Goal: Information Seeking & Learning: Check status

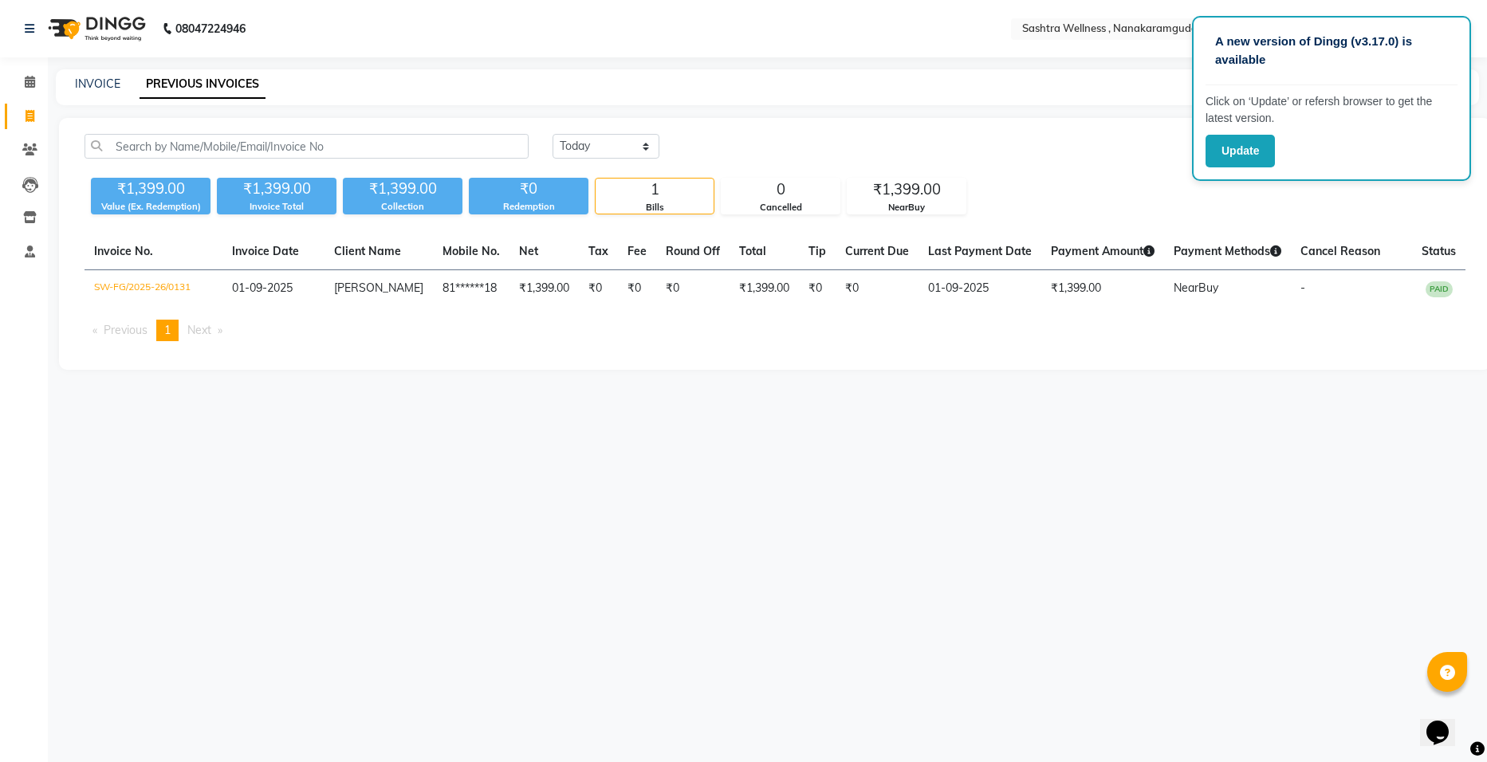
drag, startPoint x: 1253, startPoint y: 143, endPoint x: 960, endPoint y: 159, distance: 293.9
click at [1253, 143] on button "Update" at bounding box center [1240, 151] width 69 height 33
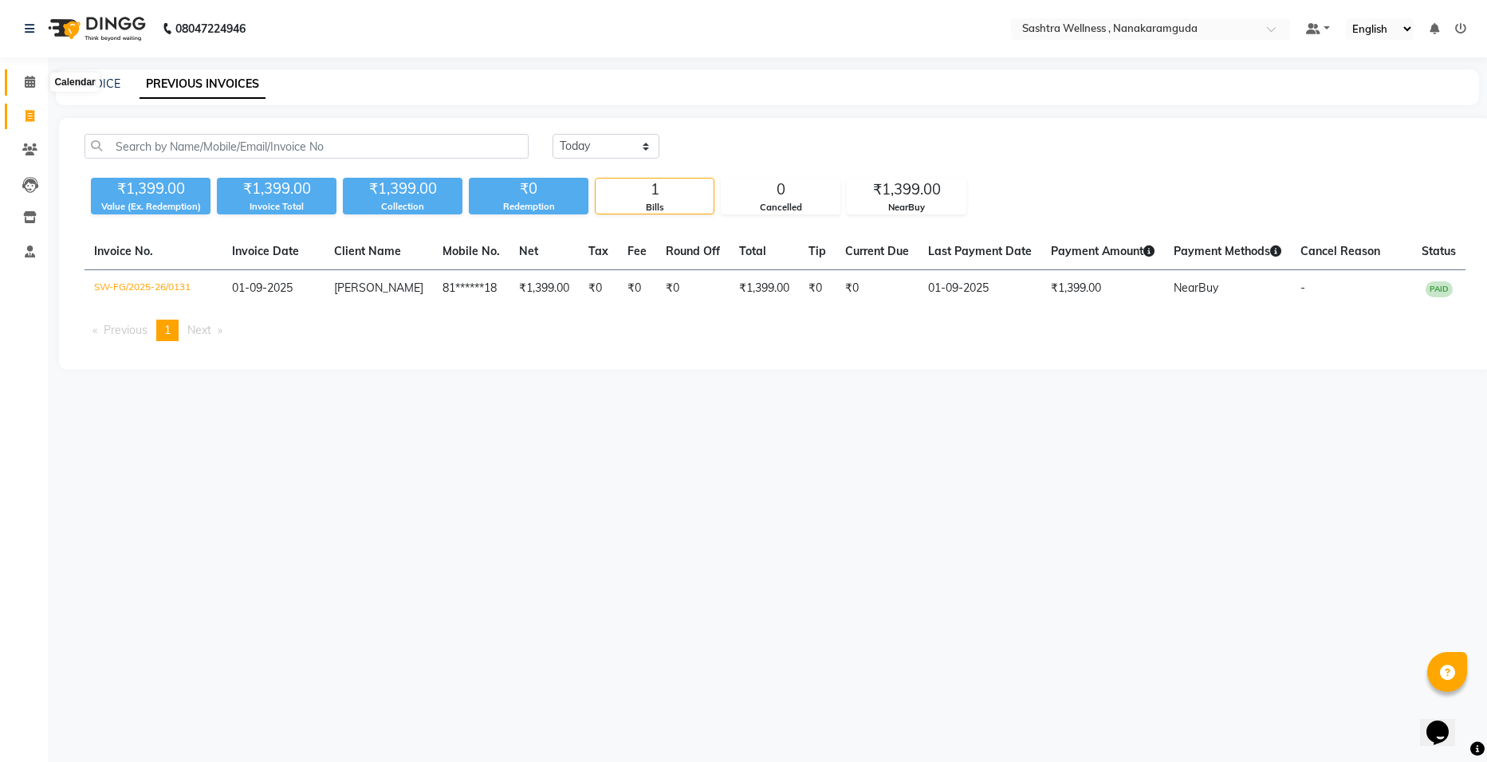
click at [36, 84] on span at bounding box center [30, 82] width 28 height 18
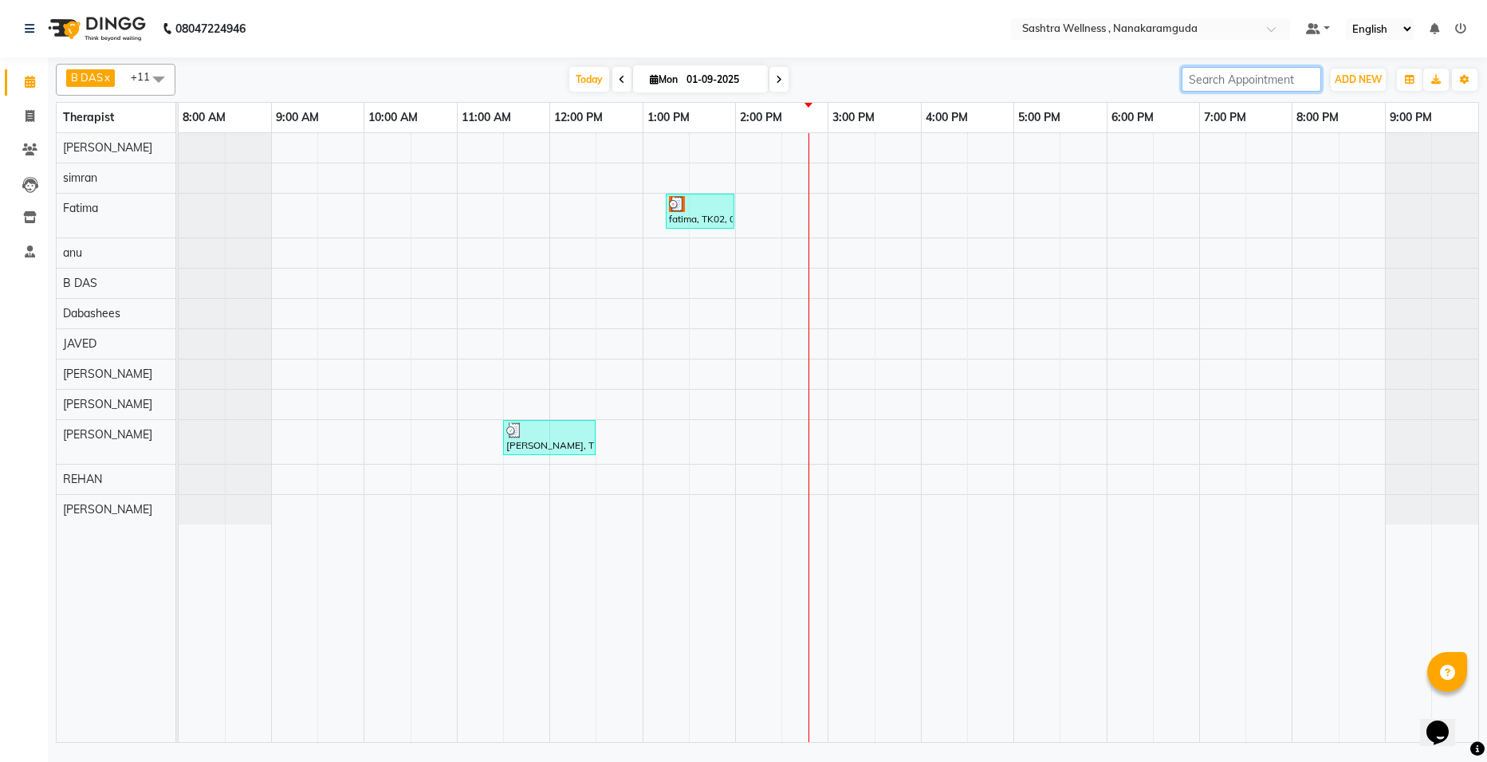
click at [1218, 79] on input "search" at bounding box center [1252, 79] width 140 height 25
click at [613, 81] on span at bounding box center [621, 79] width 19 height 25
type input "31-08-2025"
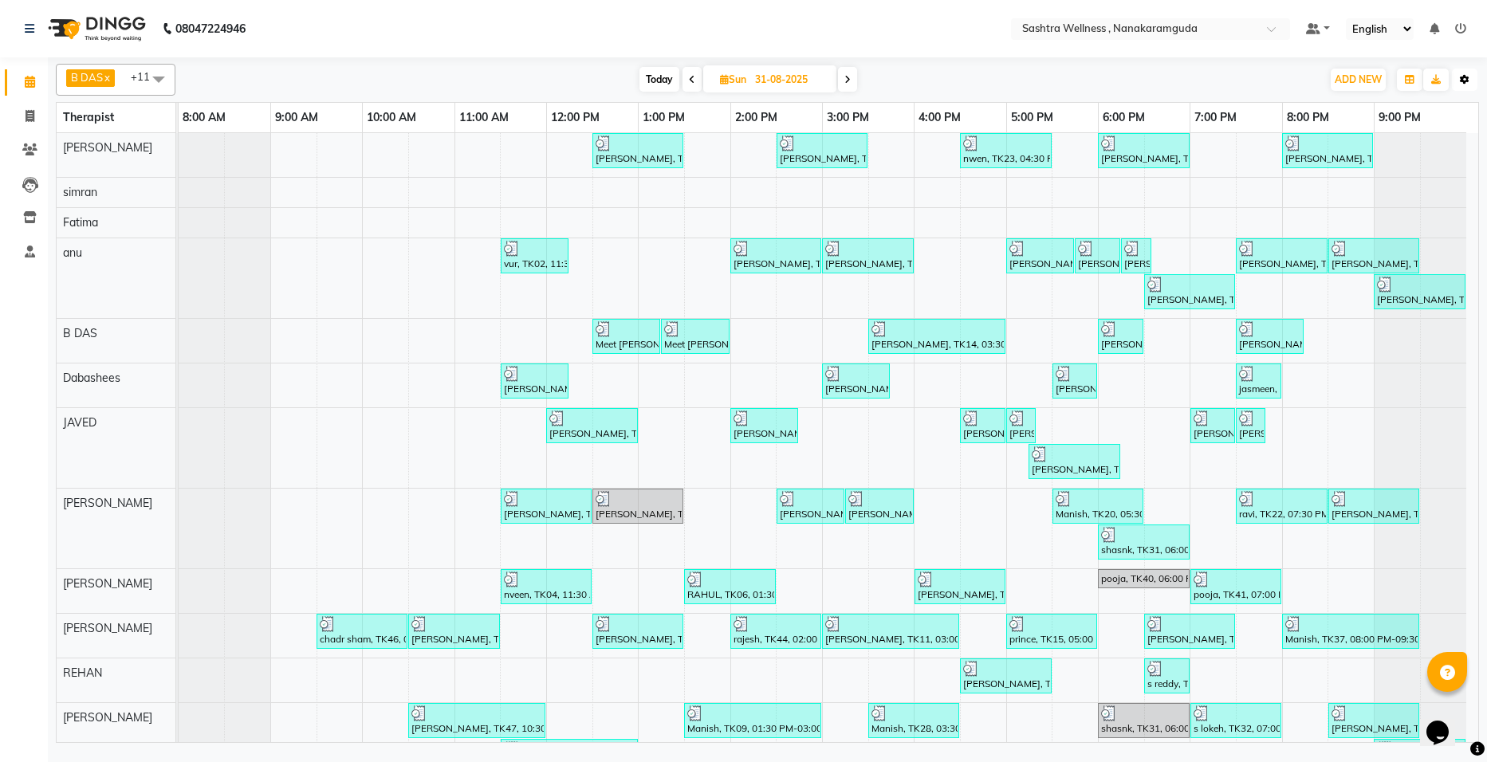
click at [1459, 77] on button "Toggle Dropdown" at bounding box center [1465, 80] width 26 height 22
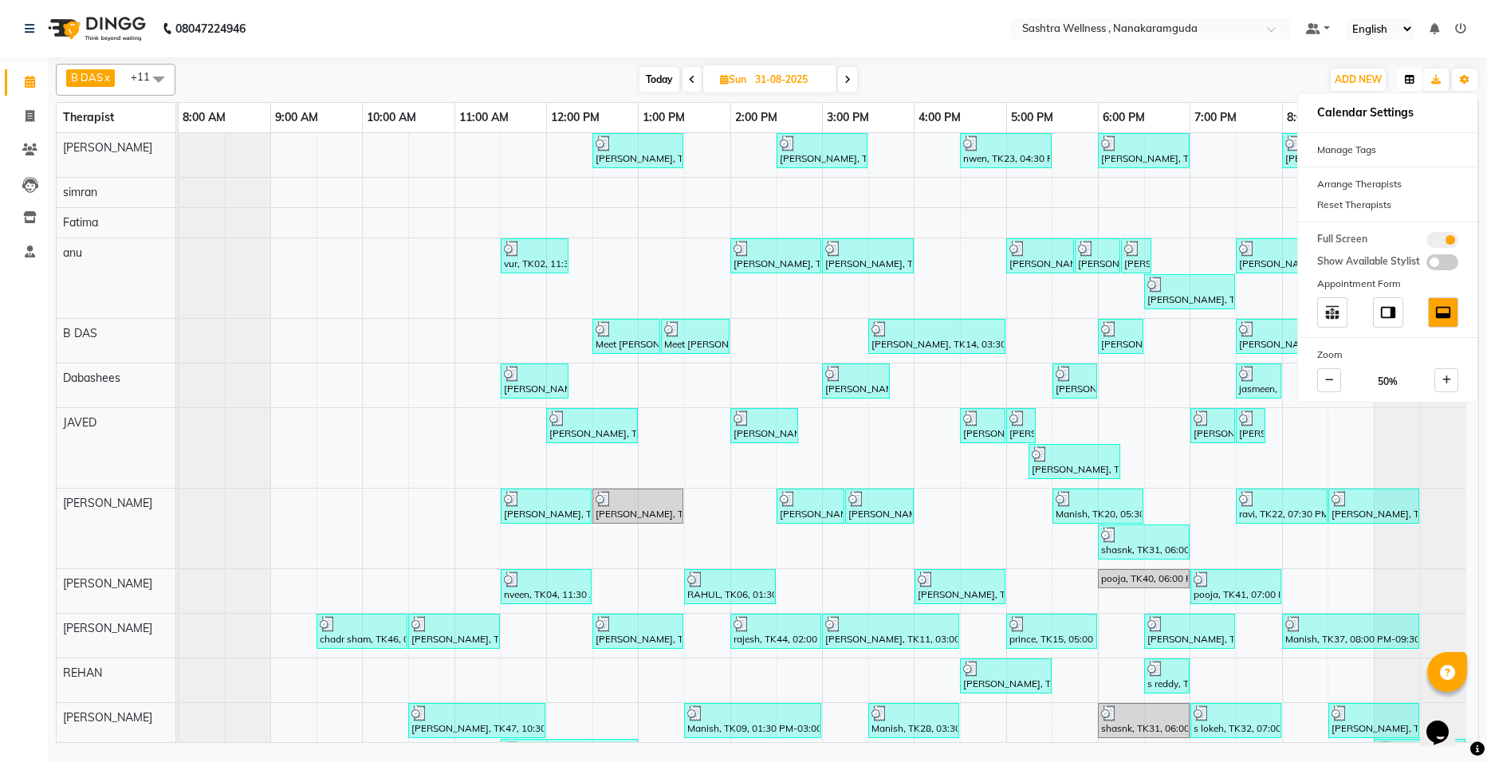
click at [1412, 77] on icon "button" at bounding box center [1410, 80] width 10 height 10
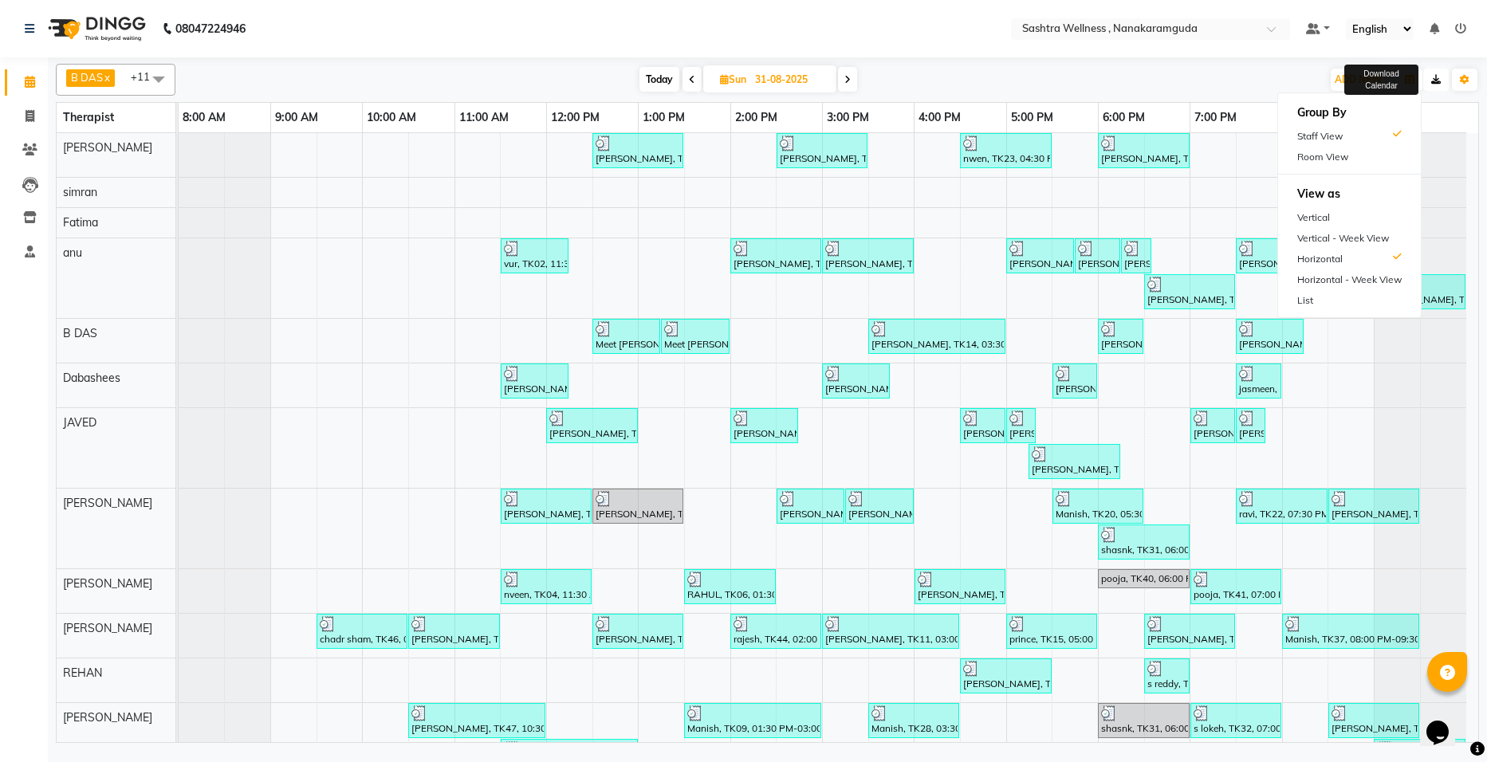
click at [1435, 82] on icon "button" at bounding box center [1436, 80] width 10 height 10
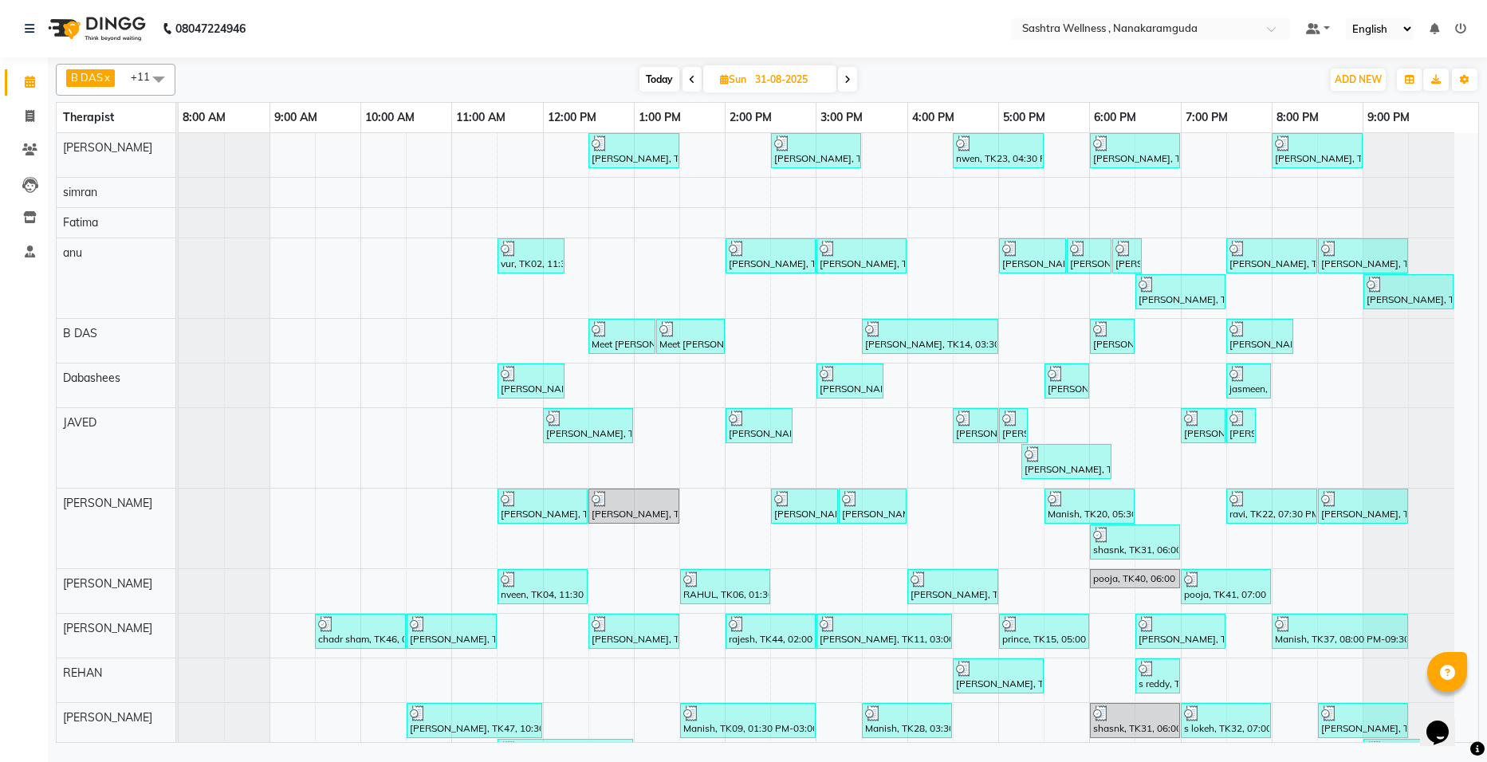
click at [989, 18] on nav "08047224946 Select Location × Sashtra Wellness , Nanakaramguda Default Panel My…" at bounding box center [743, 28] width 1487 height 57
click at [1473, 80] on button "Toggle Dropdown" at bounding box center [1465, 80] width 26 height 22
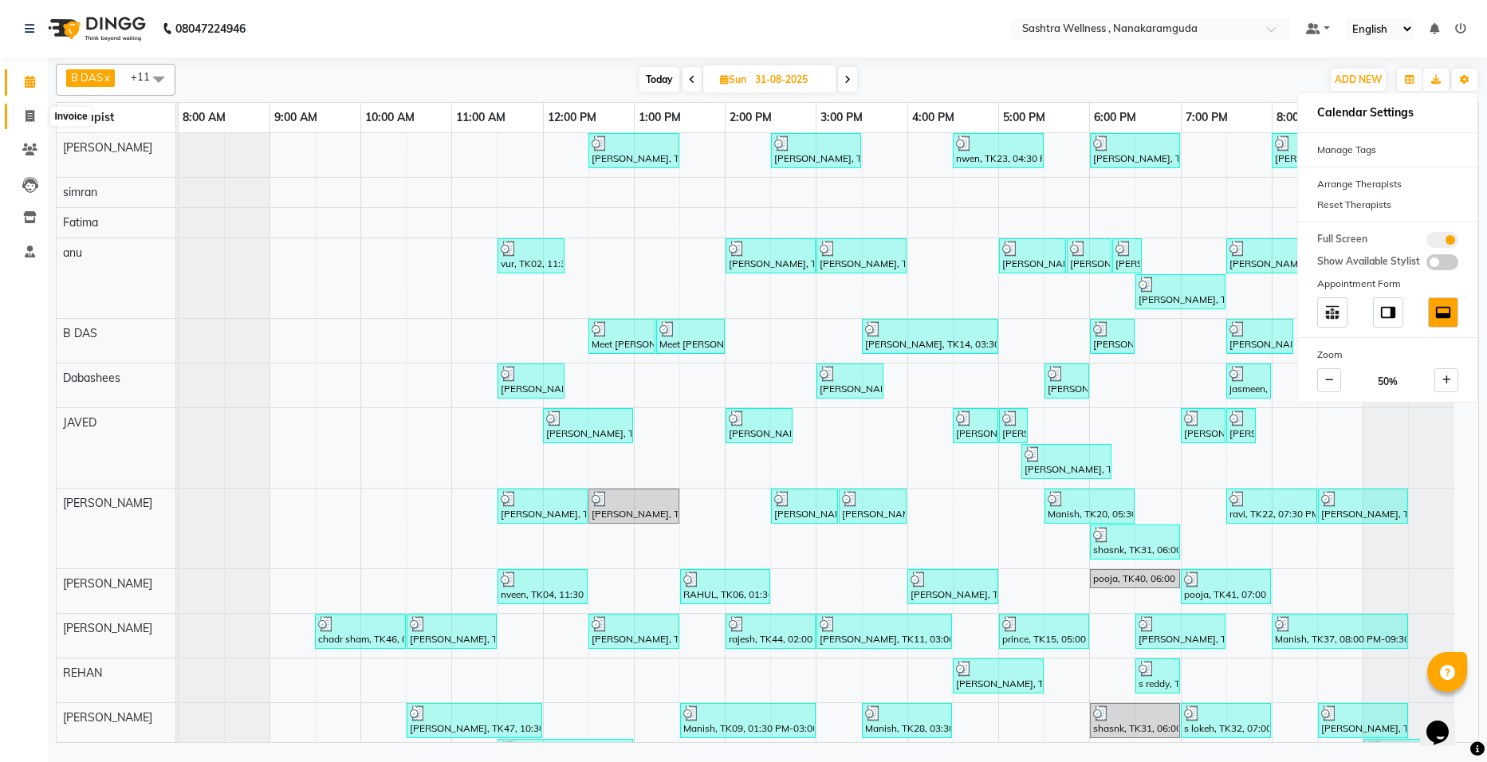
click at [23, 115] on span at bounding box center [30, 117] width 28 height 18
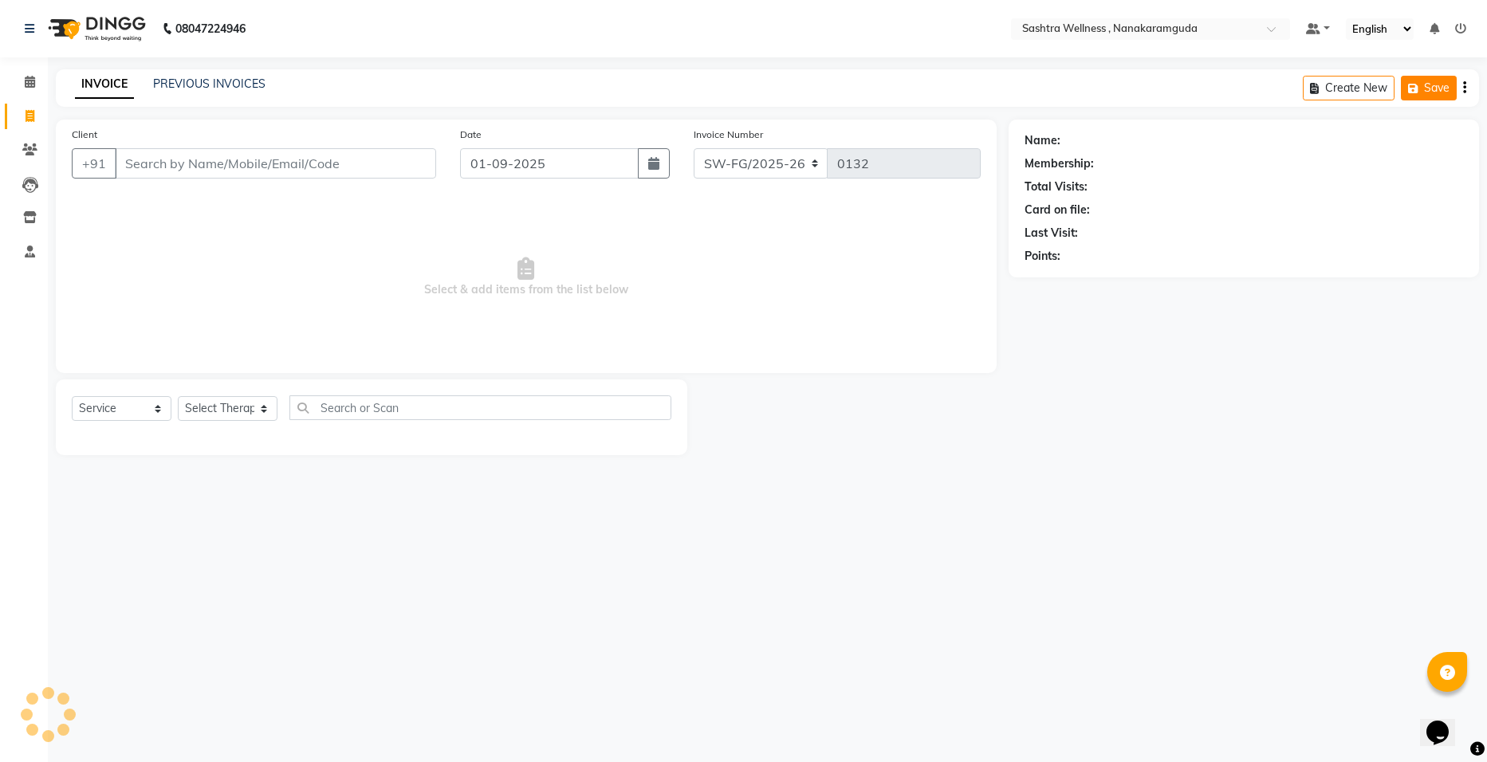
select select "package"
select select "82473"
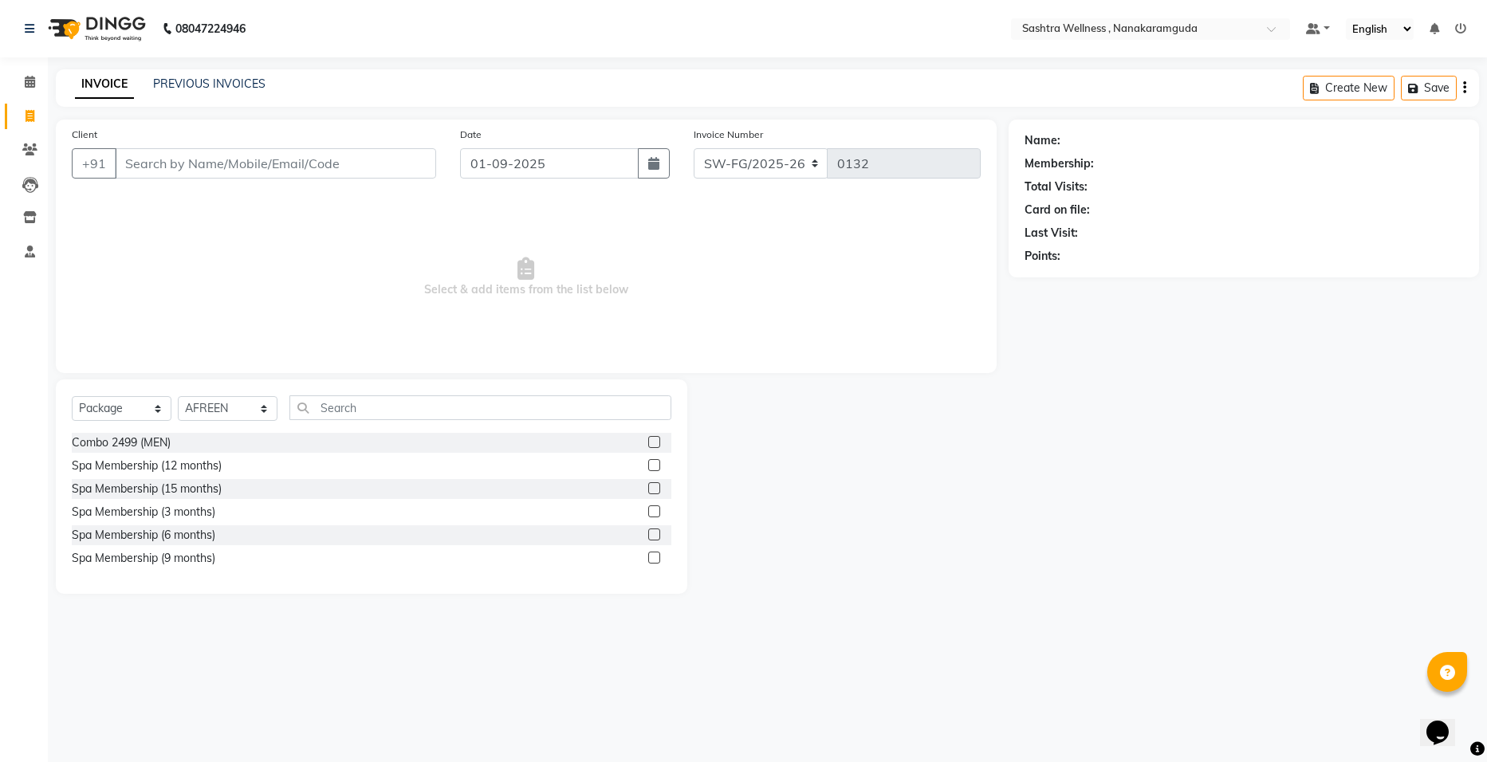
click at [201, 93] on div "INVOICE PREVIOUS INVOICES" at bounding box center [170, 85] width 229 height 18
click at [207, 78] on link "PREVIOUS INVOICES" at bounding box center [209, 84] width 112 height 14
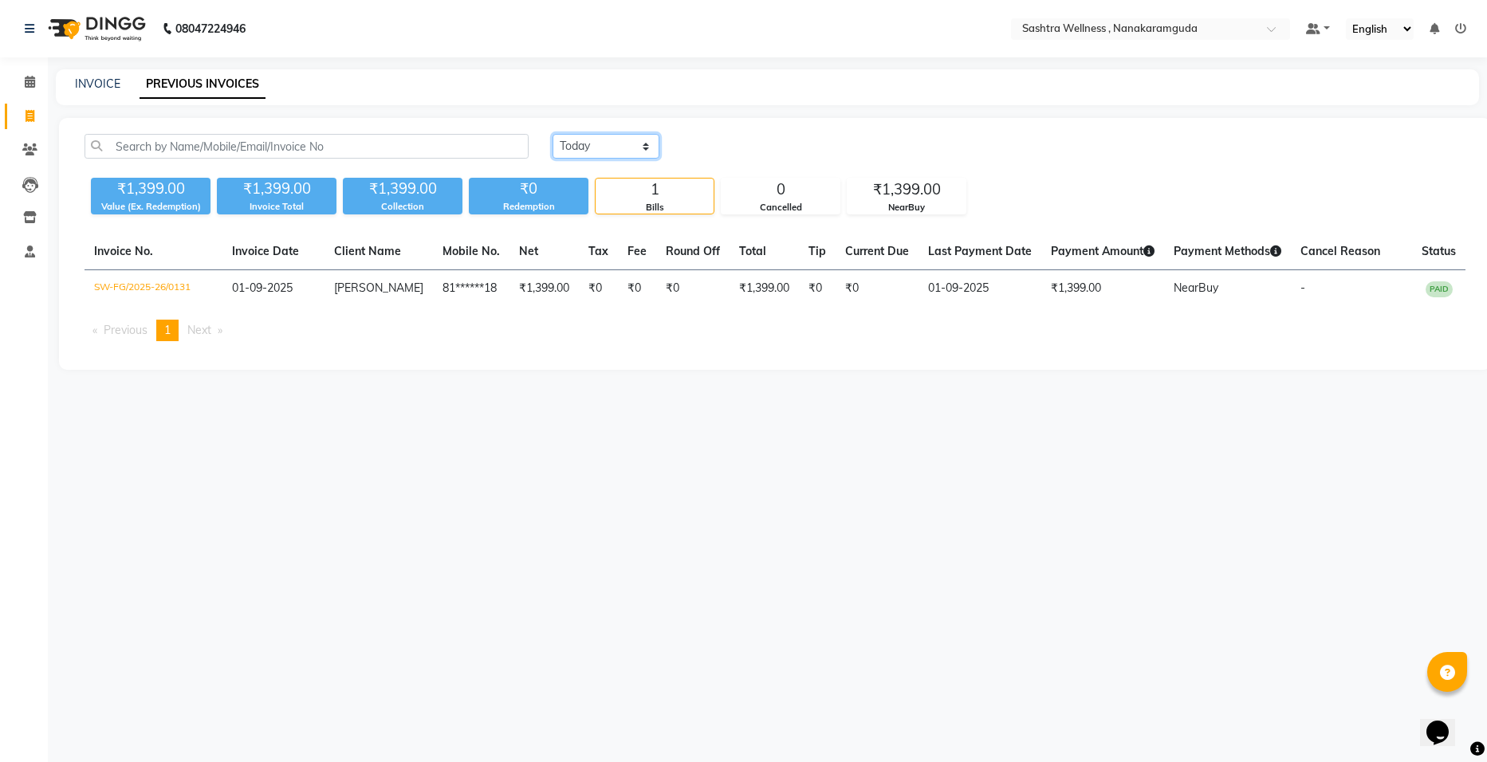
click at [646, 143] on select "Today Yesterday Custom Range" at bounding box center [606, 146] width 107 height 25
click at [553, 134] on select "Today Yesterday Custom Range" at bounding box center [606, 146] width 107 height 25
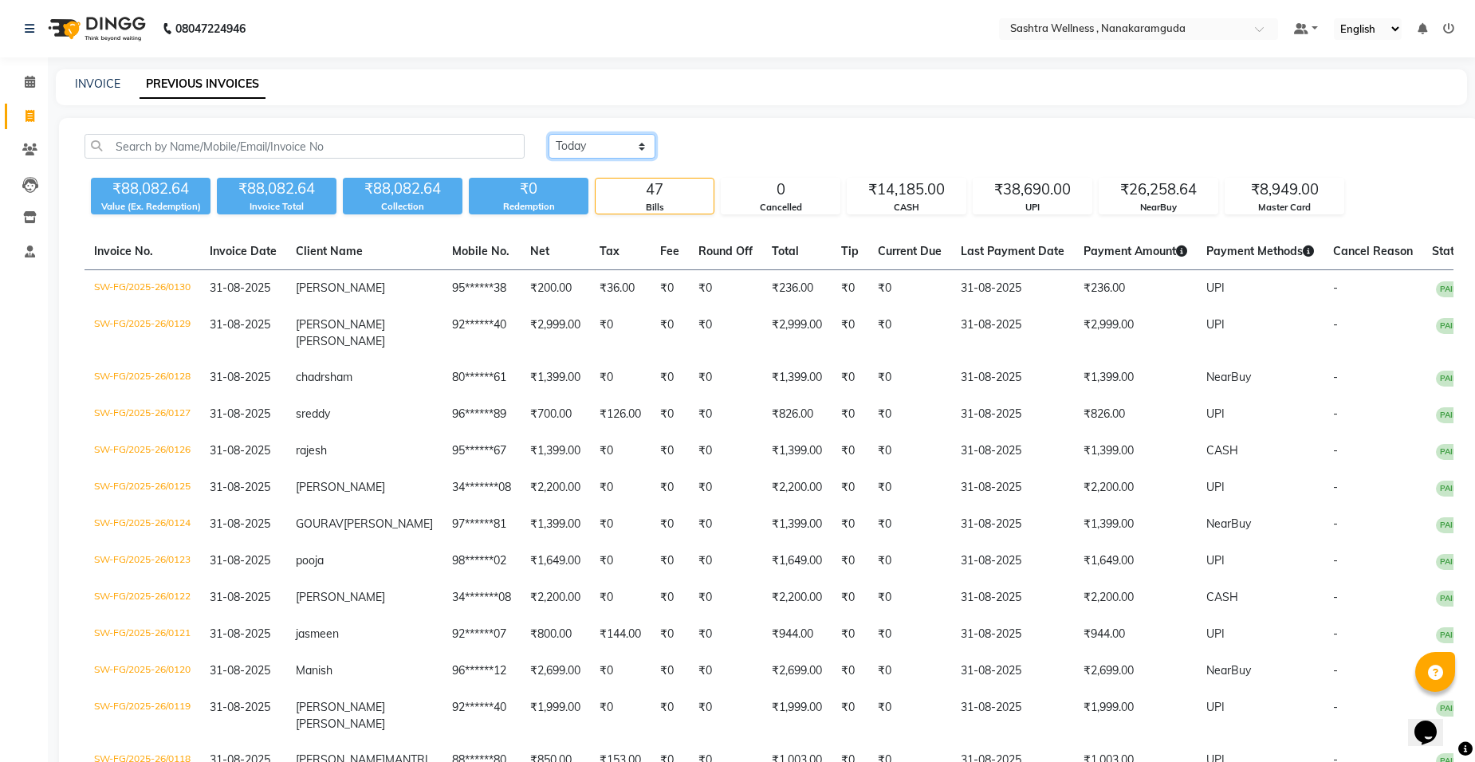
click at [639, 144] on select "Today Yesterday Custom Range" at bounding box center [602, 146] width 107 height 25
select select "range"
click at [549, 134] on select "Today Yesterday Custom Range" at bounding box center [602, 146] width 107 height 25
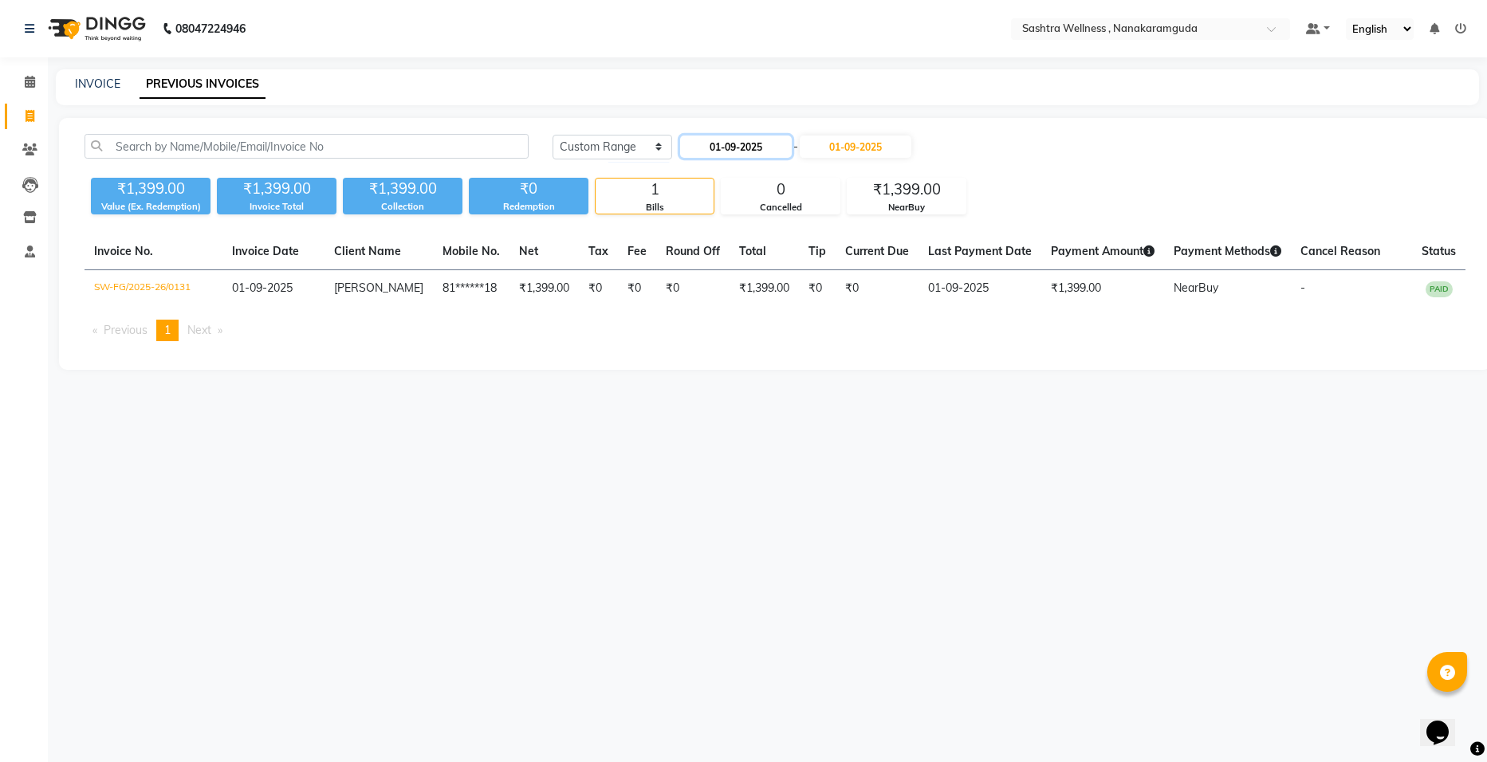
click at [754, 144] on input "01-09-2025" at bounding box center [736, 147] width 112 height 22
select select "9"
select select "2025"
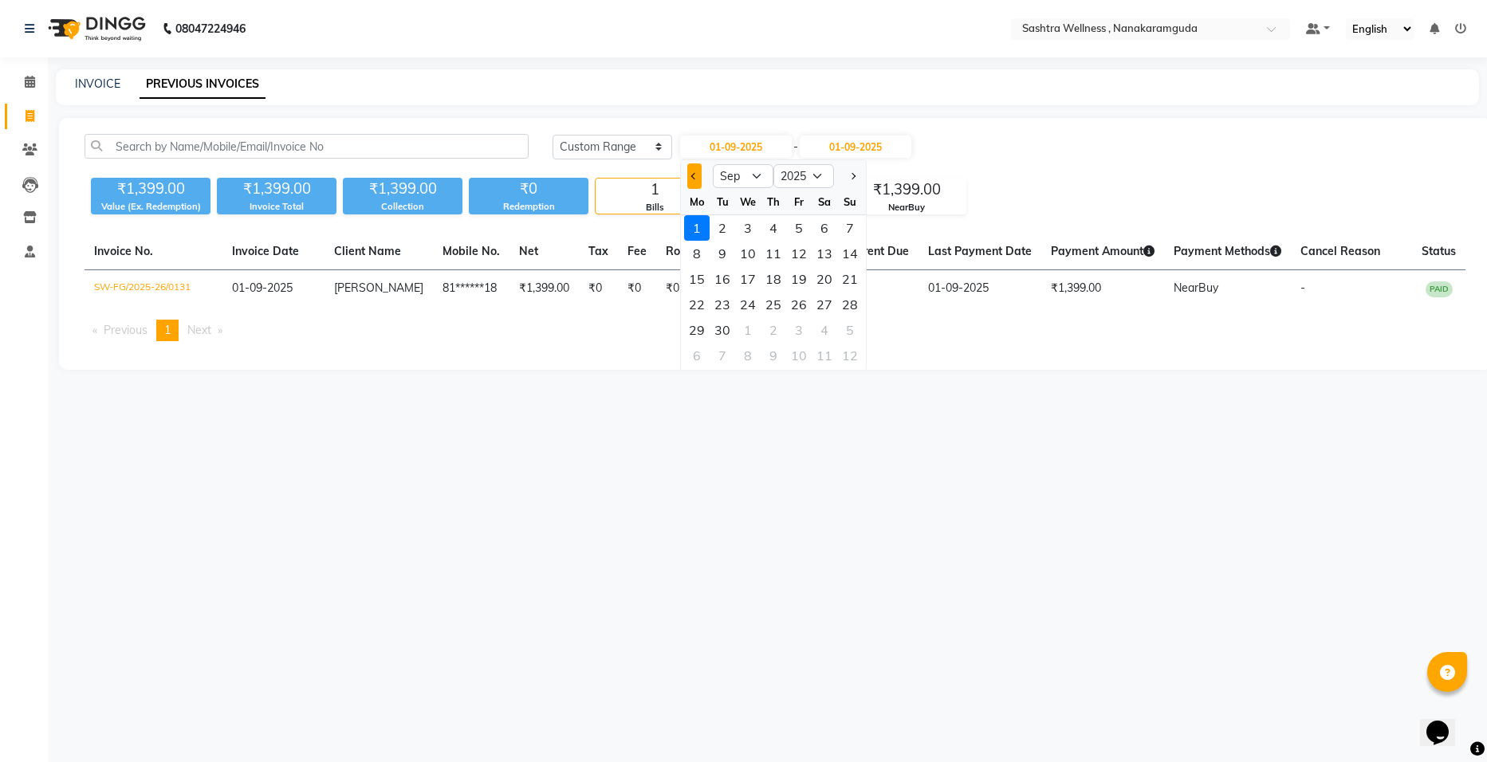
click at [695, 175] on span "Previous month" at bounding box center [694, 176] width 6 height 6
select select "8"
click at [830, 329] on div "30" at bounding box center [825, 330] width 26 height 26
type input "30-08-2025"
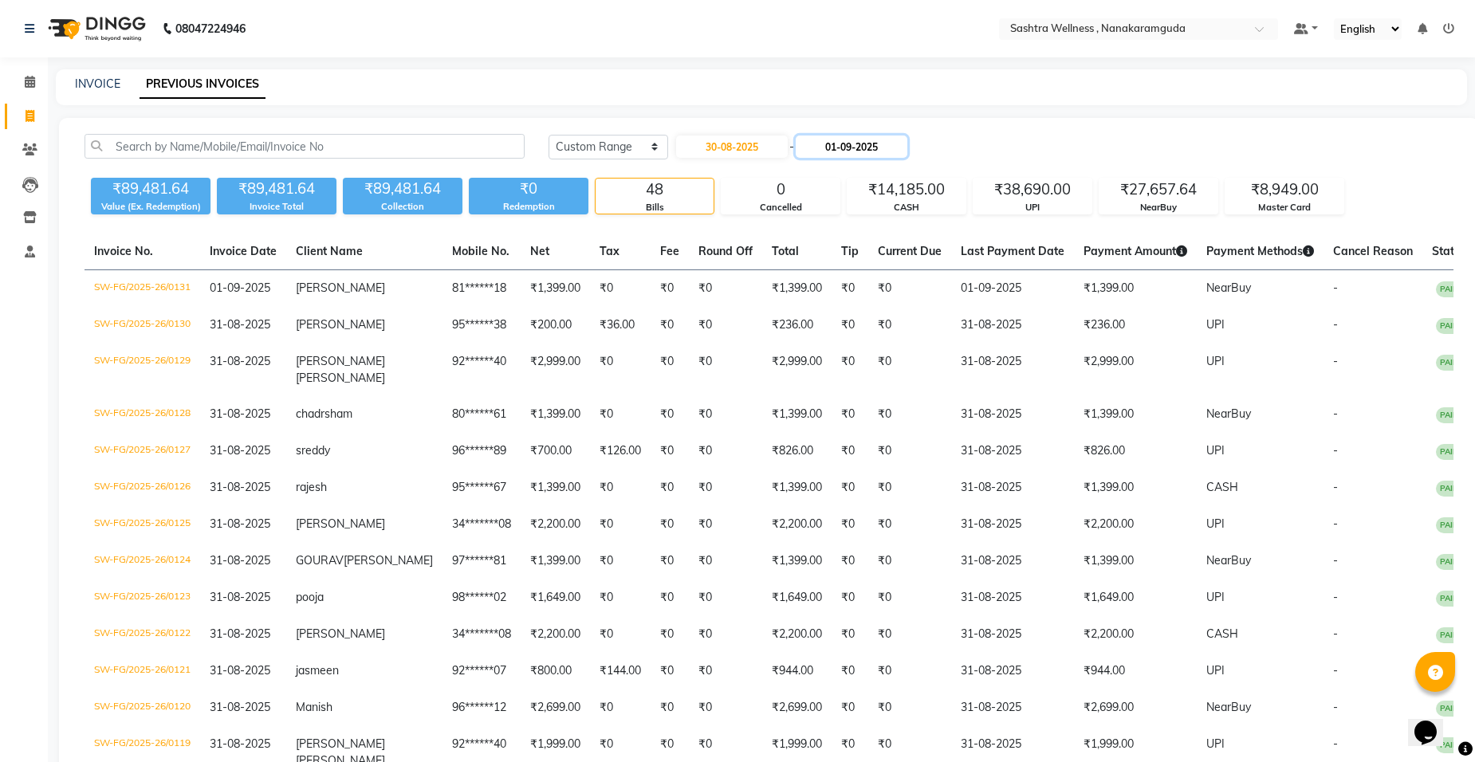
click at [886, 147] on input "01-09-2025" at bounding box center [852, 147] width 112 height 22
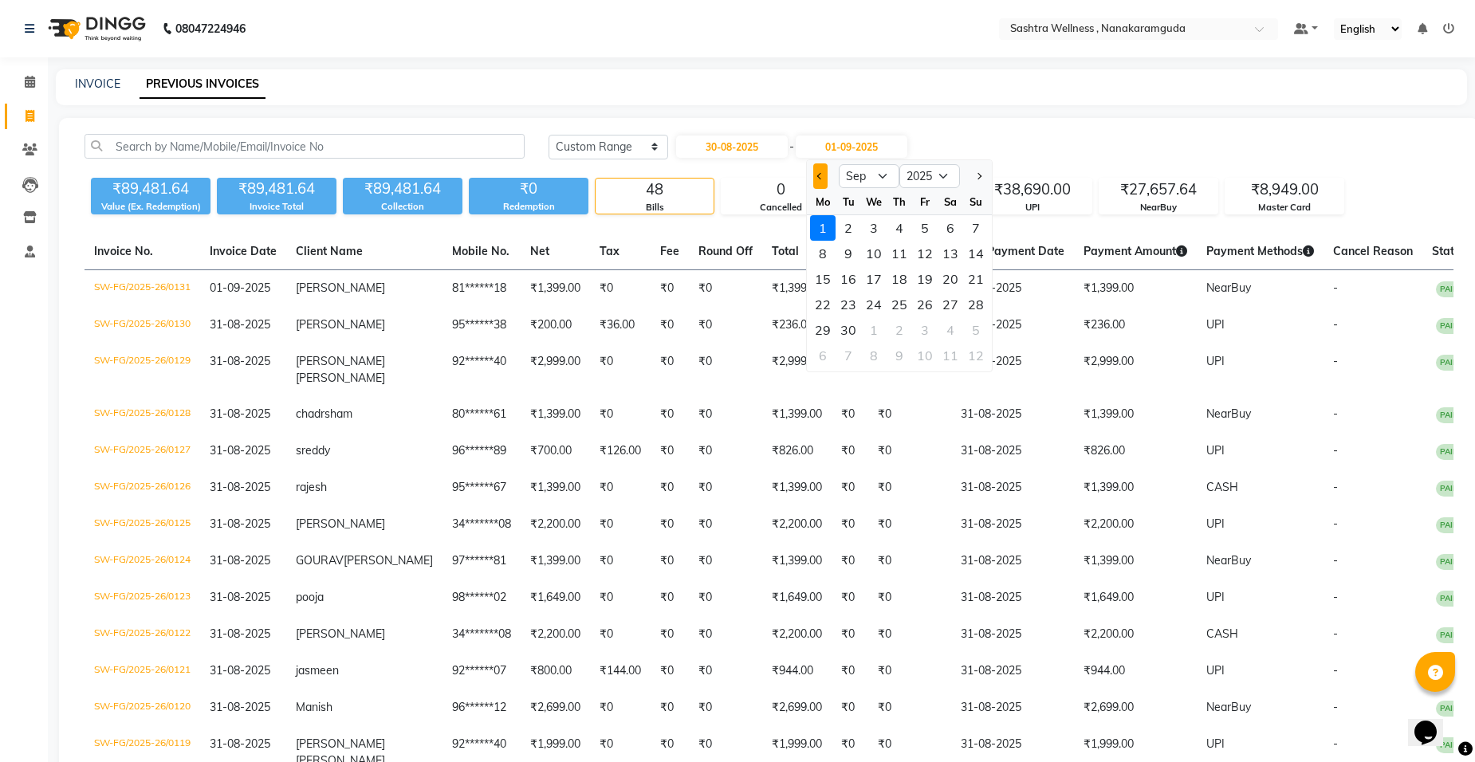
click at [823, 174] on button "Previous month" at bounding box center [820, 176] width 14 height 26
select select "8"
click at [955, 331] on div "30" at bounding box center [951, 330] width 26 height 26
type input "30-08-2025"
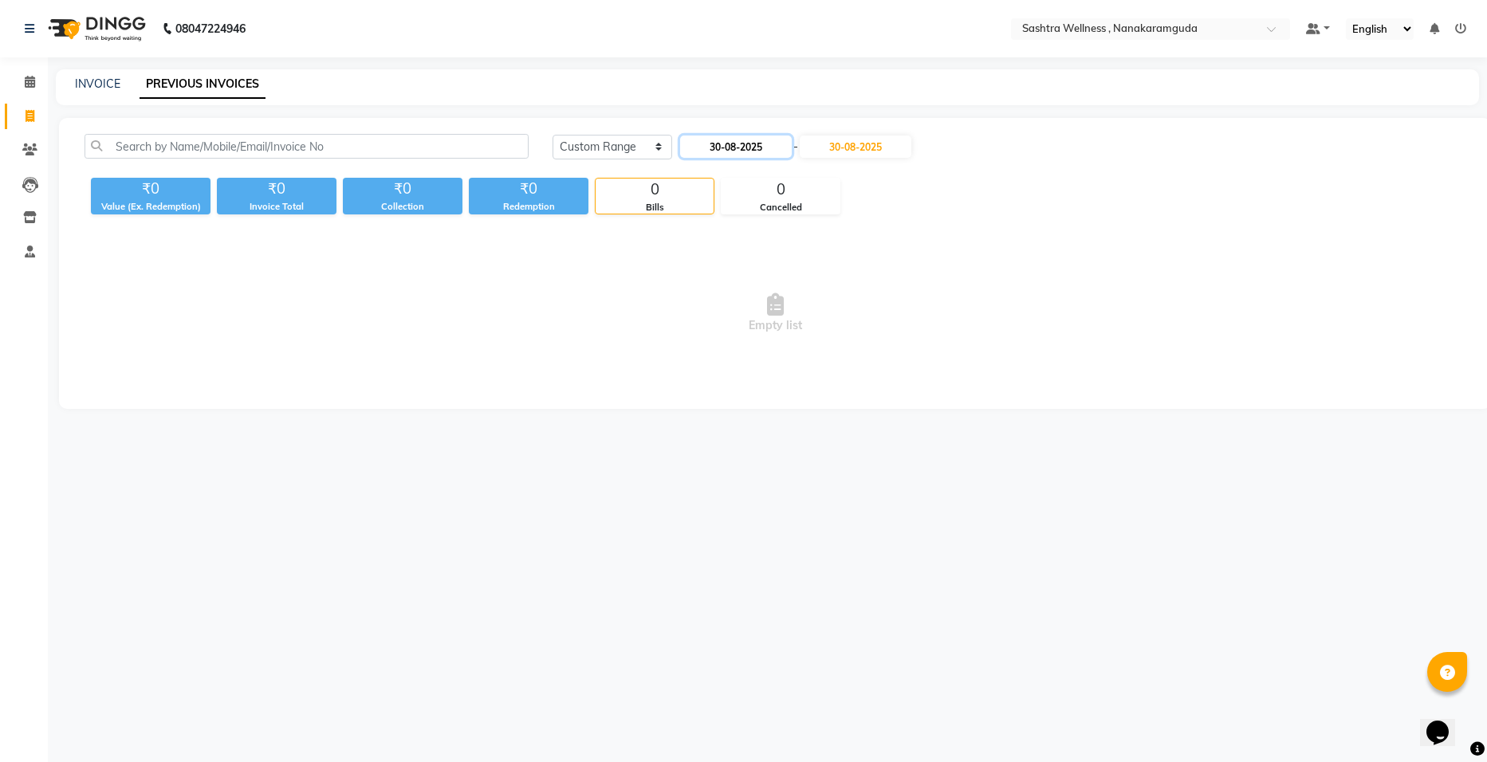
click at [769, 153] on input "30-08-2025" at bounding box center [736, 147] width 112 height 22
select select "8"
select select "2025"
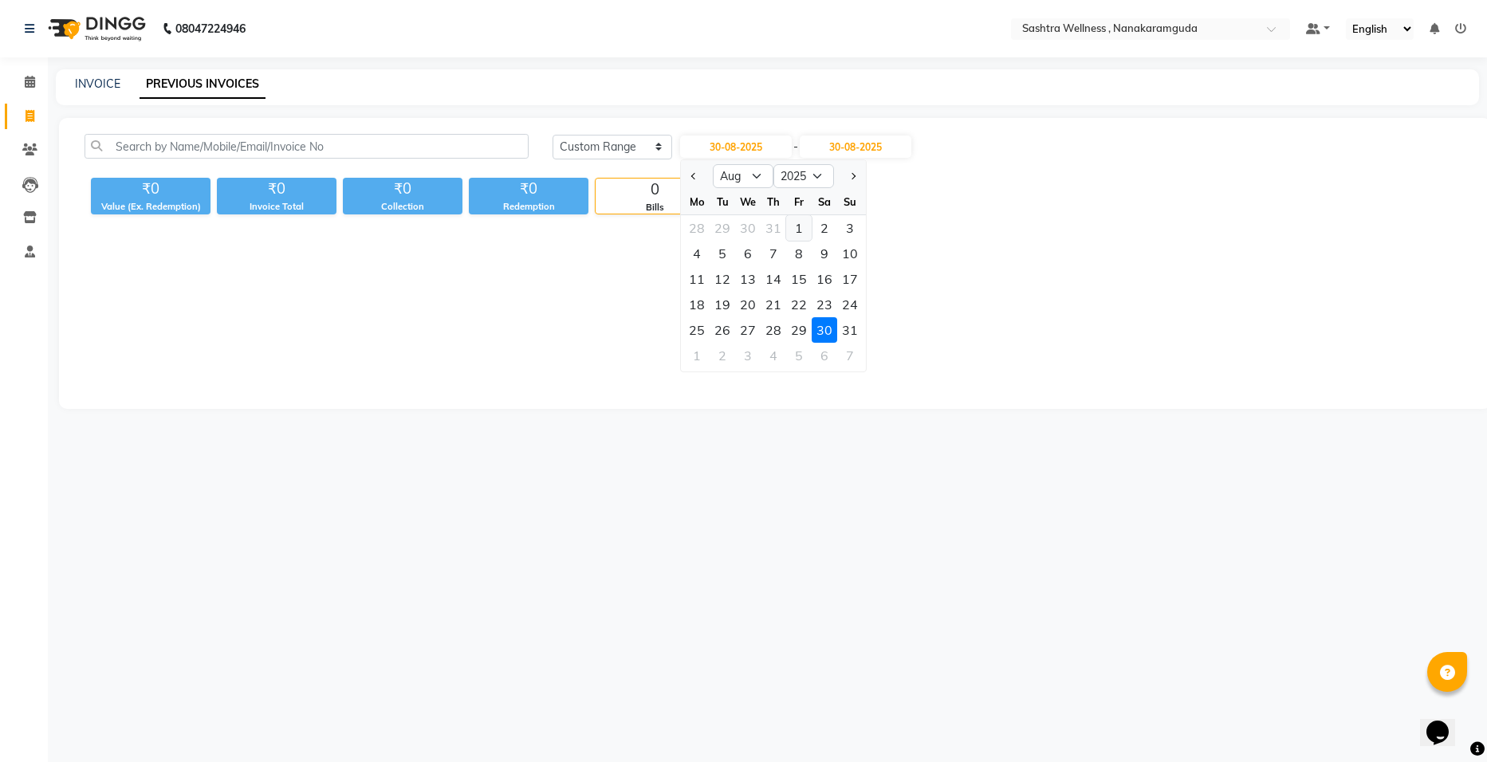
click at [797, 229] on div "1" at bounding box center [799, 228] width 26 height 26
type input "01-08-2025"
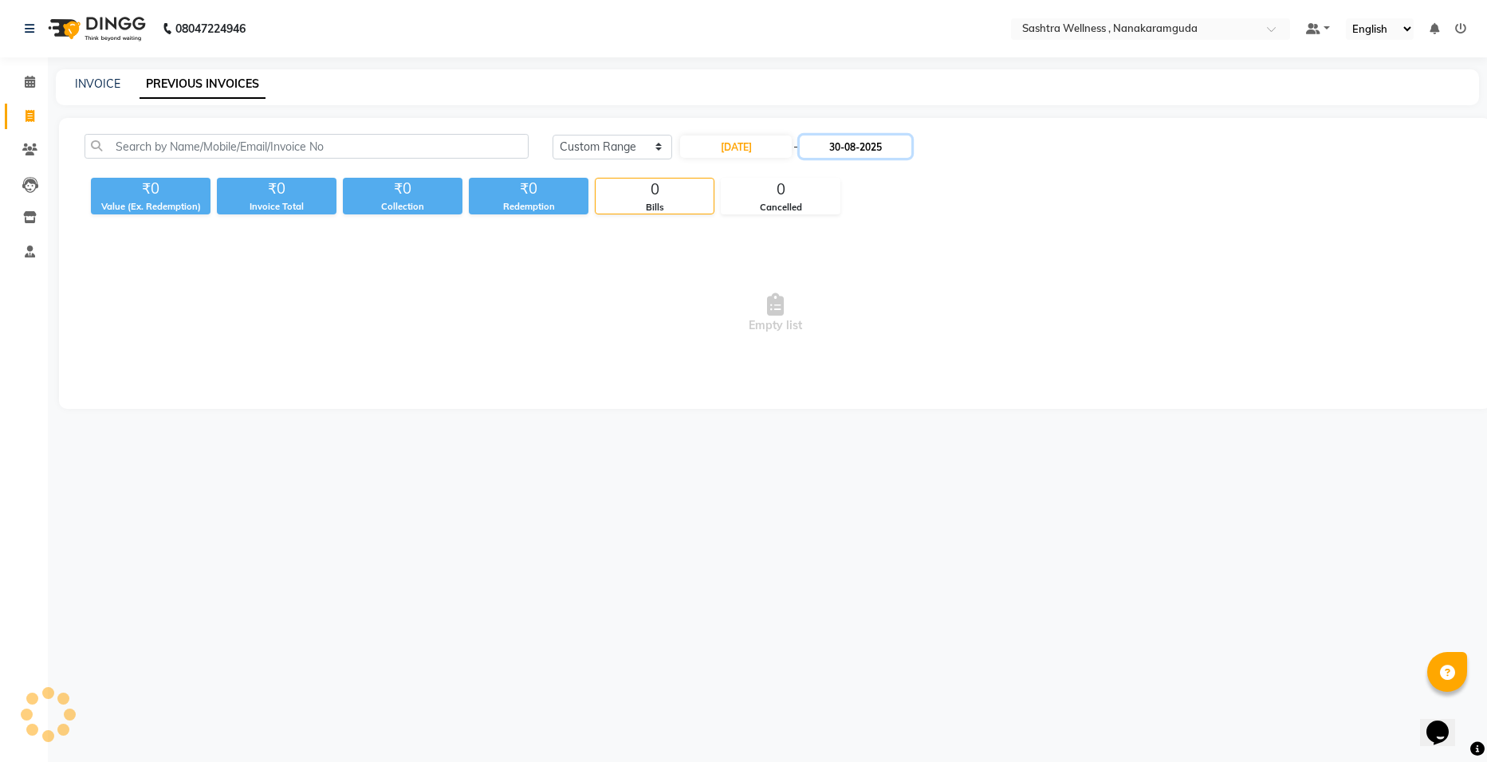
click at [887, 152] on input "30-08-2025" at bounding box center [856, 147] width 112 height 22
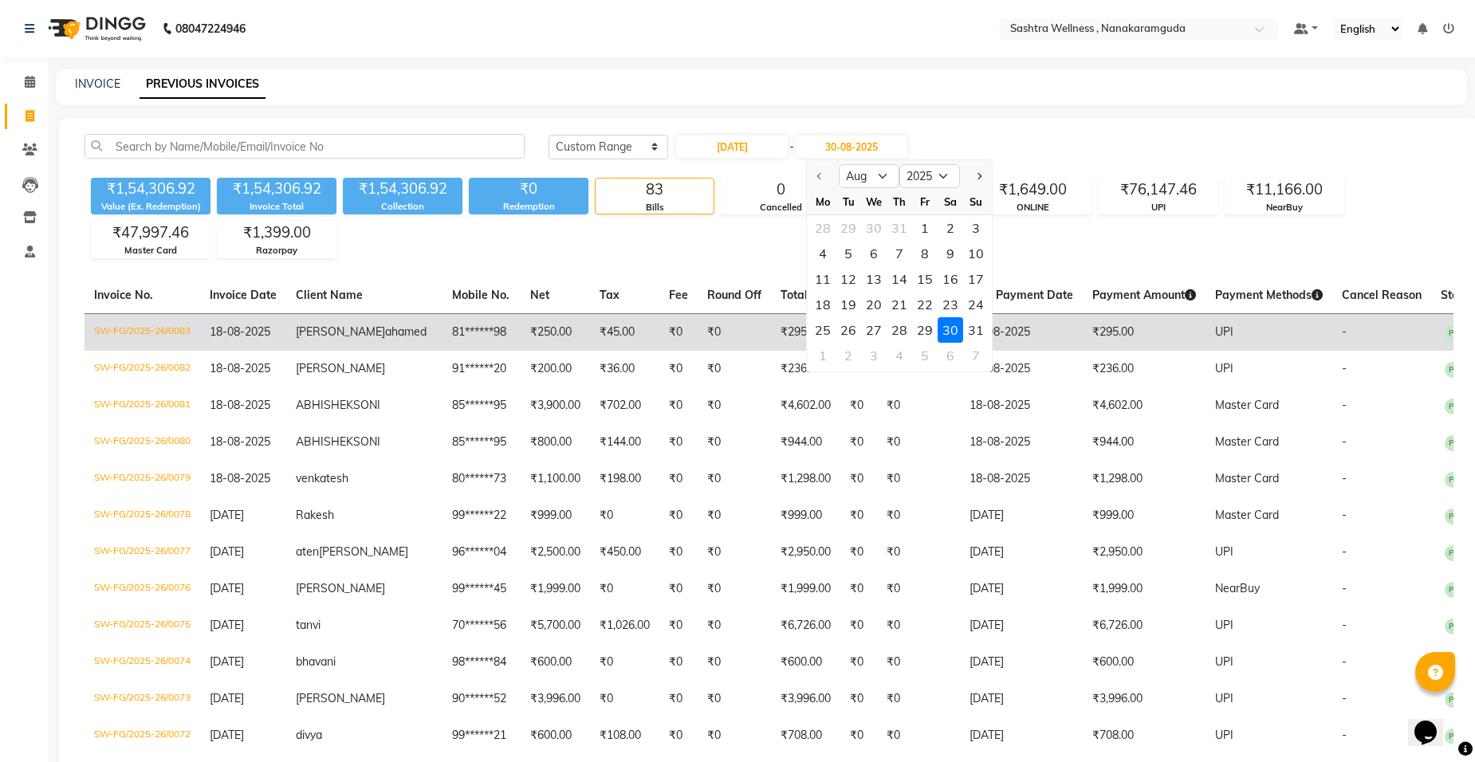
click at [971, 325] on div "31" at bounding box center [976, 330] width 26 height 26
type input "31-08-2025"
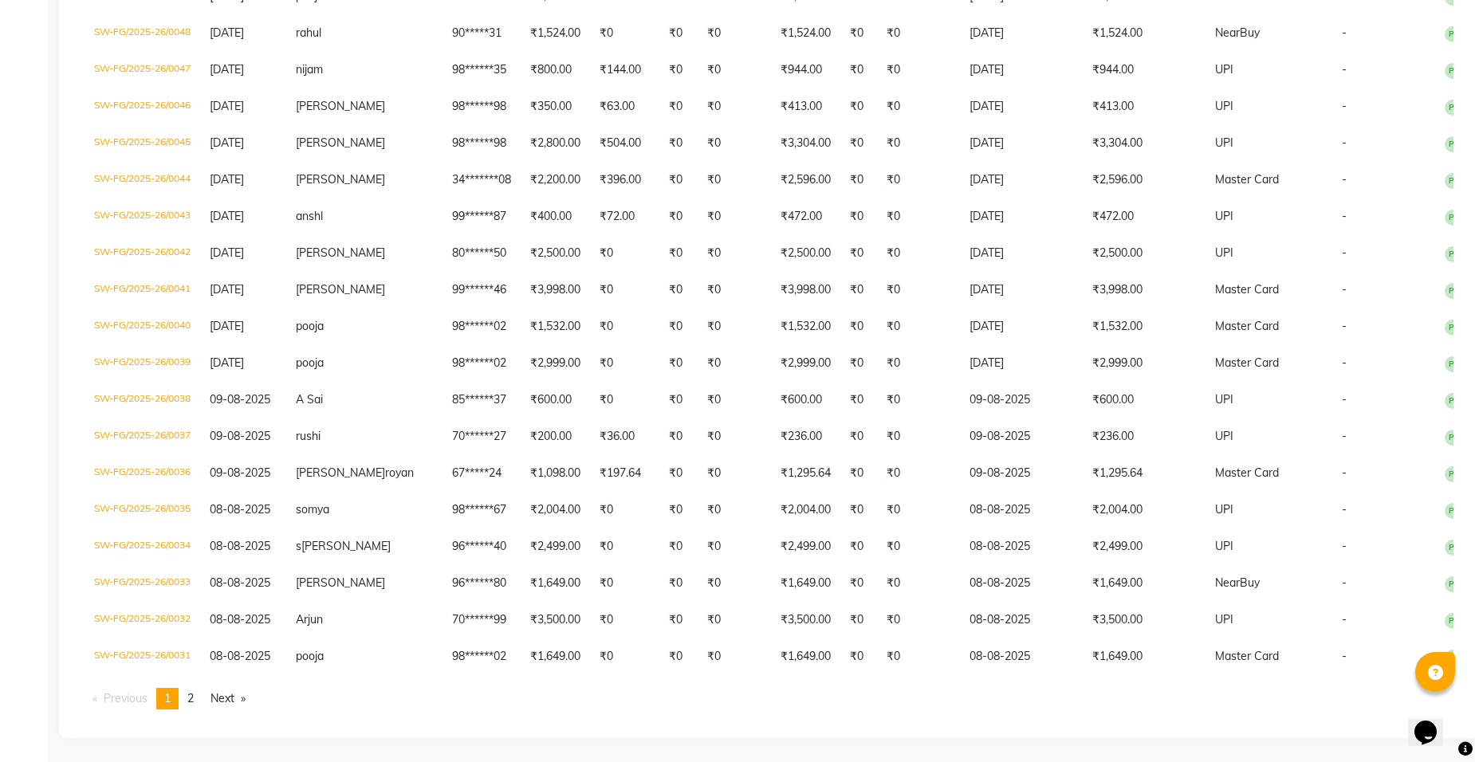
scroll to position [3482, 0]
click at [199, 695] on link "page 2" at bounding box center [190, 699] width 22 height 22
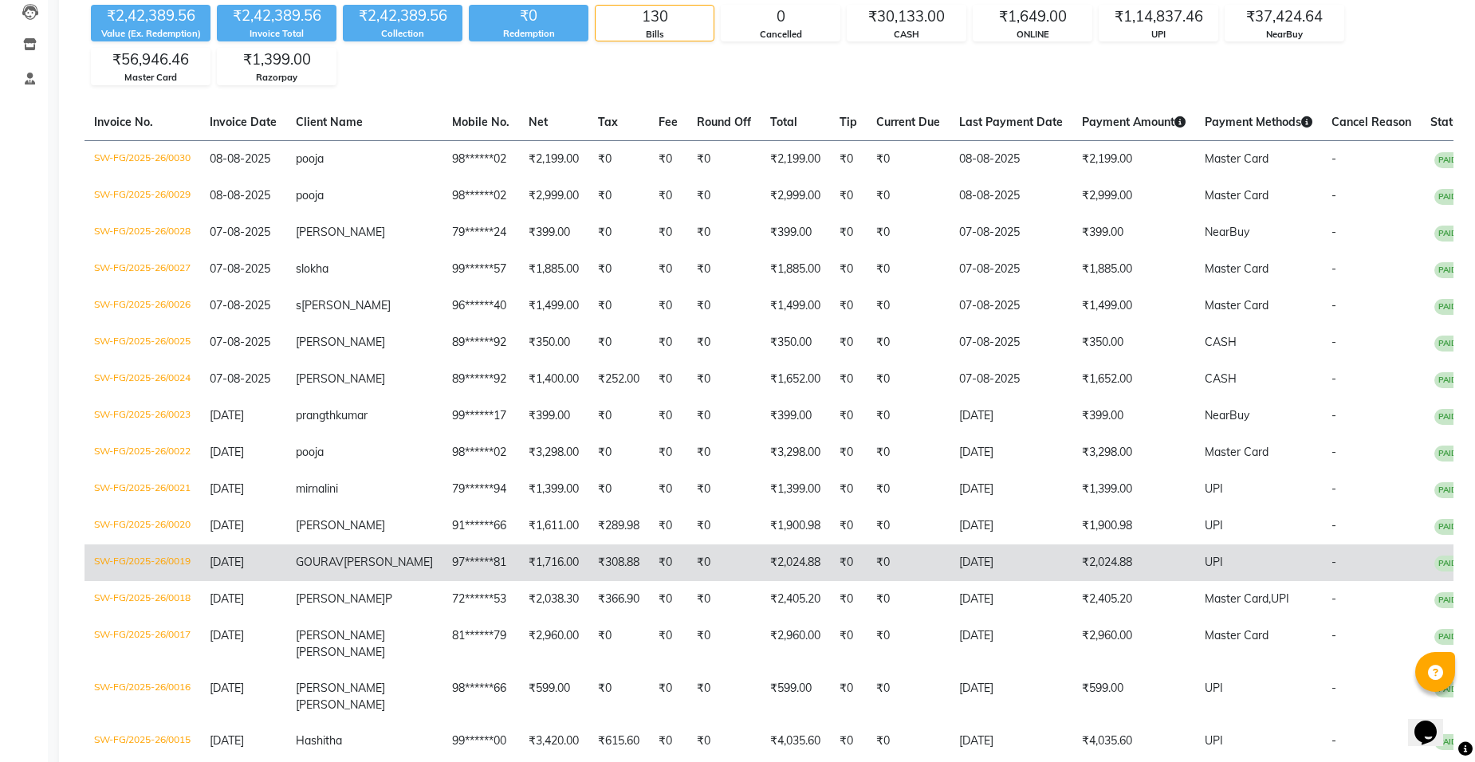
scroll to position [0, 0]
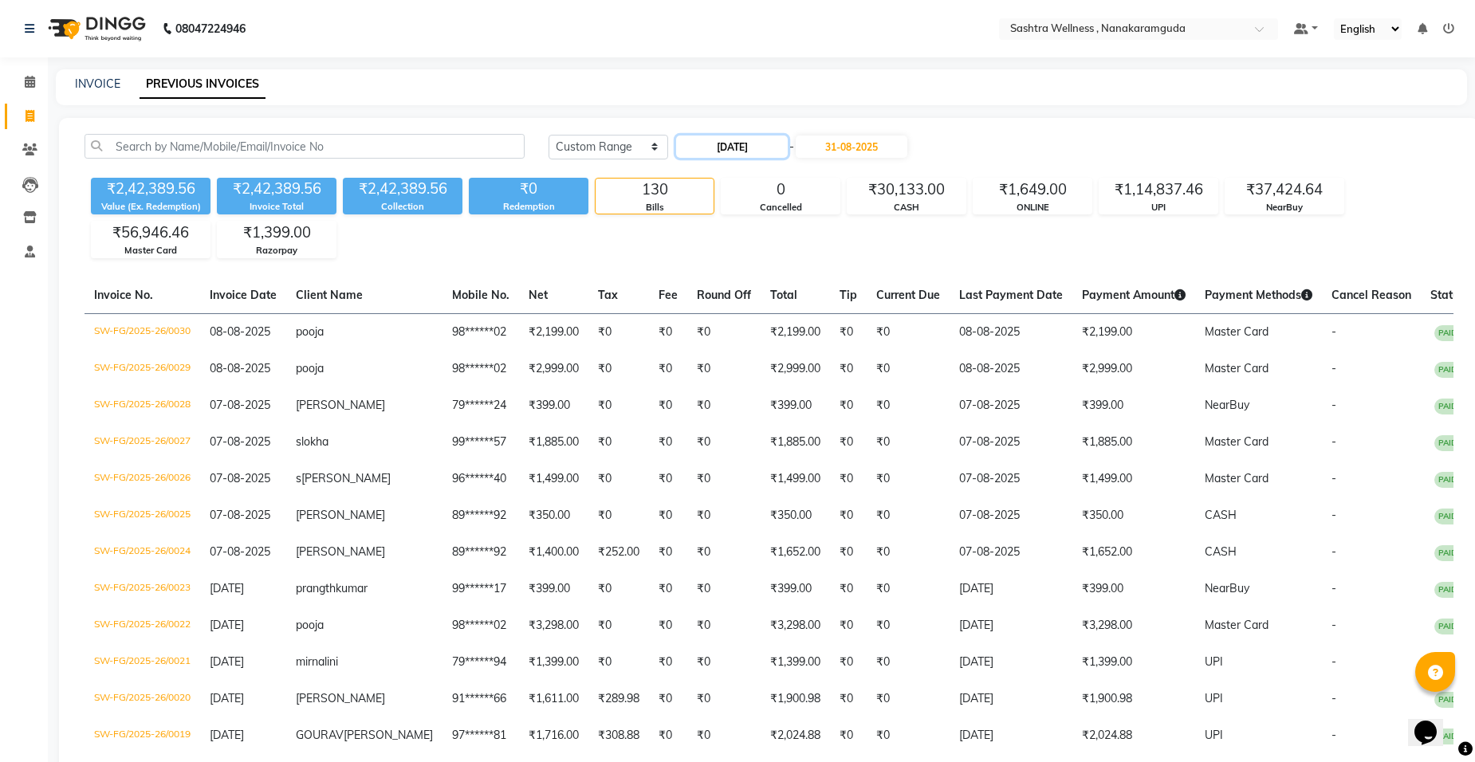
click at [743, 144] on input "01-08-2025" at bounding box center [732, 147] width 112 height 22
select select "8"
select select "2025"
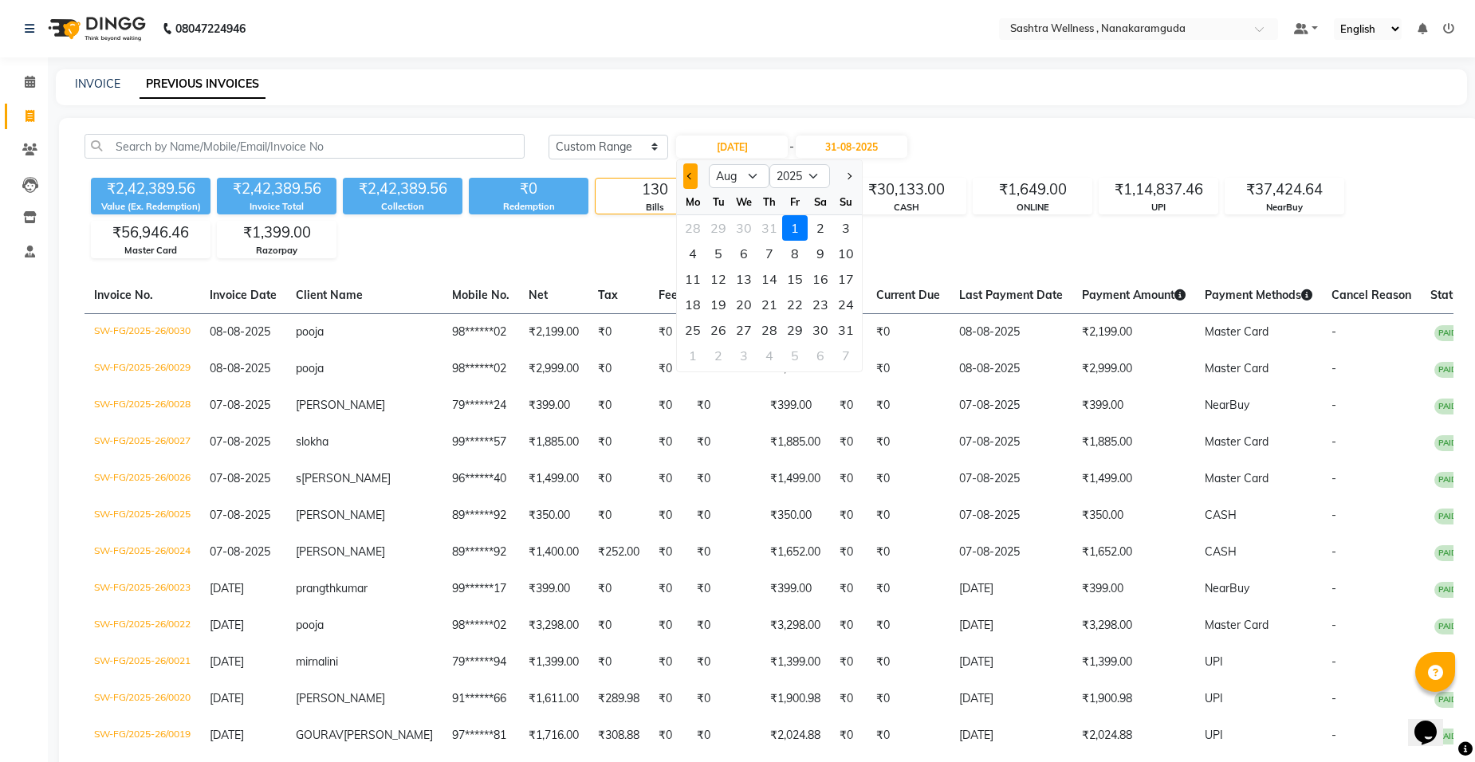
click at [688, 175] on span "Previous month" at bounding box center [690, 176] width 6 height 6
select select "7"
click at [722, 232] on div "1" at bounding box center [719, 228] width 26 height 26
type input "01-07-2025"
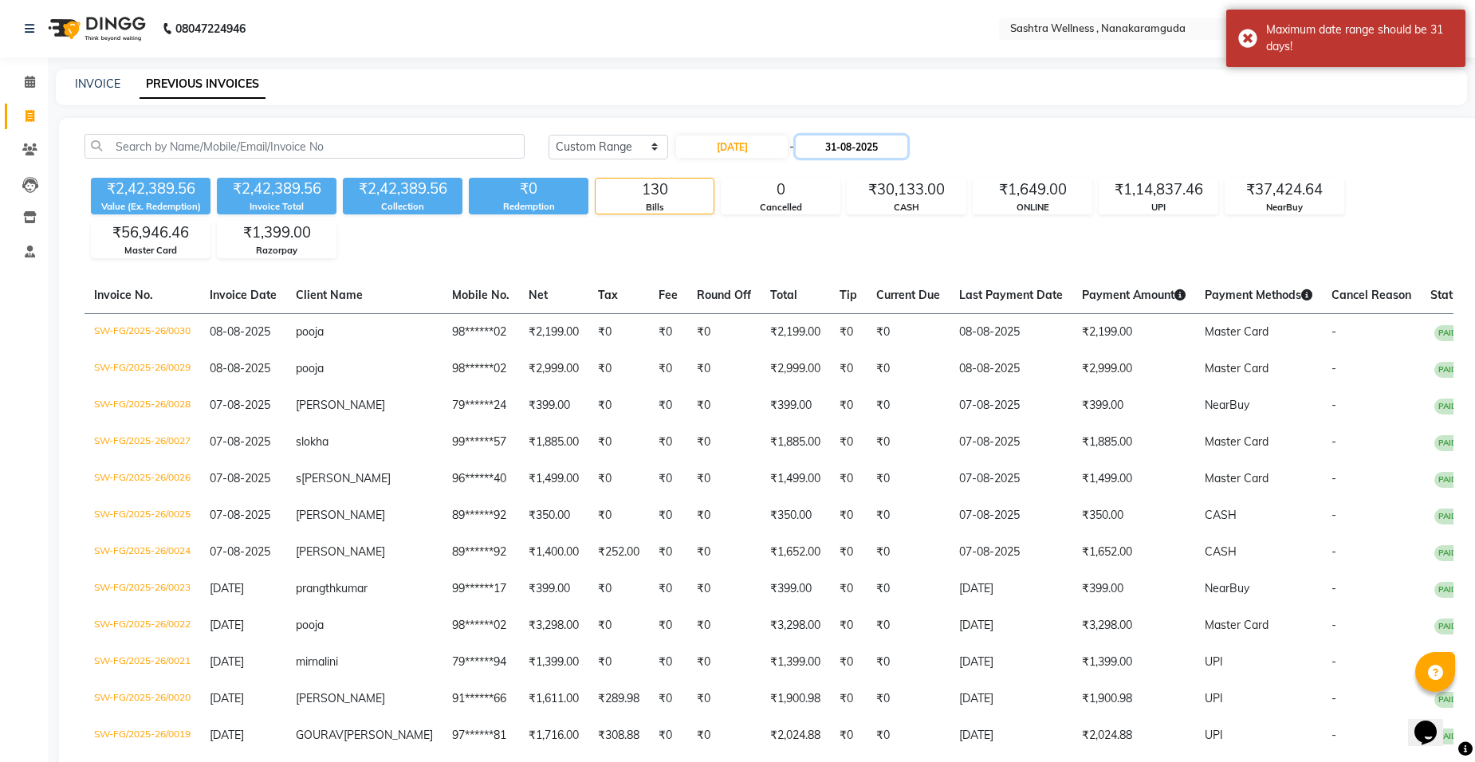
click at [876, 139] on input "31-08-2025" at bounding box center [852, 147] width 112 height 22
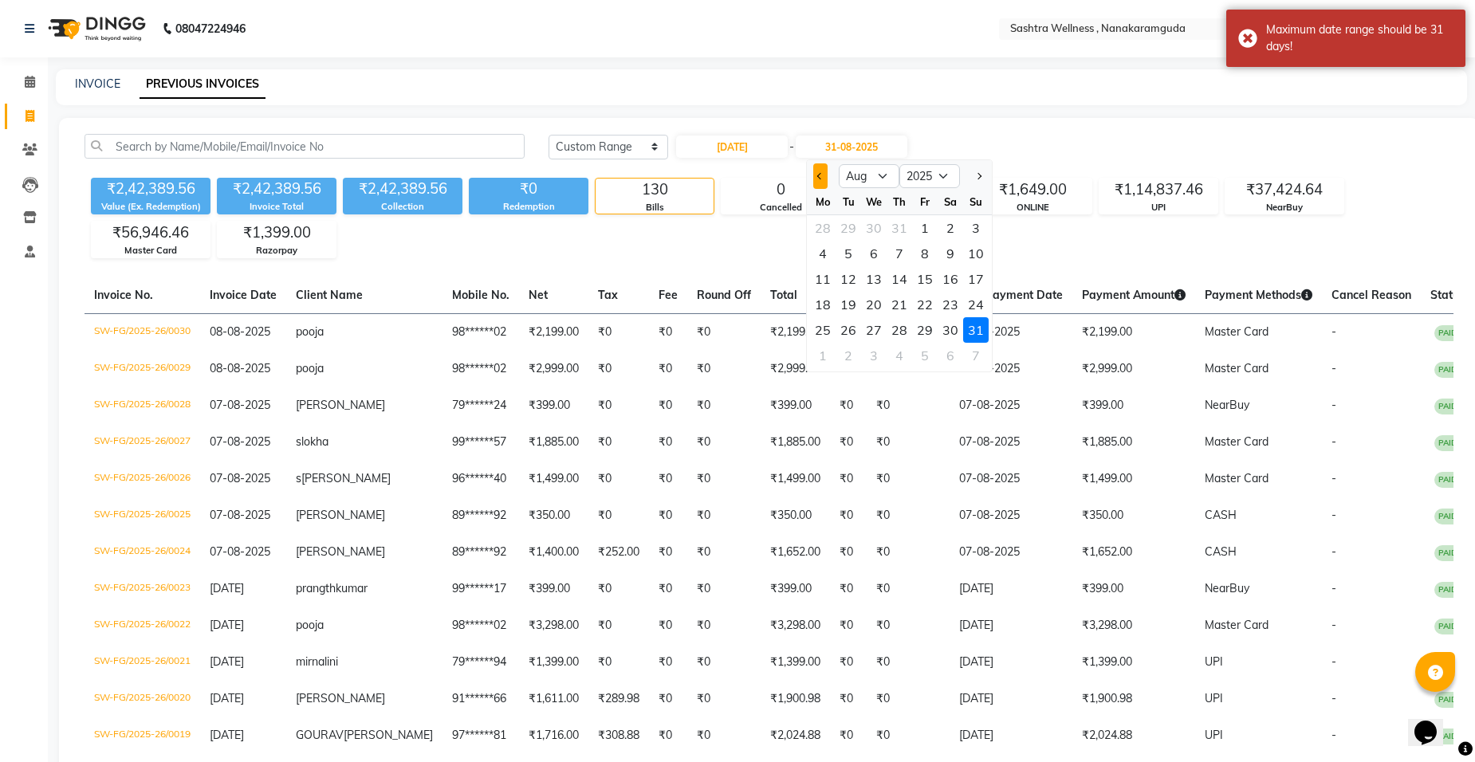
click at [824, 171] on button "Previous month" at bounding box center [820, 176] width 14 height 26
select select "7"
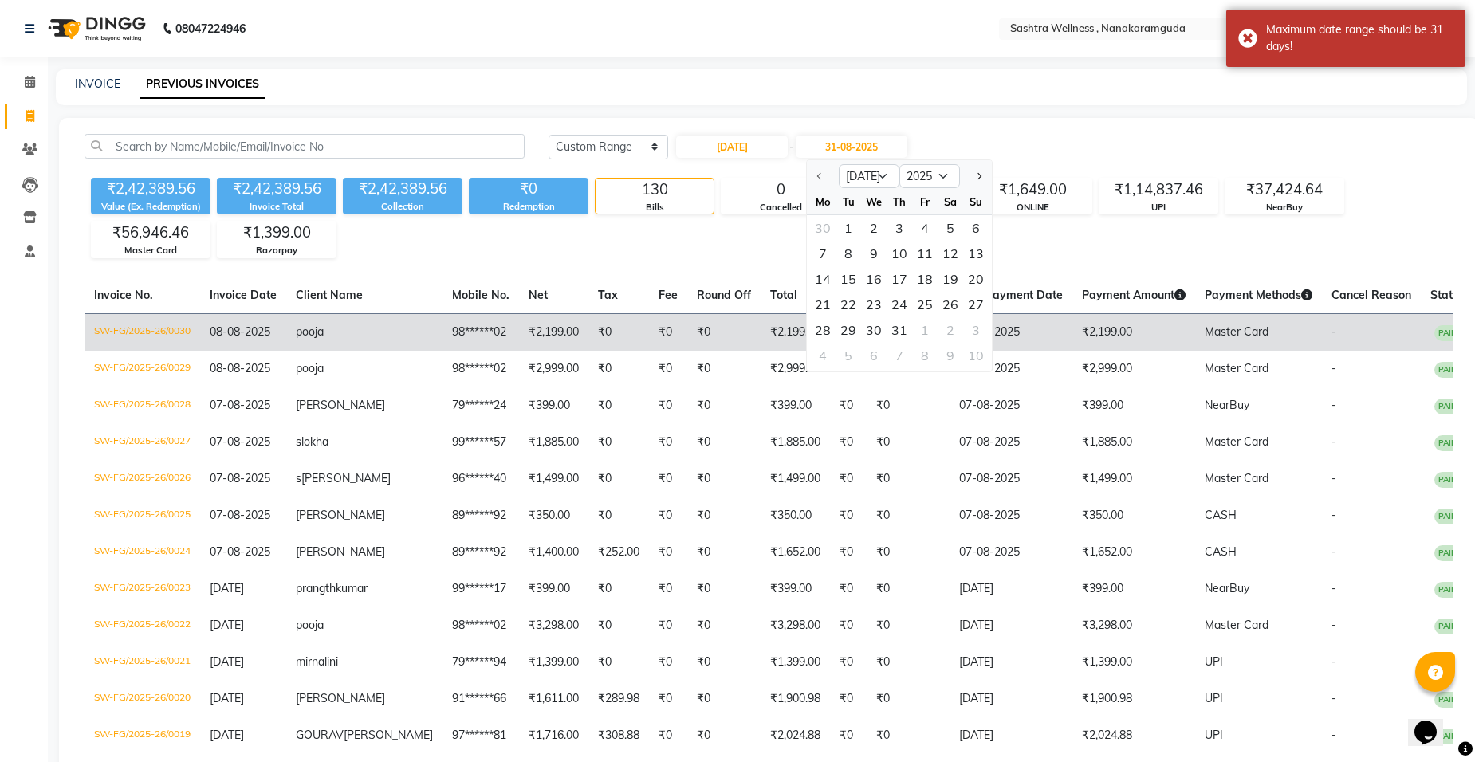
click at [896, 334] on div "31" at bounding box center [900, 330] width 26 height 26
type input "31-07-2025"
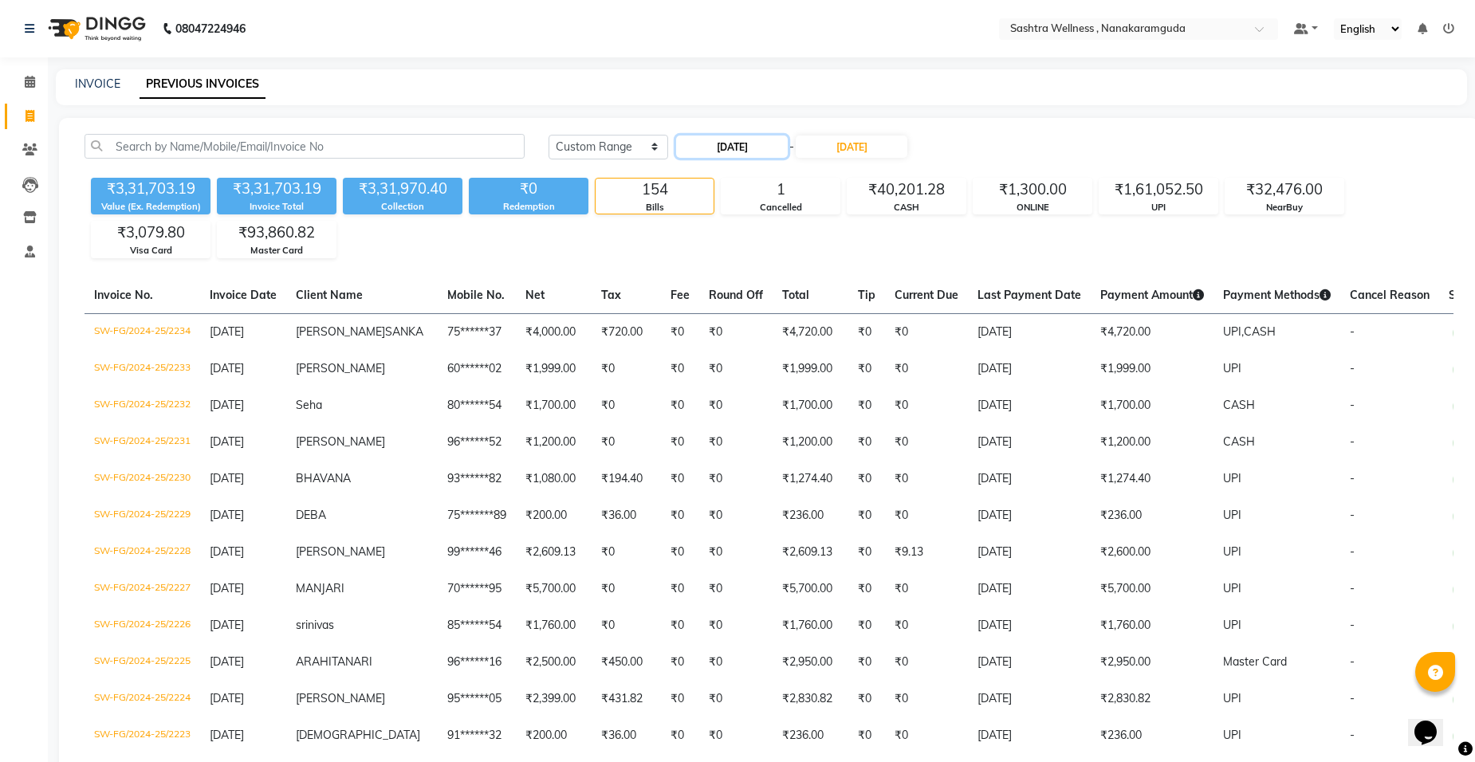
click at [732, 144] on input "01-07-2025" at bounding box center [732, 147] width 112 height 22
select select "7"
select select "2025"
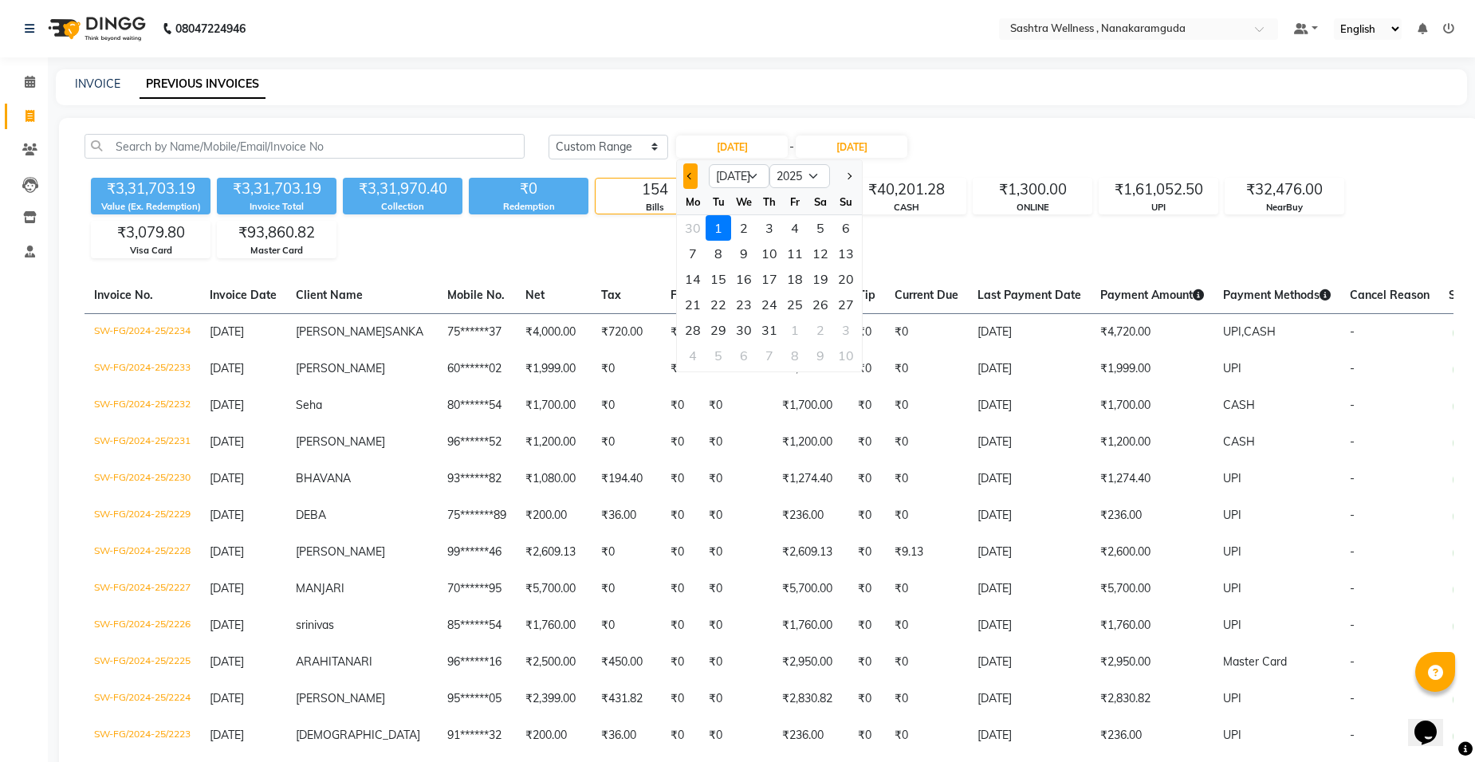
click at [691, 177] on span "Previous month" at bounding box center [690, 176] width 6 height 6
select select "6"
click at [840, 231] on div "1" at bounding box center [846, 228] width 26 height 26
type input "01-06-2025"
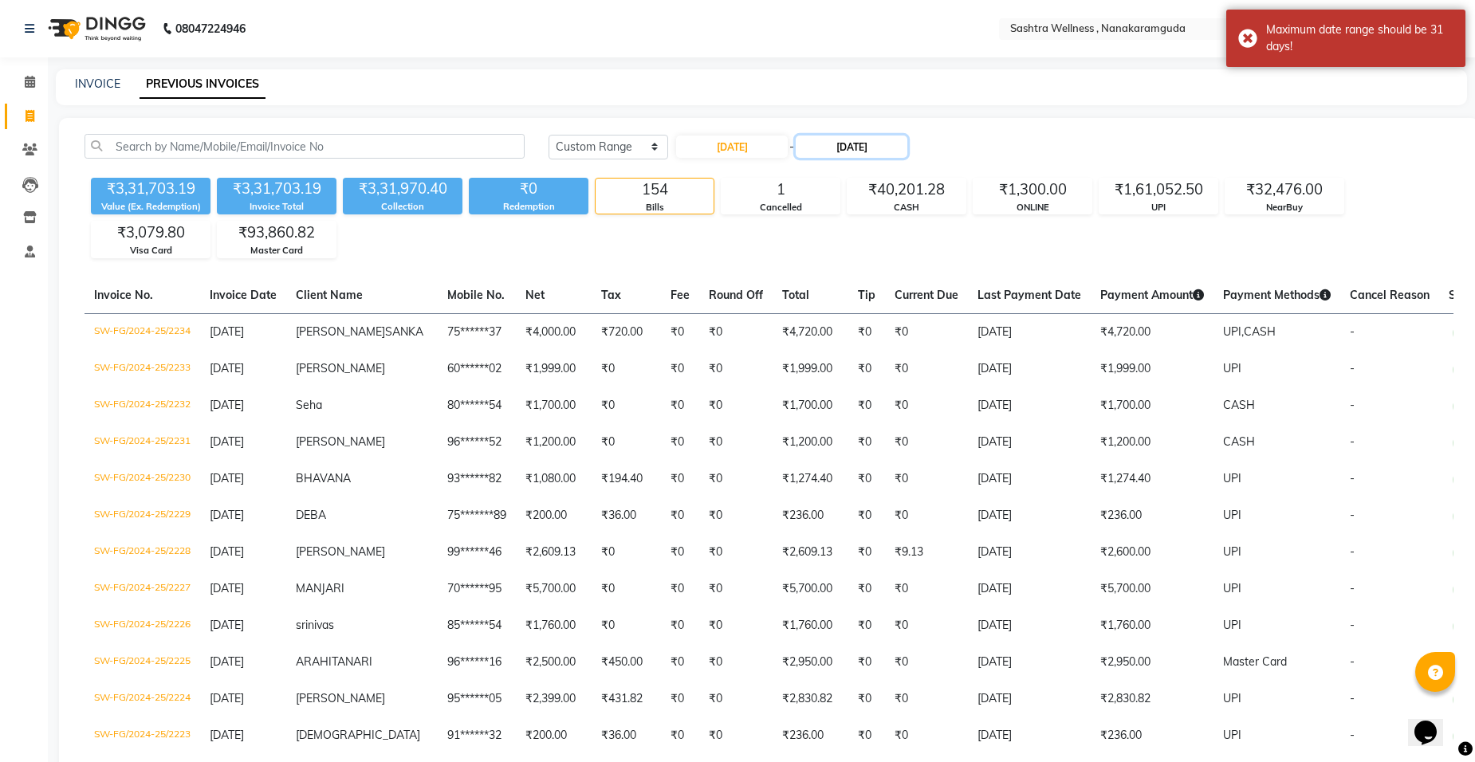
click at [883, 146] on input "31-07-2025" at bounding box center [852, 147] width 112 height 22
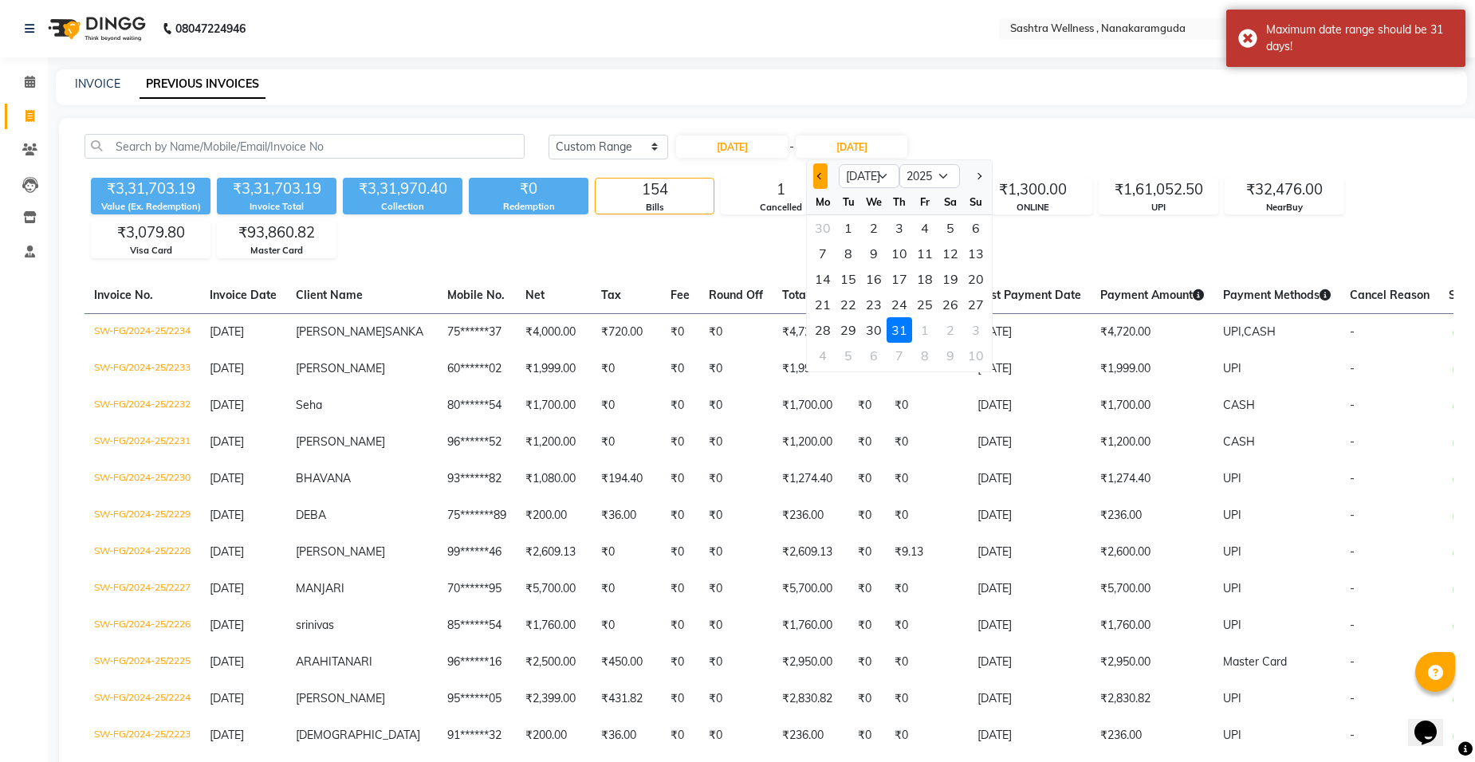
click at [823, 169] on button "Previous month" at bounding box center [820, 176] width 14 height 26
select select "6"
click at [830, 344] on div "30" at bounding box center [823, 356] width 26 height 26
type input "30-06-2025"
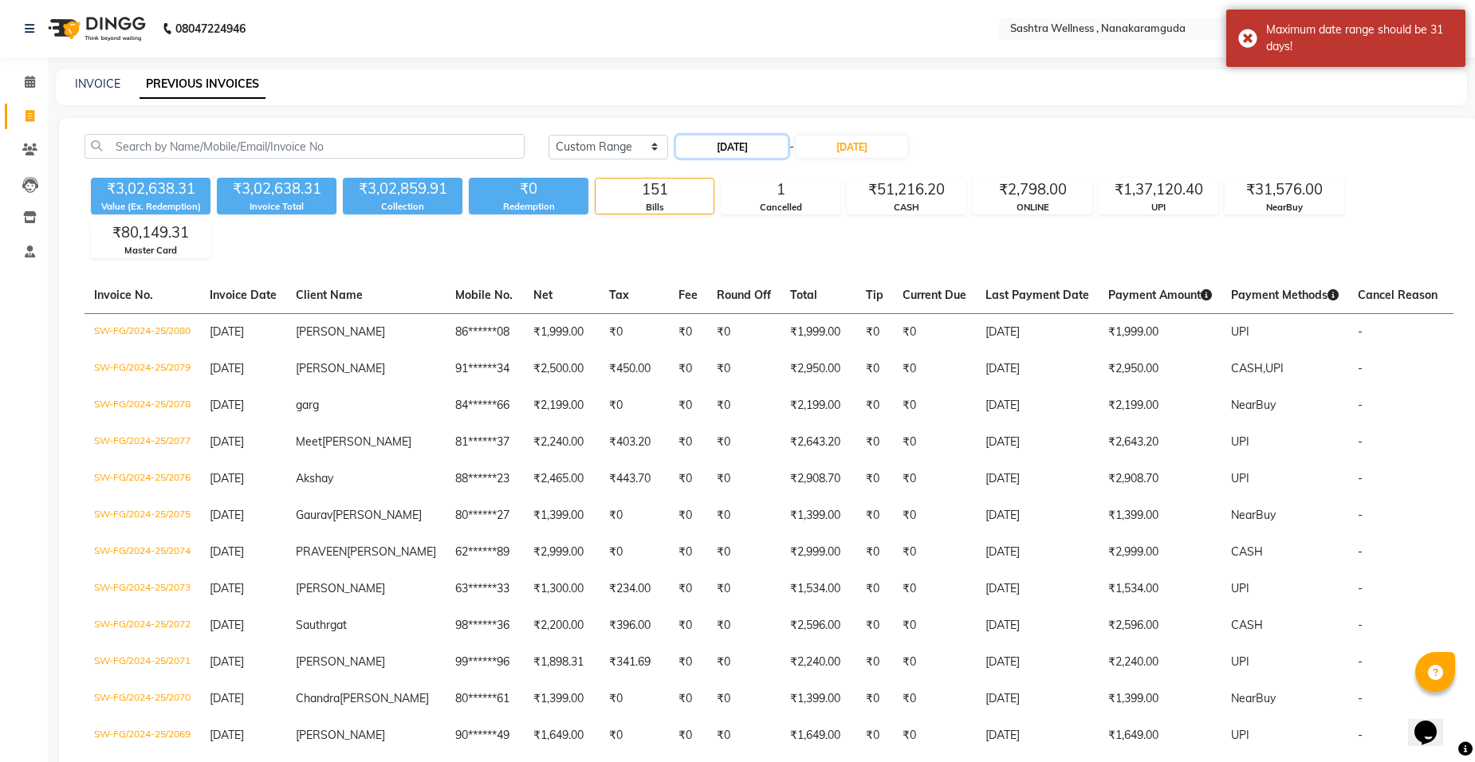
click at [744, 151] on input "01-06-2025" at bounding box center [732, 147] width 112 height 22
select select "6"
select select "2025"
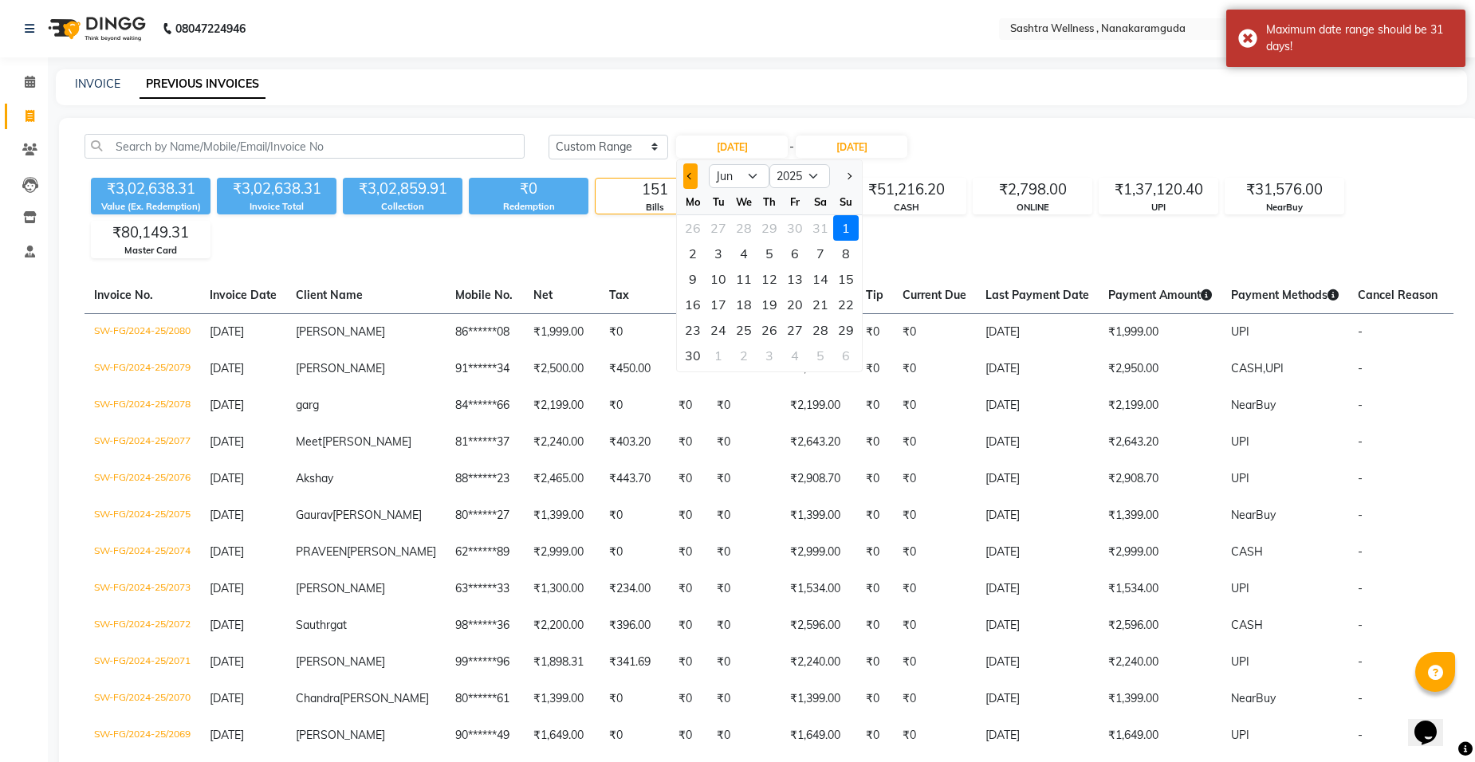
click at [693, 175] on span "Previous month" at bounding box center [690, 176] width 6 height 6
select select "5"
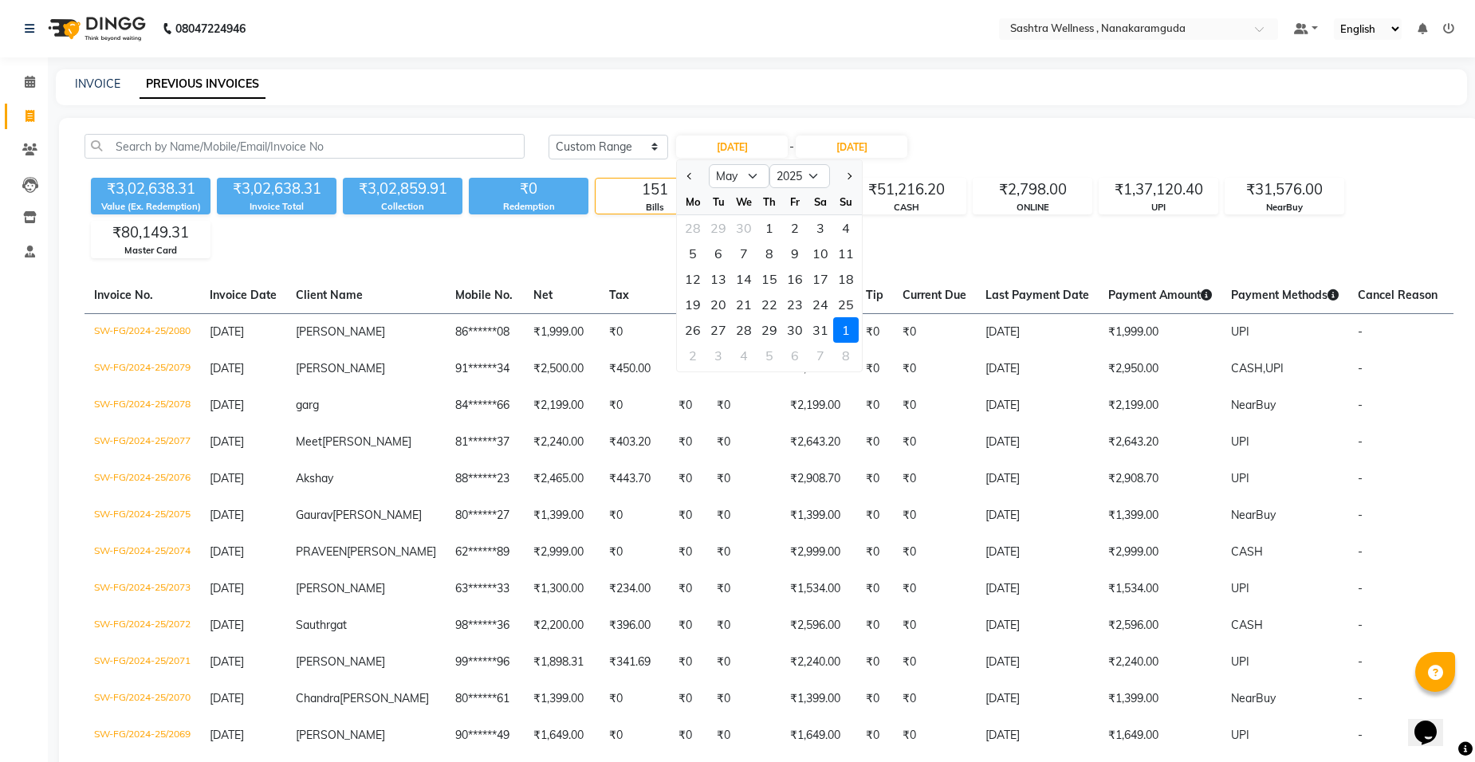
click at [777, 218] on div "1" at bounding box center [770, 228] width 26 height 26
type input "01-05-2025"
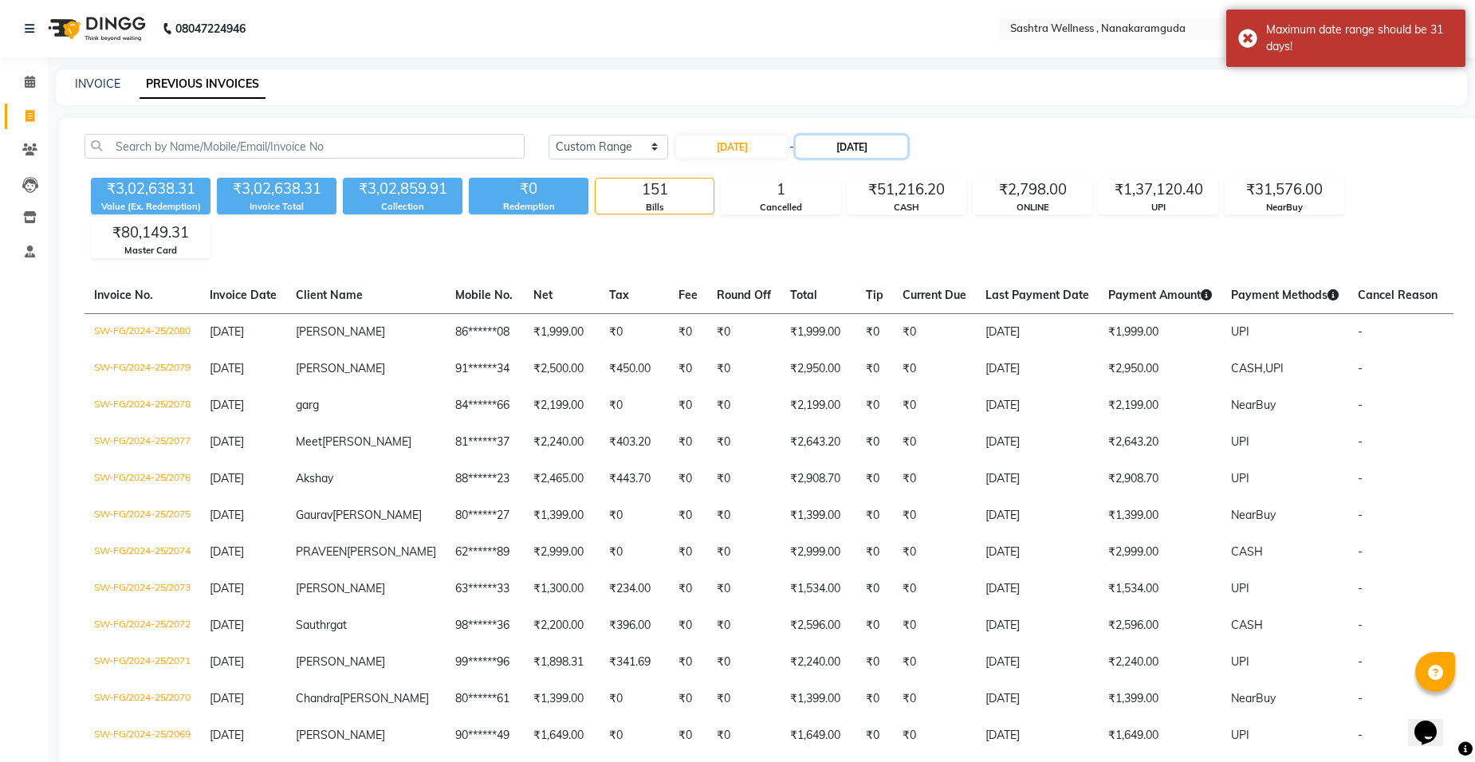
click at [871, 151] on input "30-06-2025" at bounding box center [852, 147] width 112 height 22
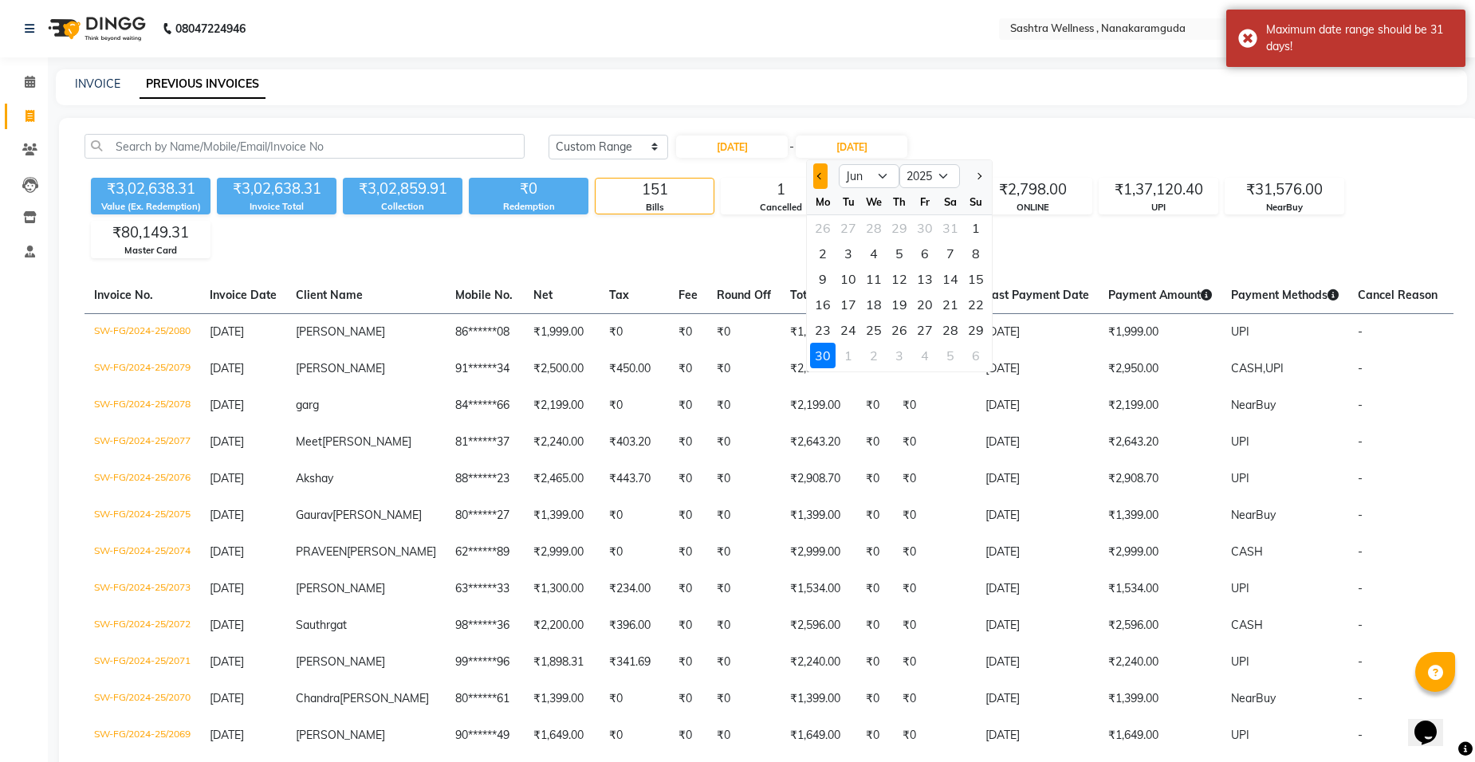
click at [814, 172] on button "Previous month" at bounding box center [820, 176] width 14 height 26
select select "5"
click at [954, 321] on div "31" at bounding box center [951, 330] width 26 height 26
type input "31-05-2025"
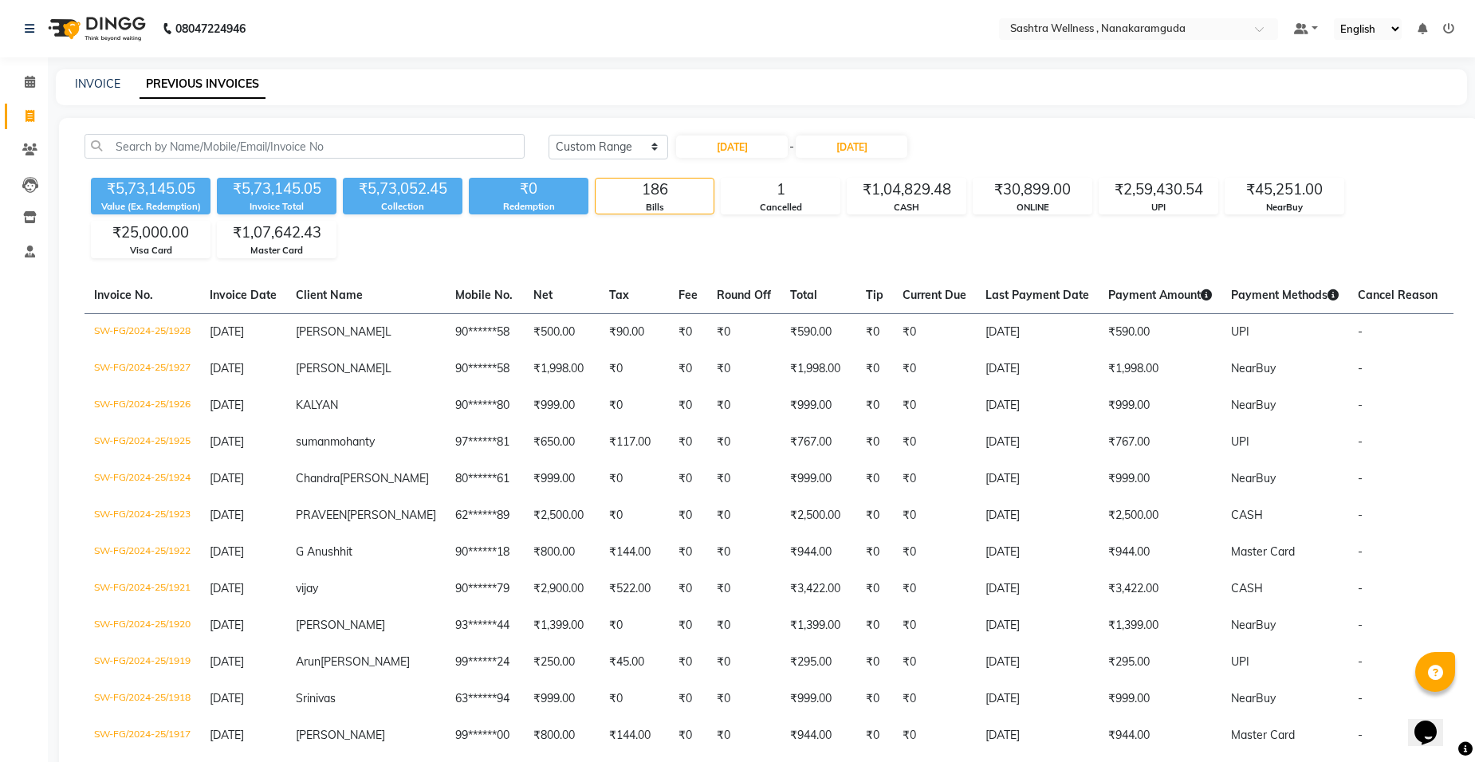
click at [754, 144] on input "01-05-2025" at bounding box center [732, 147] width 112 height 22
select select "5"
select select "2025"
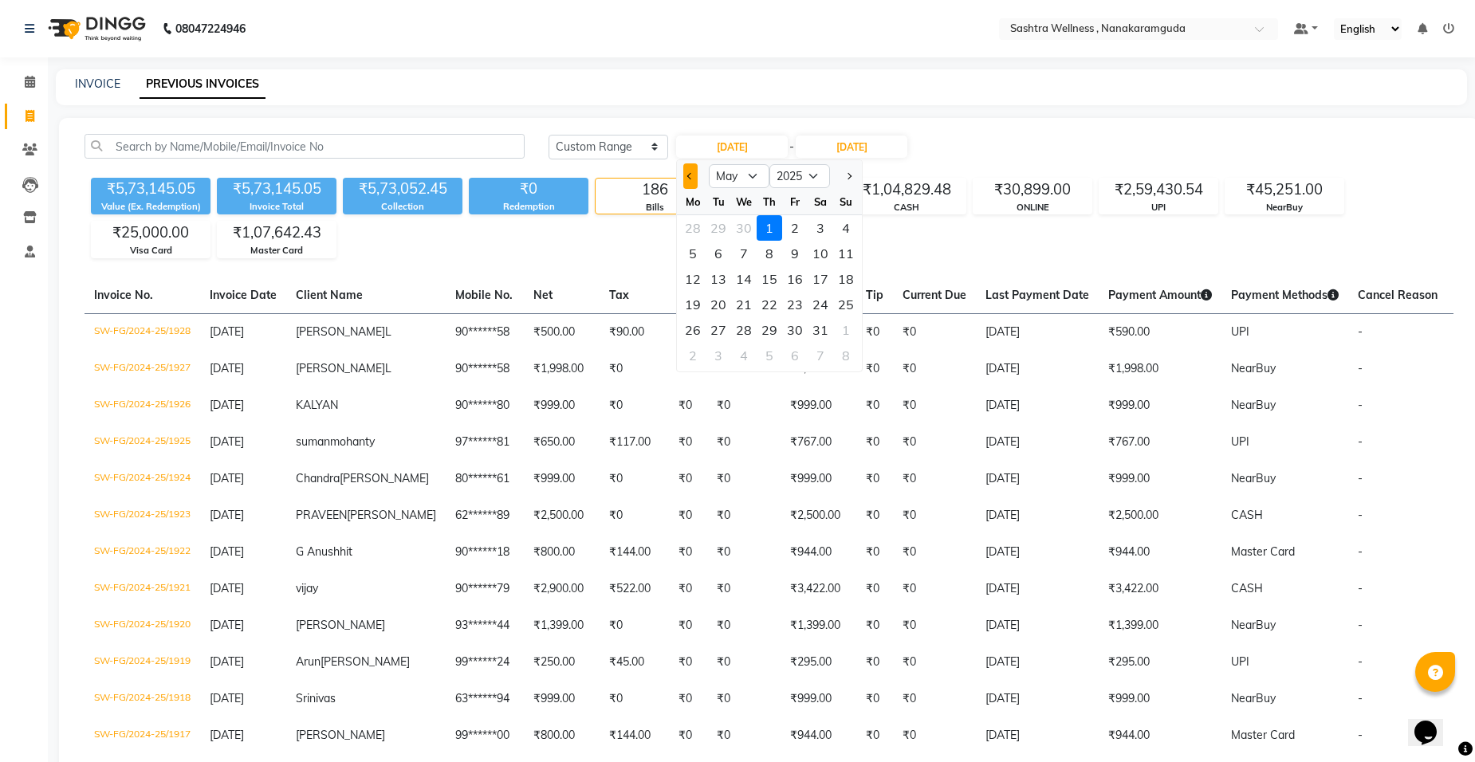
click at [688, 182] on button "Previous month" at bounding box center [690, 176] width 14 height 26
select select "4"
click at [713, 233] on div "1" at bounding box center [719, 228] width 26 height 26
type input "01-04-2025"
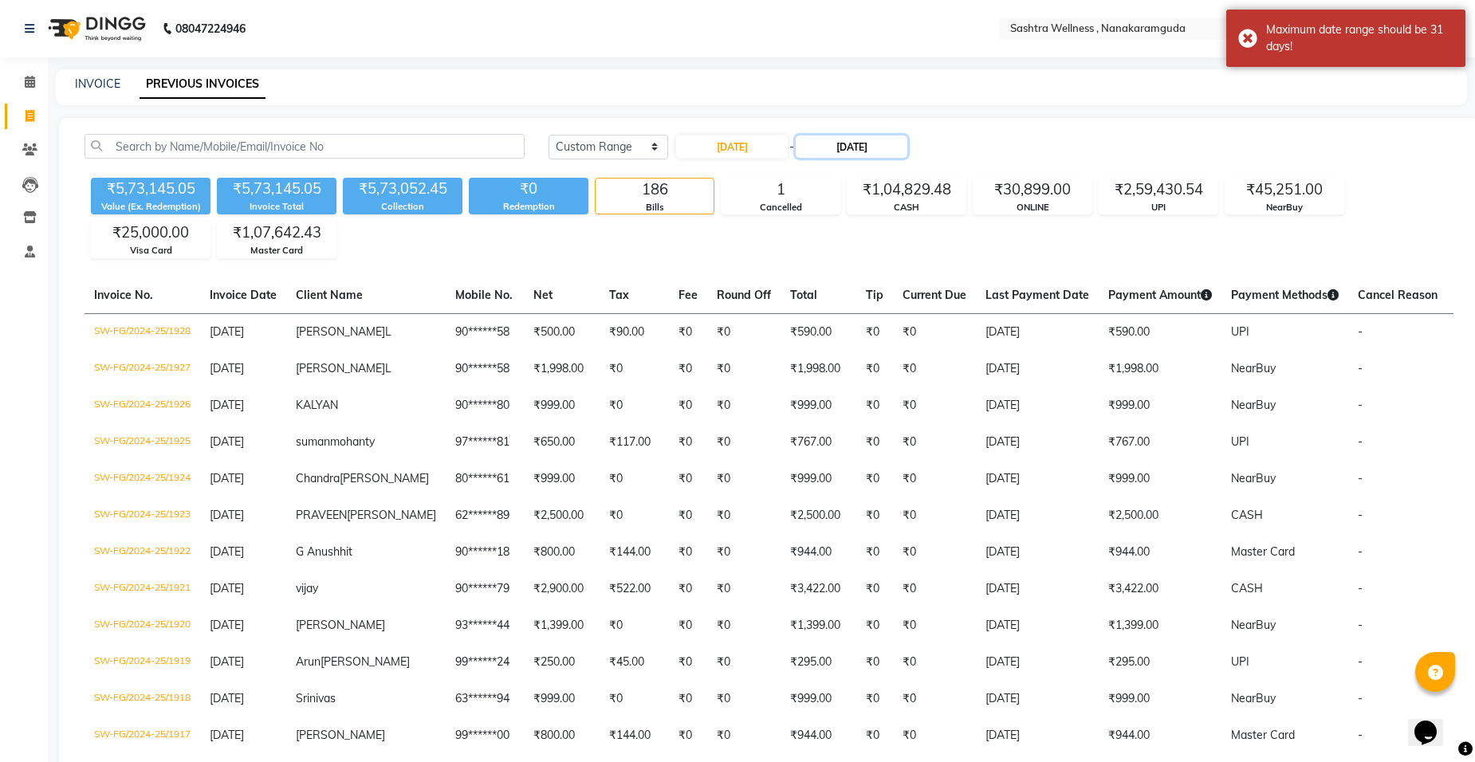
click at [860, 152] on input "31-05-2025" at bounding box center [852, 147] width 112 height 22
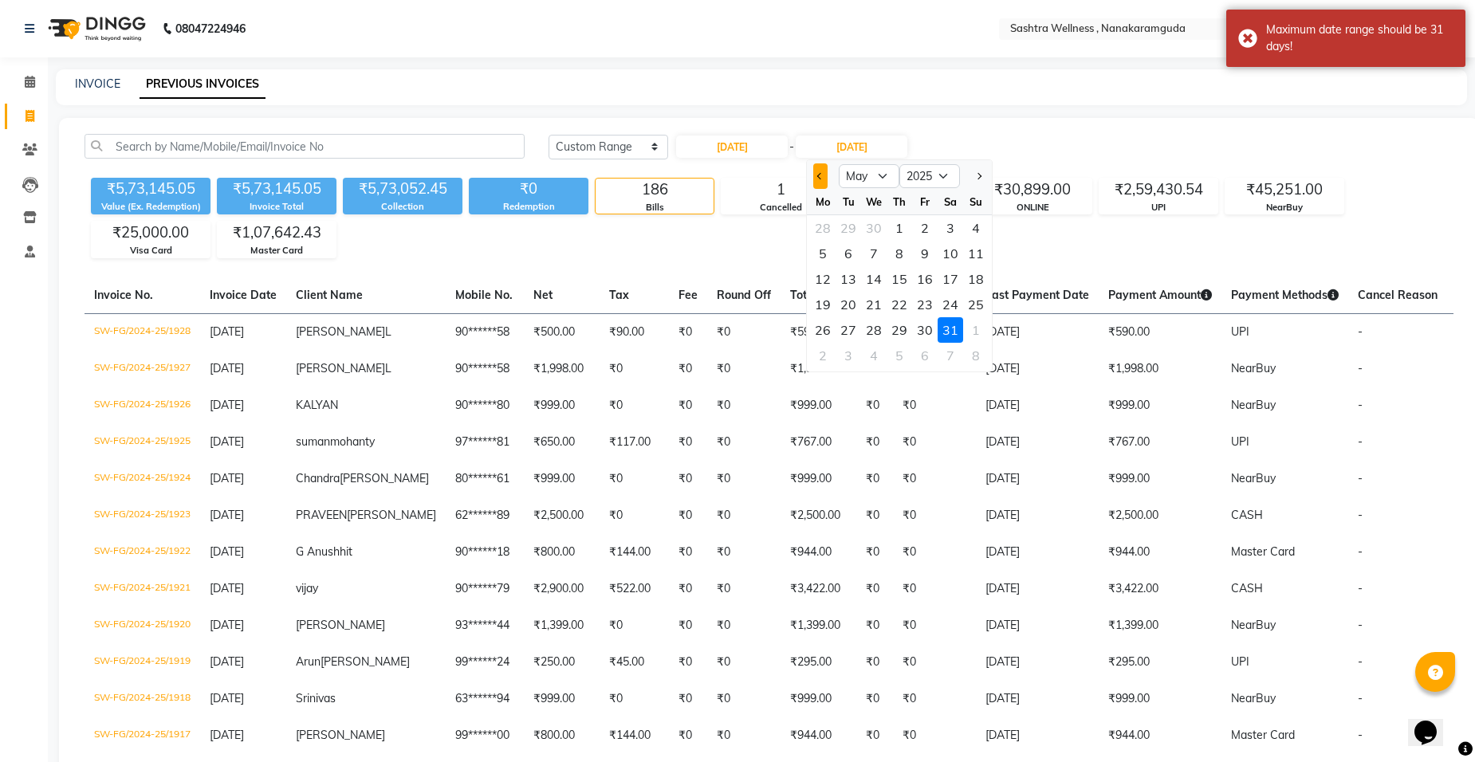
click at [820, 179] on span "Previous month" at bounding box center [820, 176] width 6 height 6
select select "4"
click at [877, 324] on div "30" at bounding box center [874, 330] width 26 height 26
type input "30-04-2025"
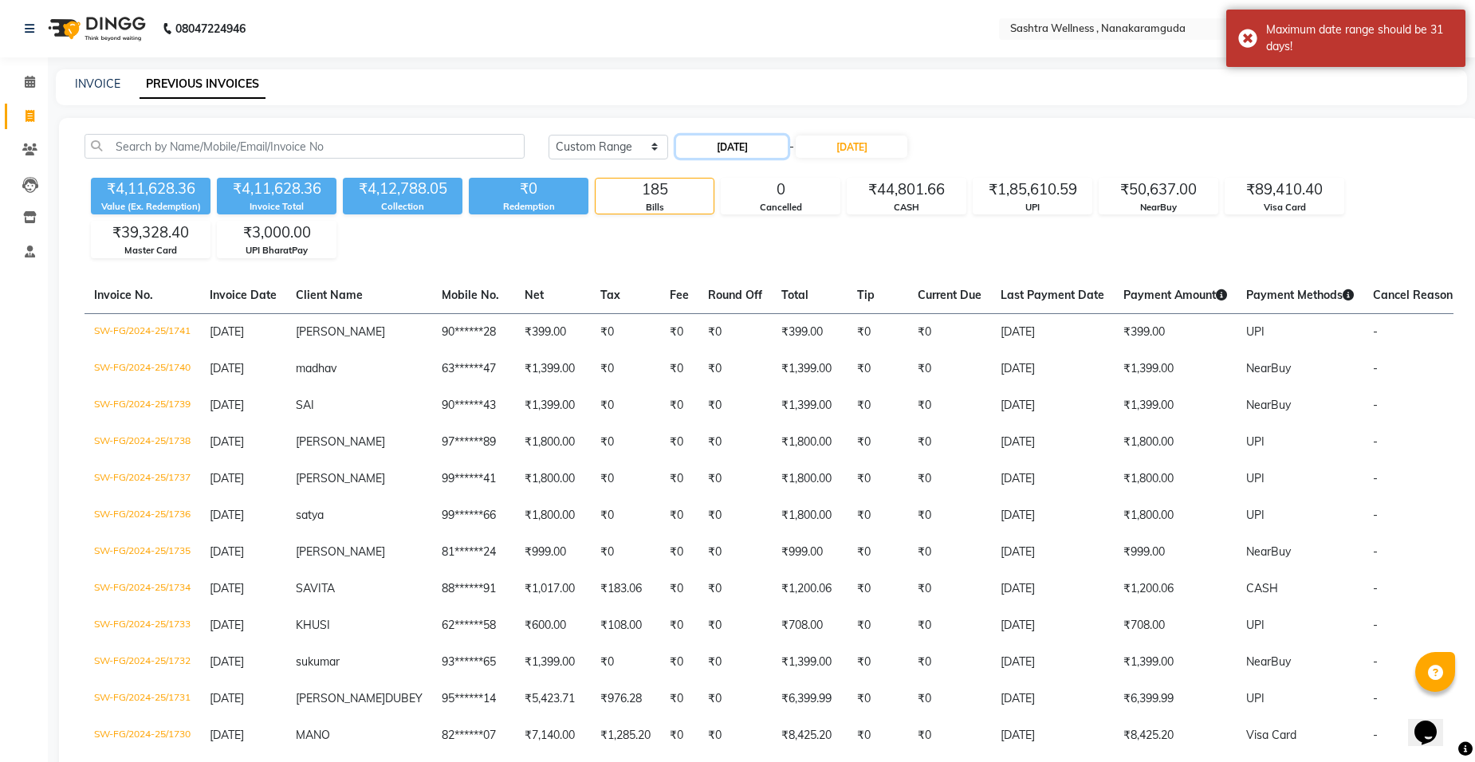
click at [743, 137] on input "01-04-2025" at bounding box center [732, 147] width 112 height 22
select select "4"
select select "2025"
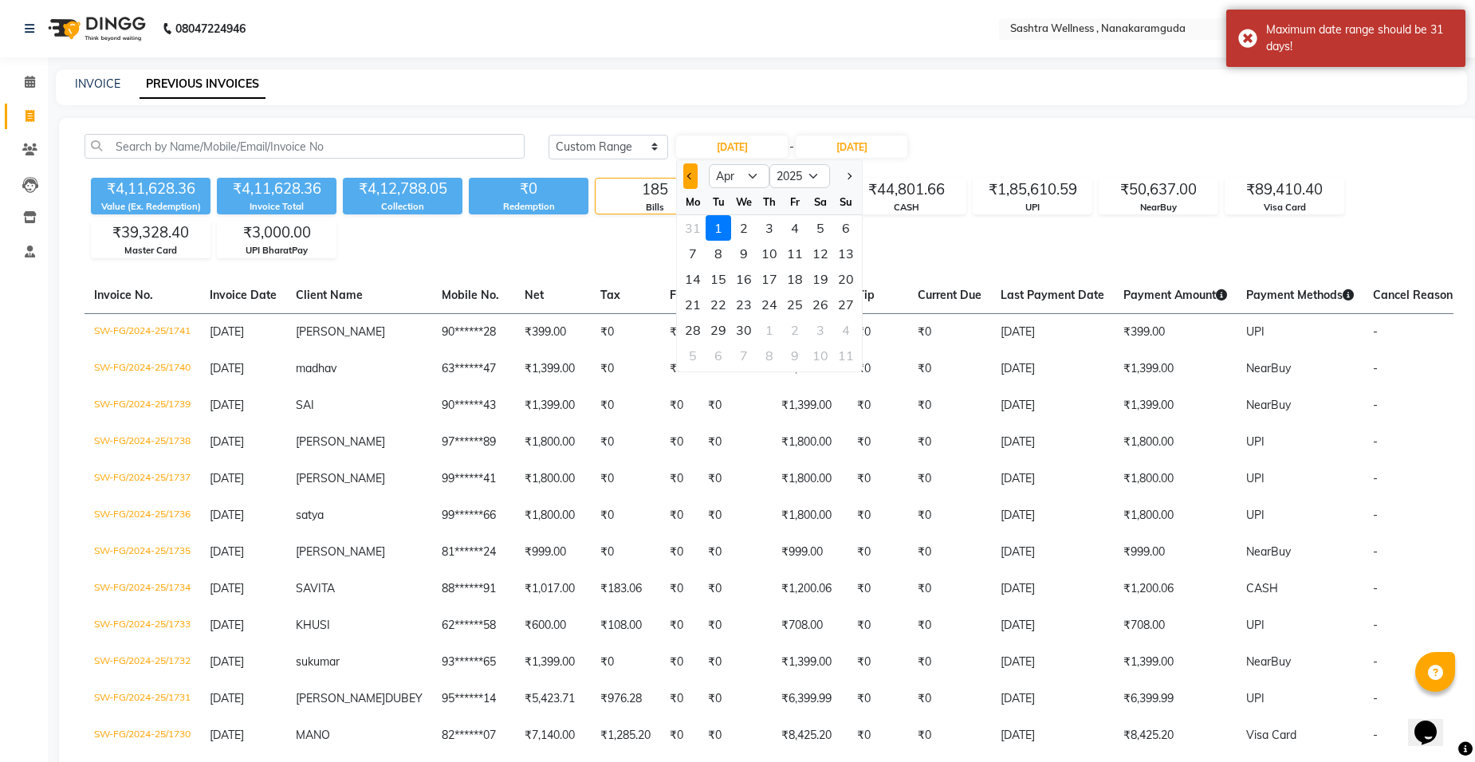
click at [688, 174] on span "Previous month" at bounding box center [690, 176] width 6 height 6
select select "3"
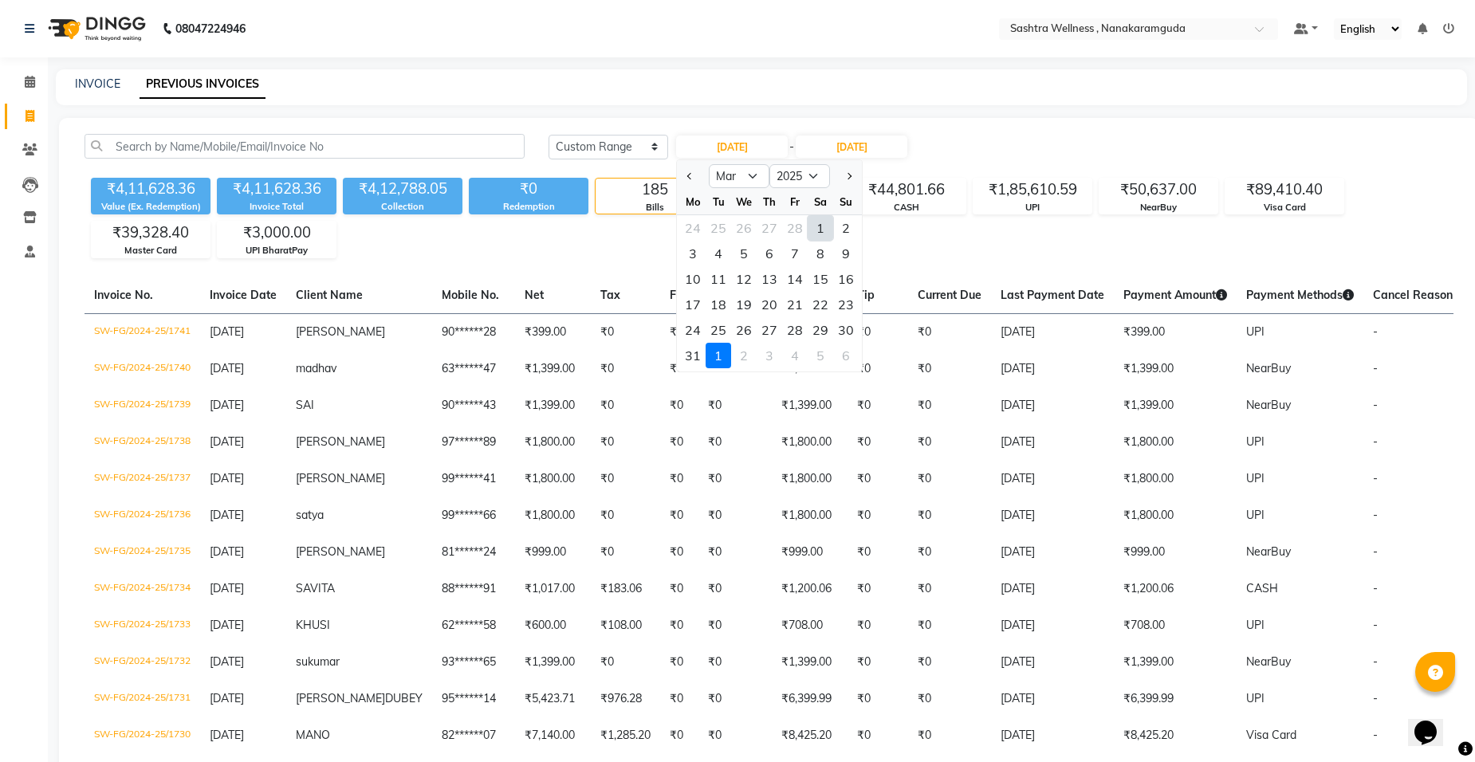
click at [820, 225] on div "1" at bounding box center [821, 228] width 26 height 26
type input "01-03-2025"
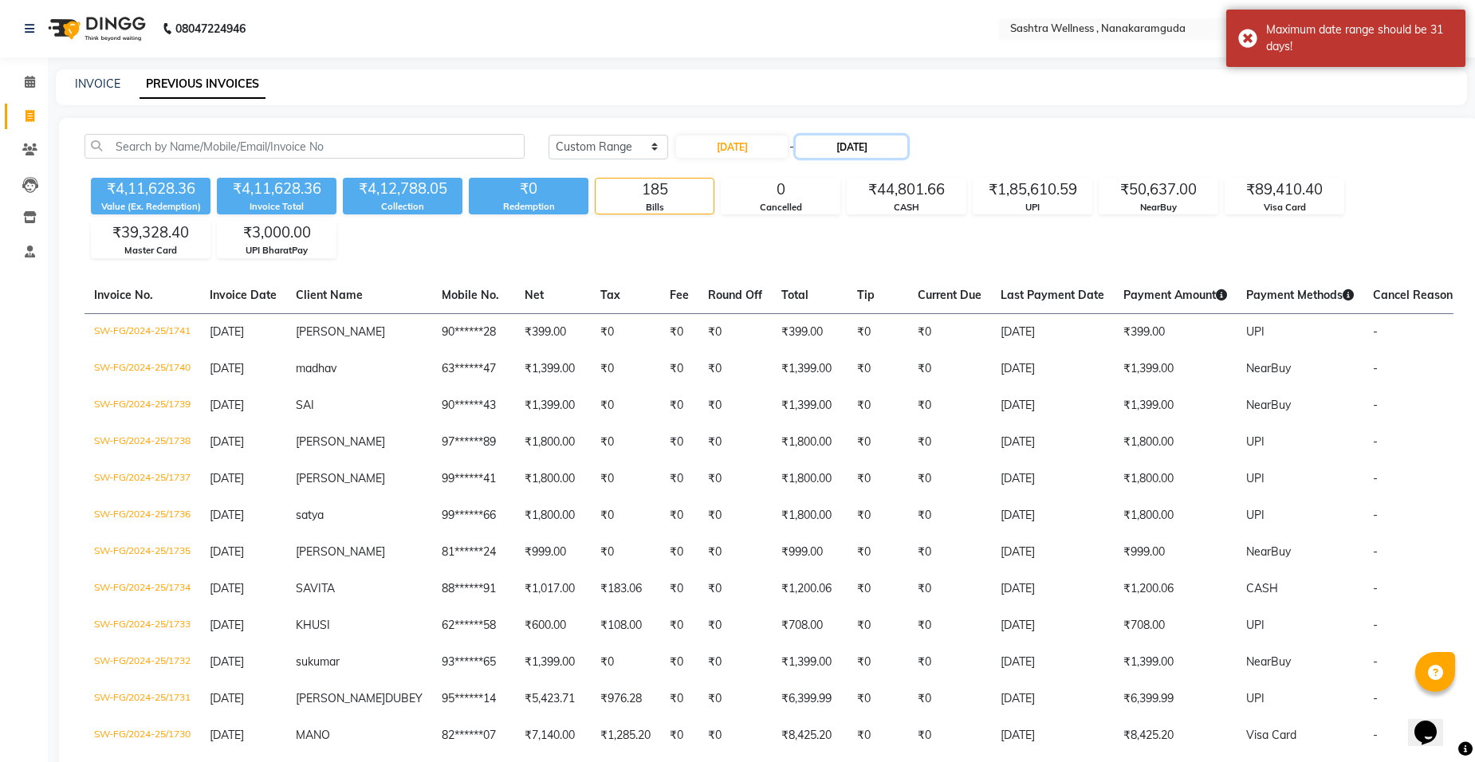
click at [891, 145] on input "30-04-2025" at bounding box center [852, 147] width 112 height 22
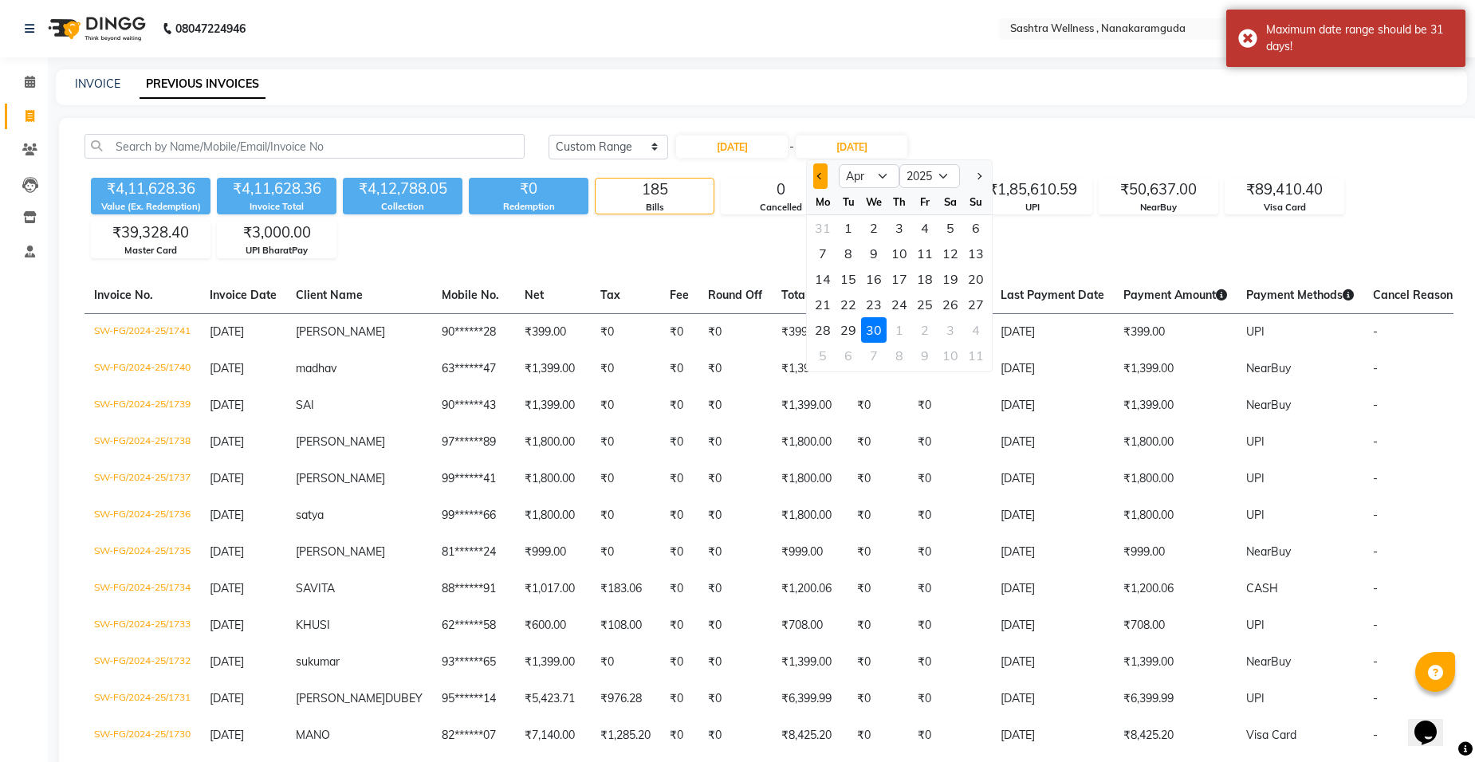
click at [818, 175] on span "Previous month" at bounding box center [820, 176] width 6 height 6
select select "3"
click at [826, 349] on div "31" at bounding box center [823, 356] width 26 height 26
type input "31-03-2025"
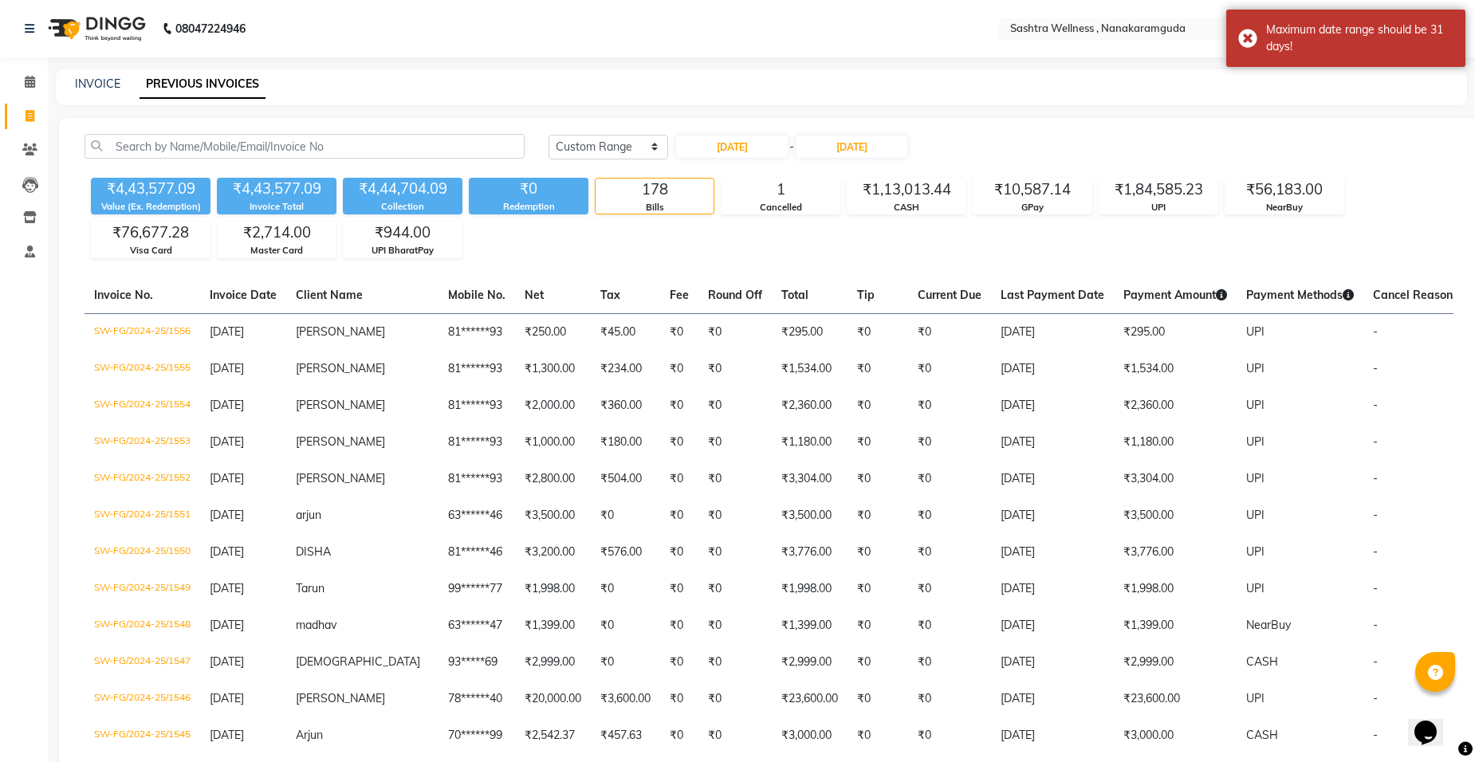
click at [737, 148] on input "01-03-2025" at bounding box center [732, 147] width 112 height 22
select select "3"
select select "2025"
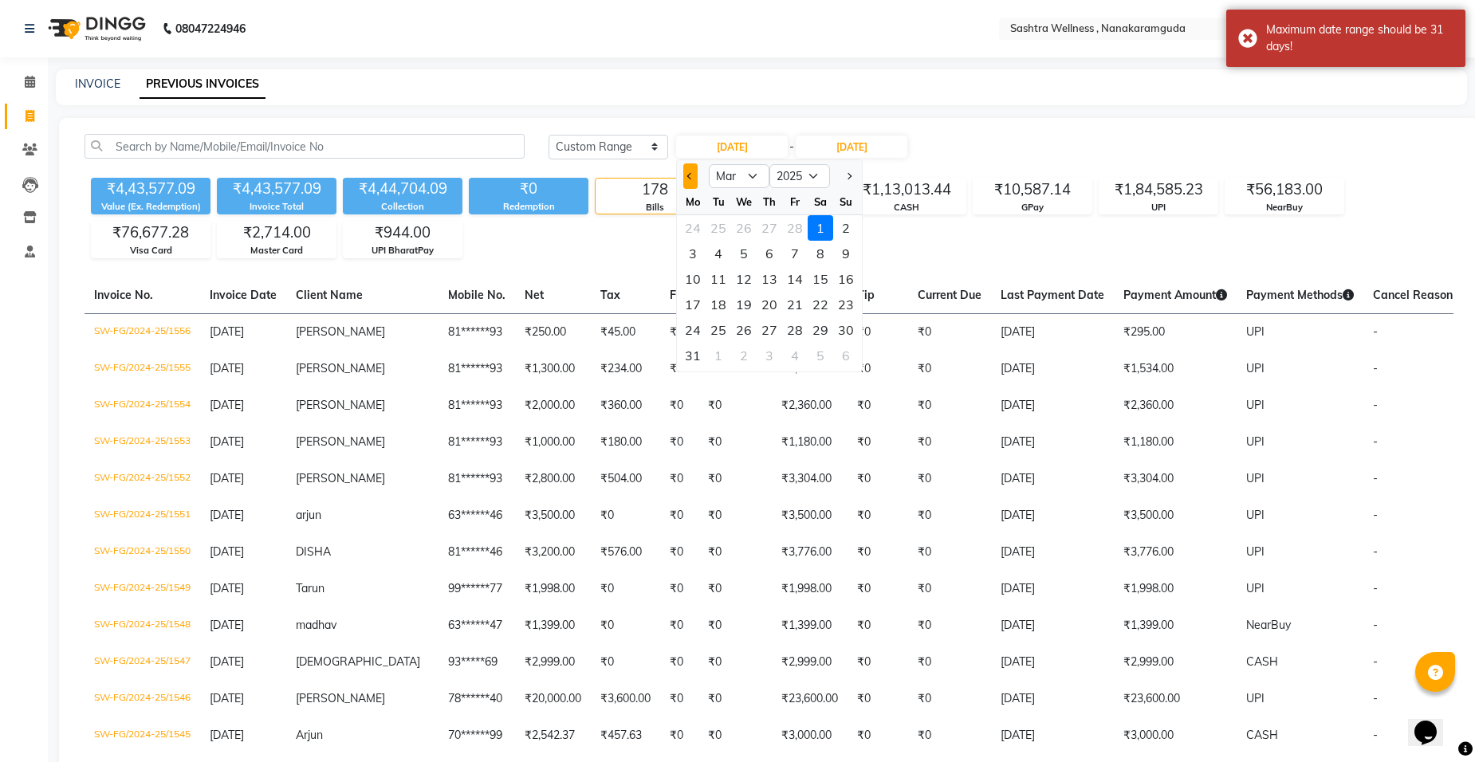
click at [692, 182] on button "Previous month" at bounding box center [690, 176] width 14 height 26
select select "2"
click at [827, 234] on div "1" at bounding box center [821, 228] width 26 height 26
type input "01-02-2025"
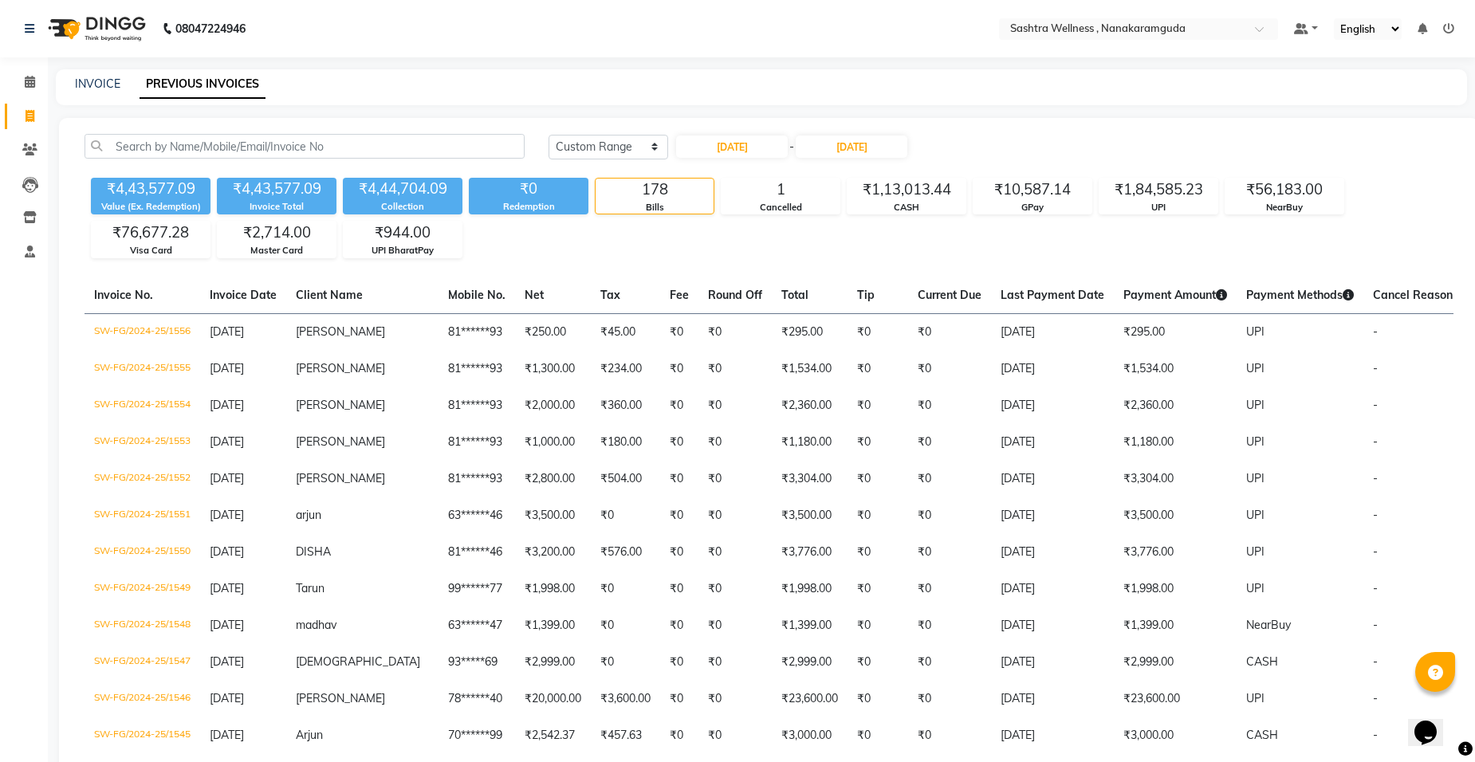
click at [883, 158] on div "01-02-2025 - 31-03-2025" at bounding box center [792, 147] width 234 height 26
click at [883, 148] on input "31-03-2025" at bounding box center [852, 147] width 112 height 22
click at [816, 170] on button "Previous month" at bounding box center [820, 176] width 14 height 26
select select "2"
click at [928, 332] on div "28" at bounding box center [925, 330] width 26 height 26
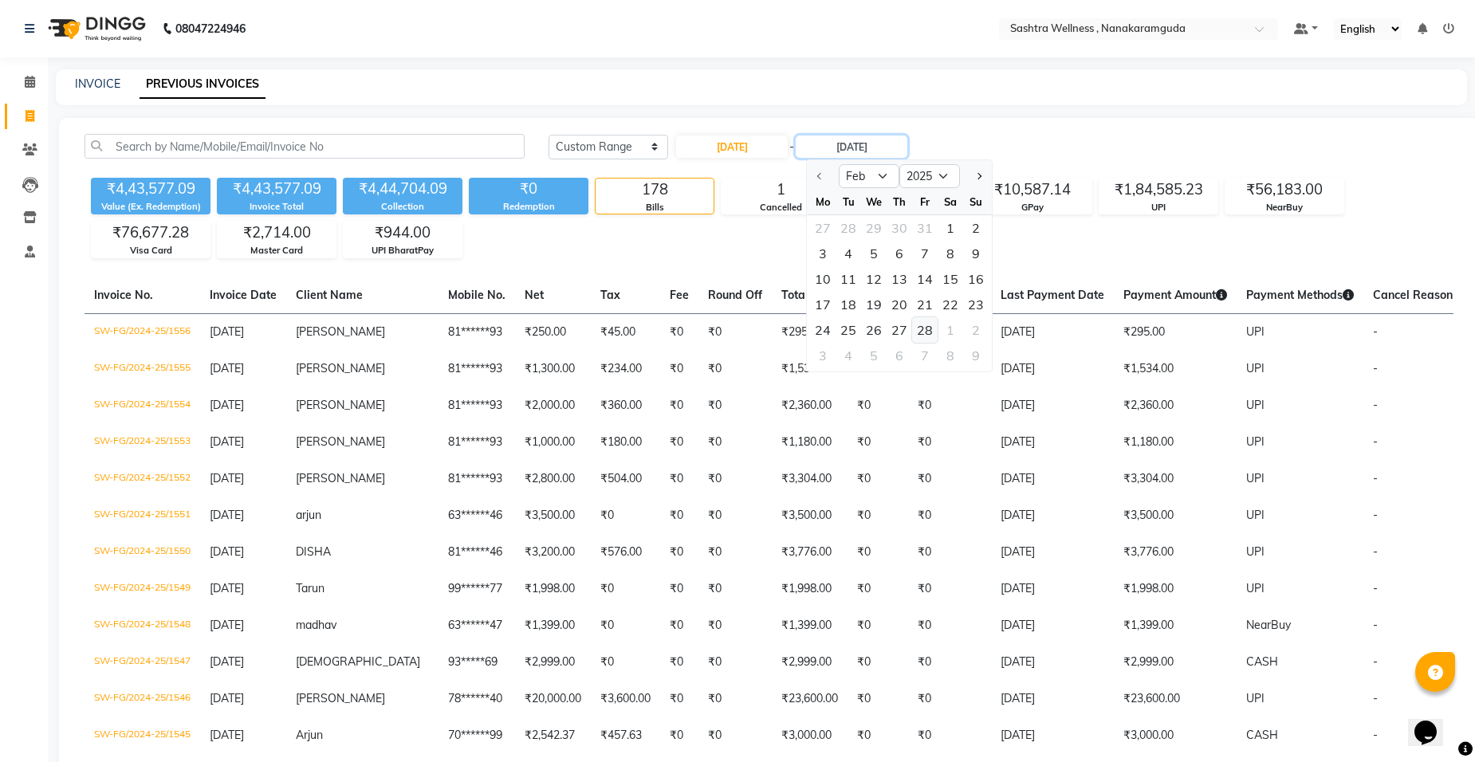
type input "28-02-2025"
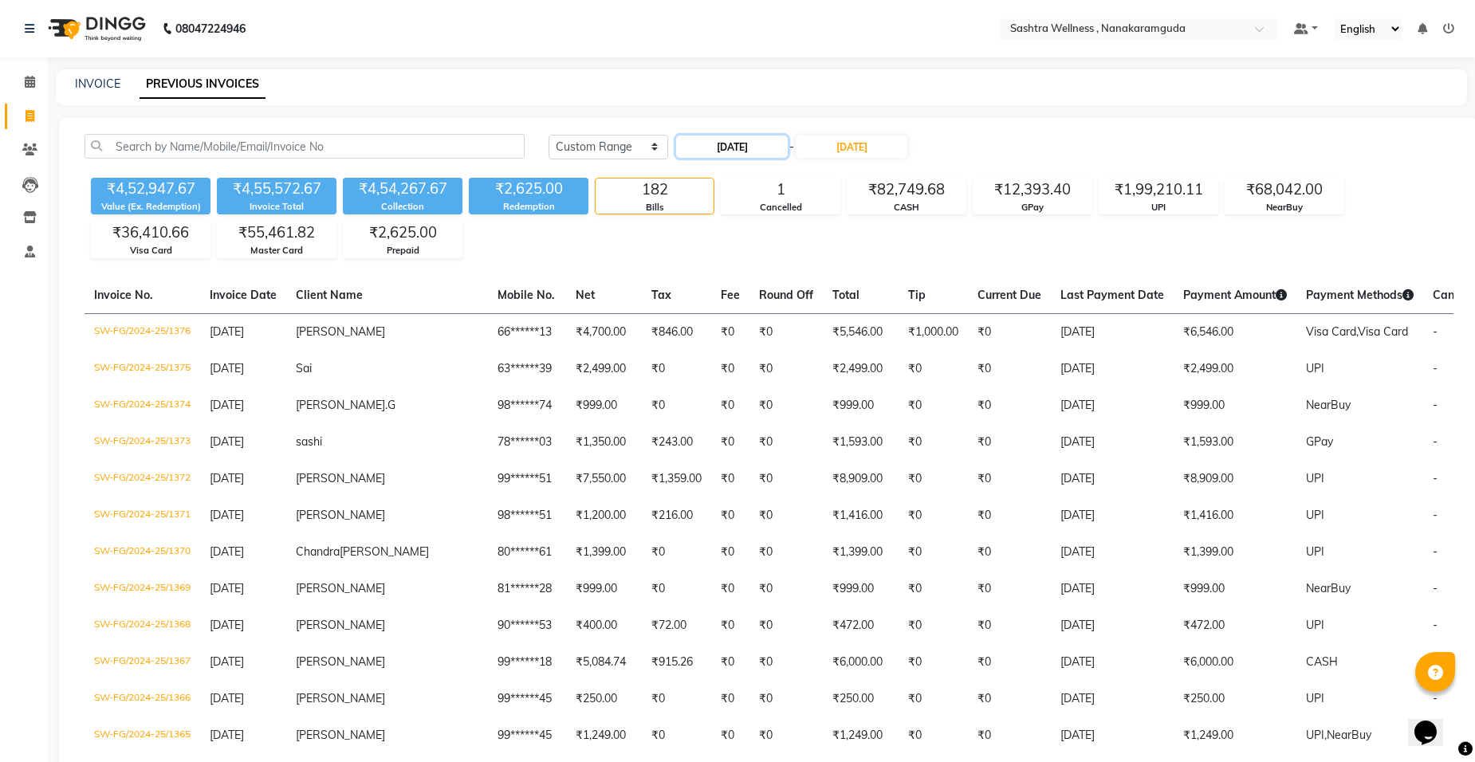
click at [735, 142] on input "01-02-2025" at bounding box center [732, 147] width 112 height 22
select select "2"
select select "2025"
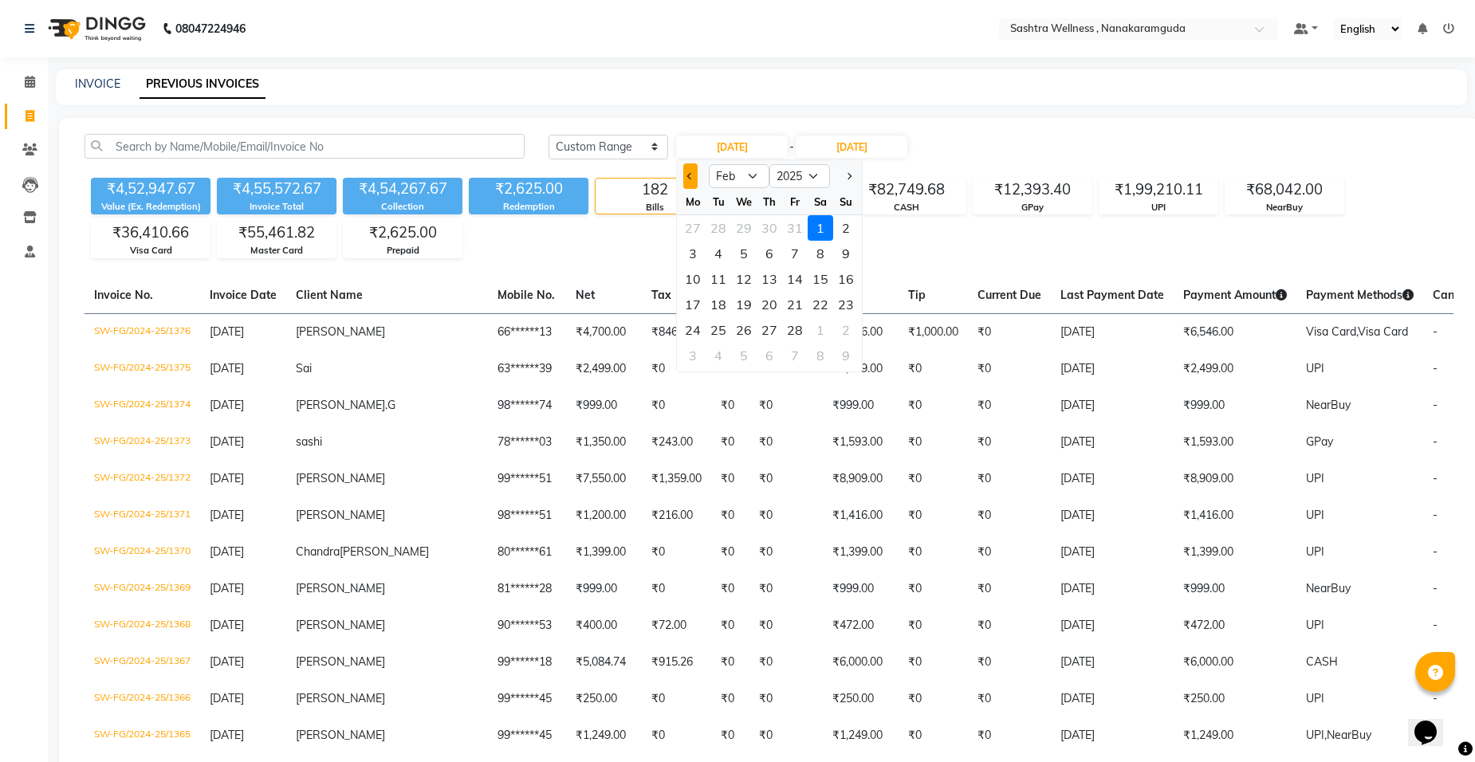
click at [687, 181] on button "Previous month" at bounding box center [690, 176] width 14 height 26
select select "1"
click at [729, 222] on div "31" at bounding box center [719, 228] width 26 height 26
type input "31-12-2024"
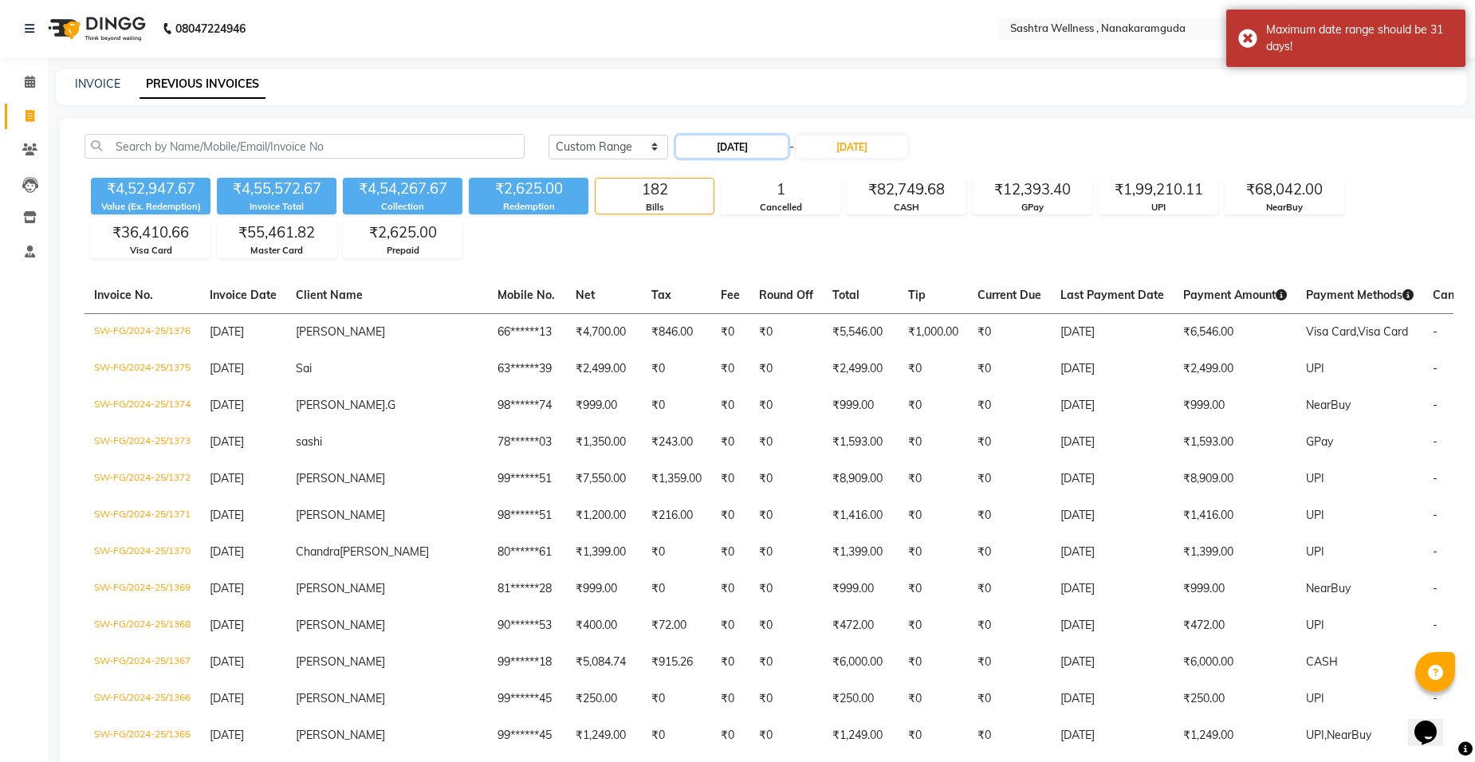
click at [742, 142] on input "31-12-2024" at bounding box center [732, 147] width 112 height 22
select select "12"
select select "2024"
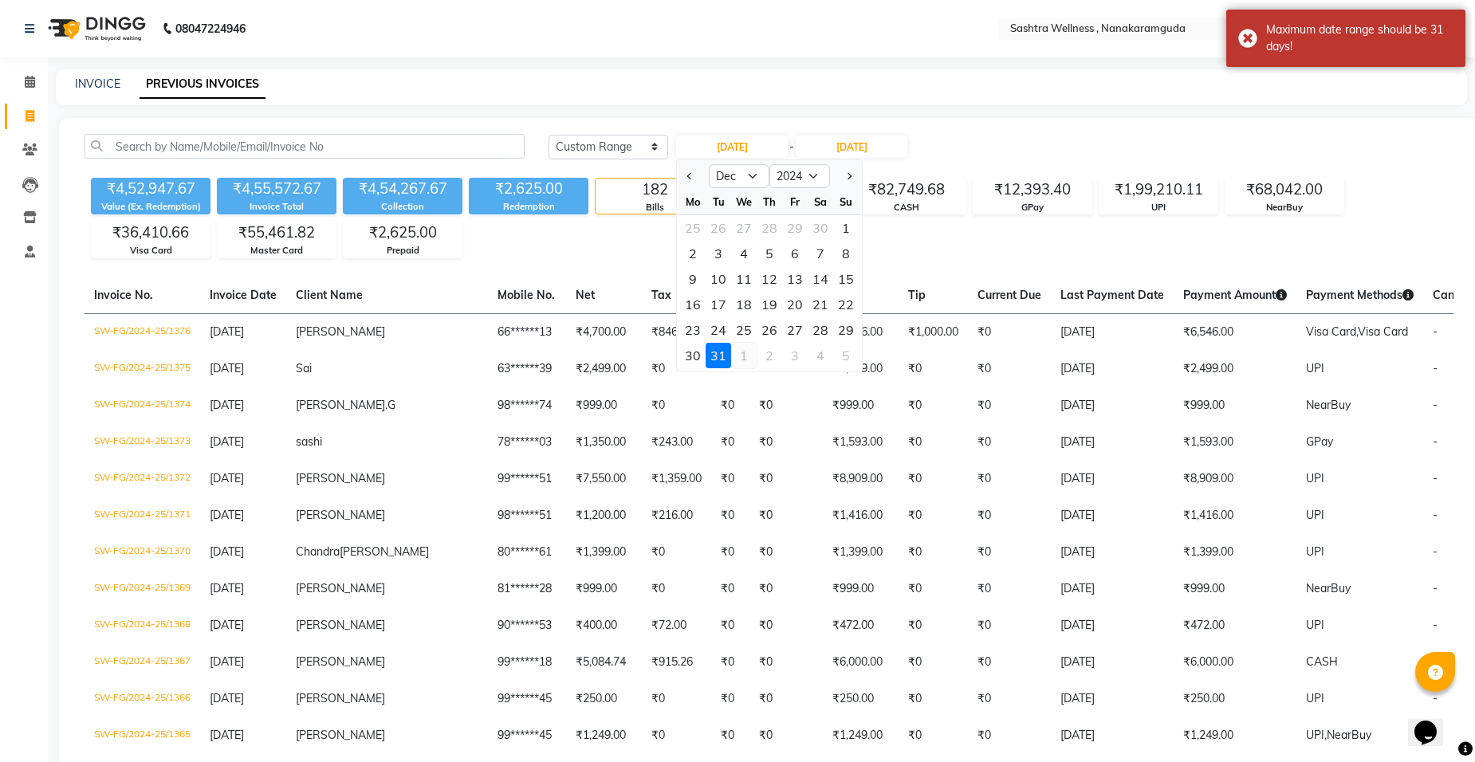
click at [750, 359] on div "1" at bounding box center [744, 356] width 26 height 26
type input "01-01-2025"
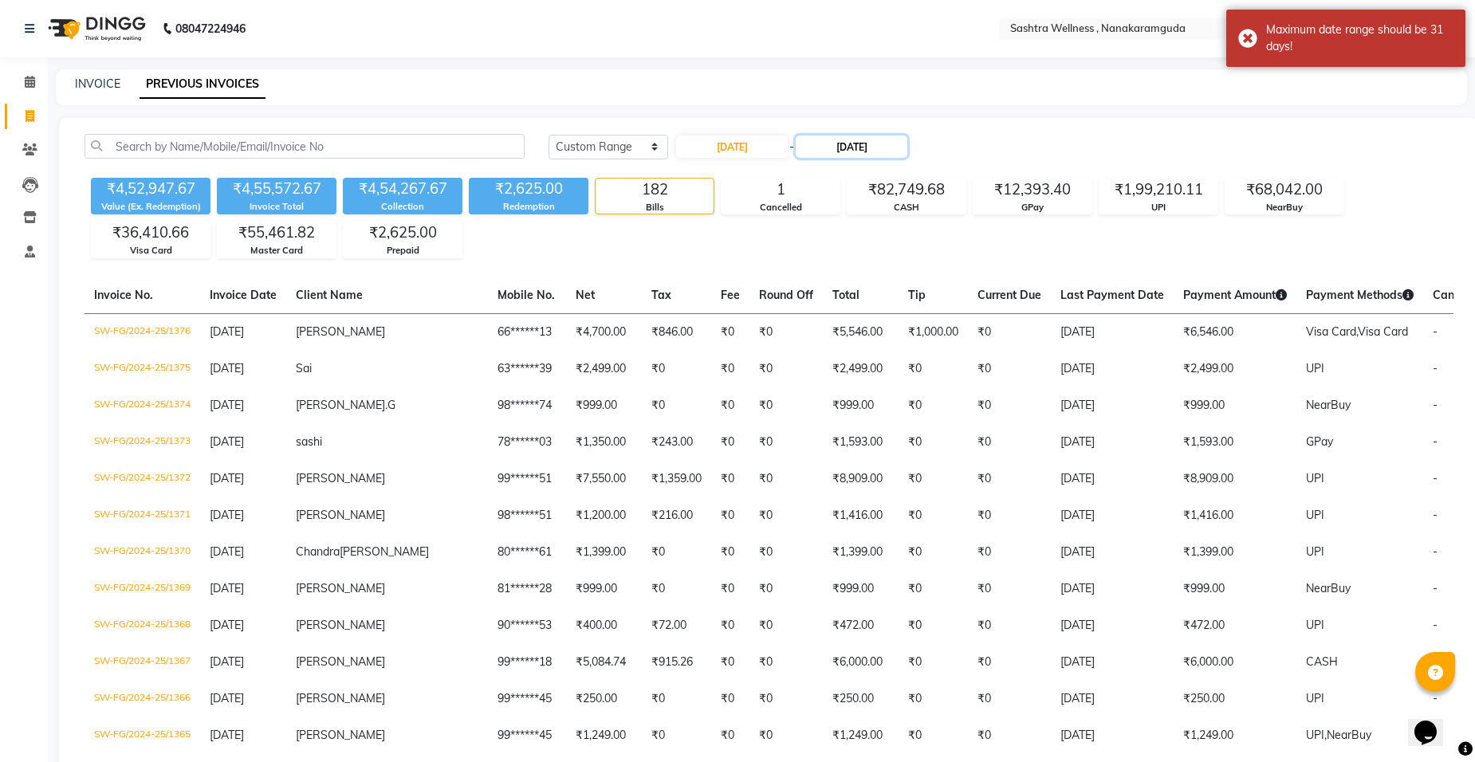
click at [875, 136] on input "28-02-2025" at bounding box center [852, 147] width 112 height 22
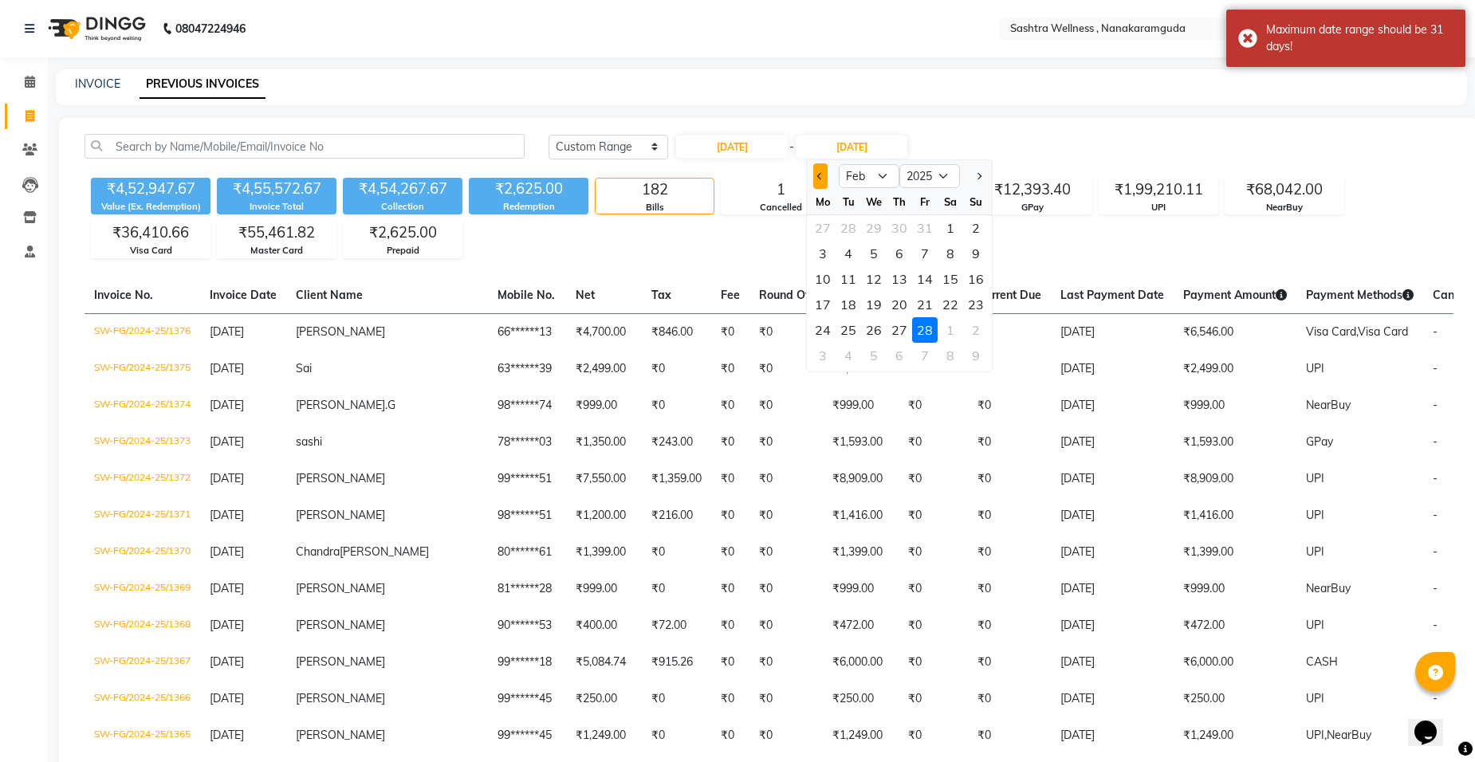
click at [822, 179] on button "Previous month" at bounding box center [820, 176] width 14 height 26
select select "1"
click at [926, 327] on div "31" at bounding box center [925, 330] width 26 height 26
type input "31-01-2025"
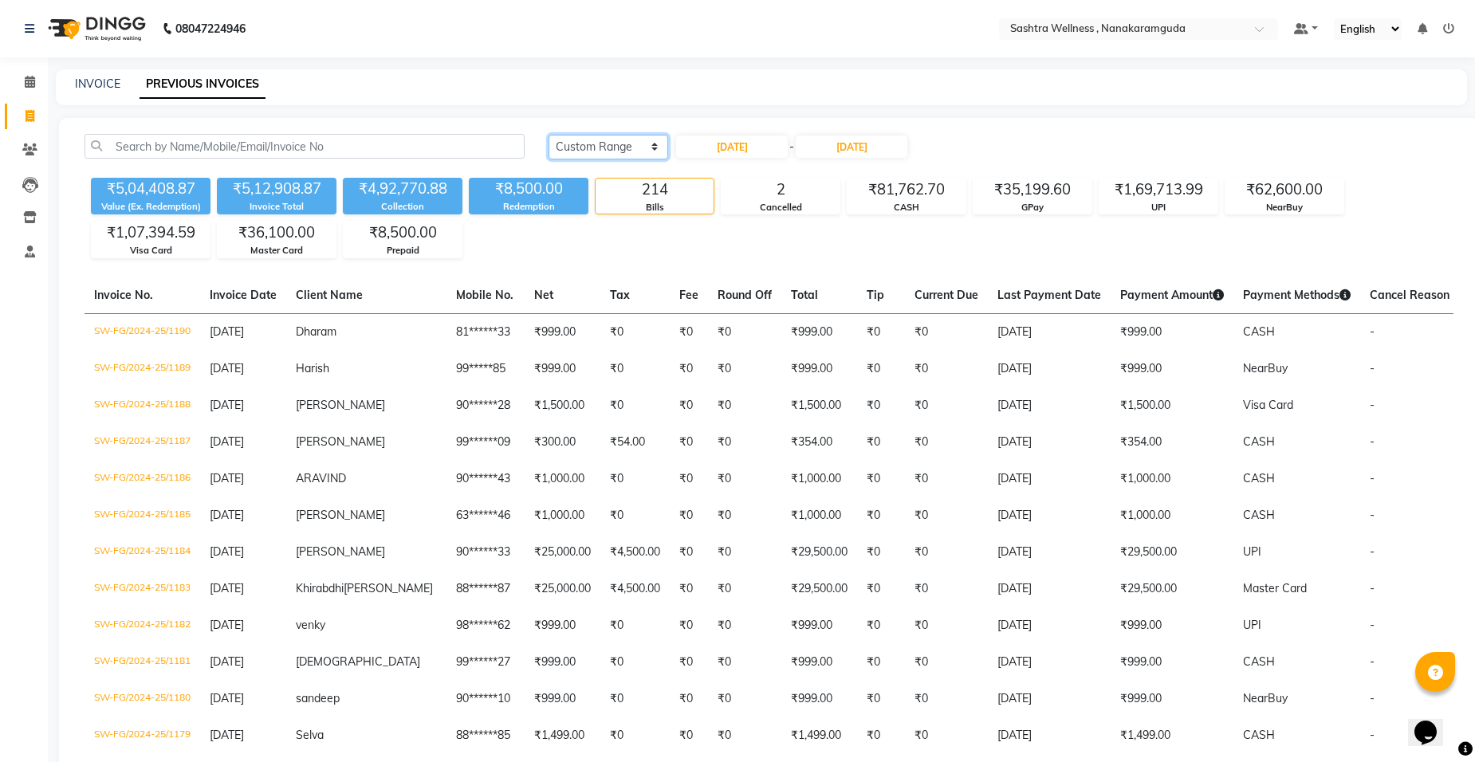
click at [630, 147] on select "Today Yesterday Custom Range" at bounding box center [609, 147] width 120 height 25
select select "today"
click at [549, 135] on select "Today Yesterday Custom Range" at bounding box center [609, 147] width 120 height 25
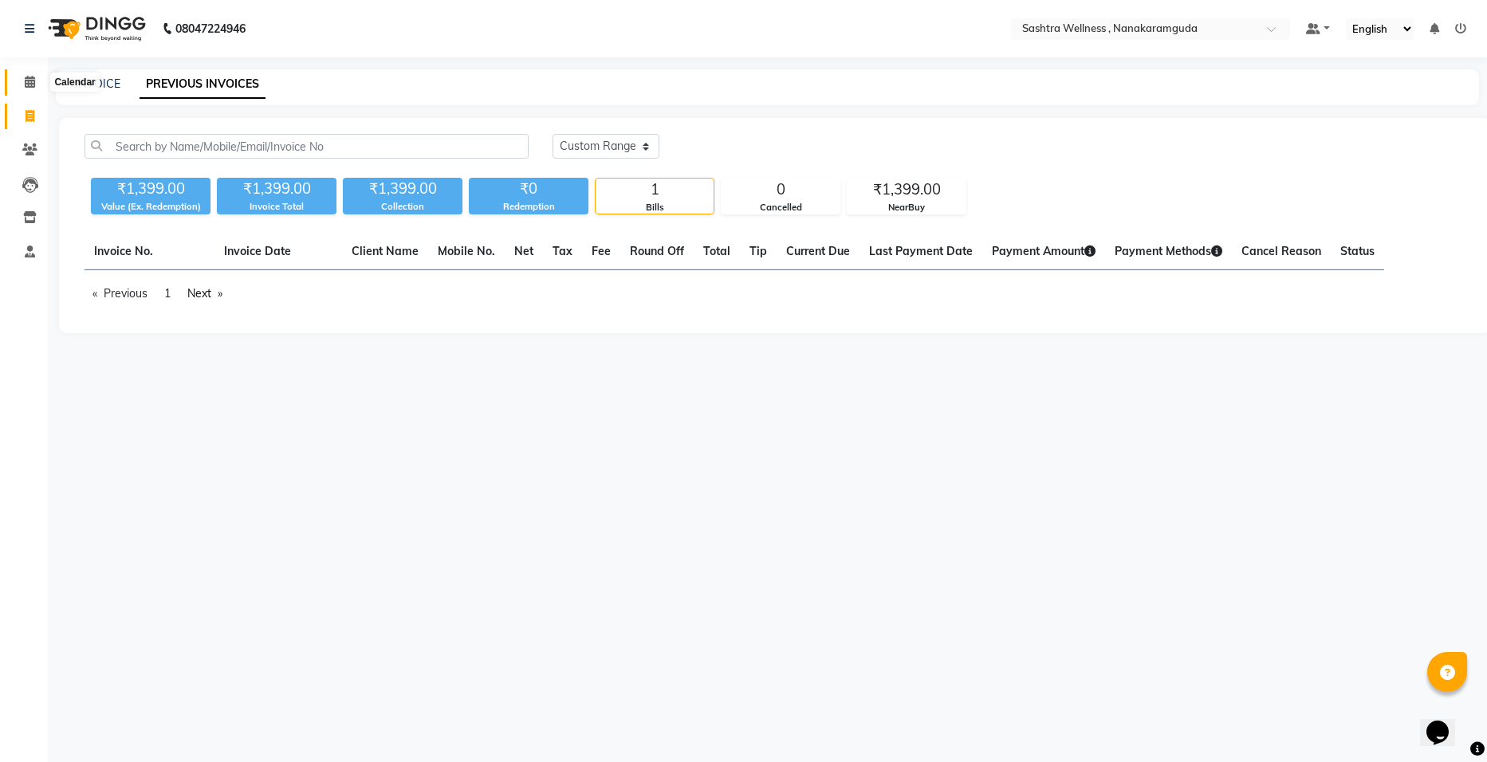
click at [36, 74] on span at bounding box center [30, 82] width 28 height 18
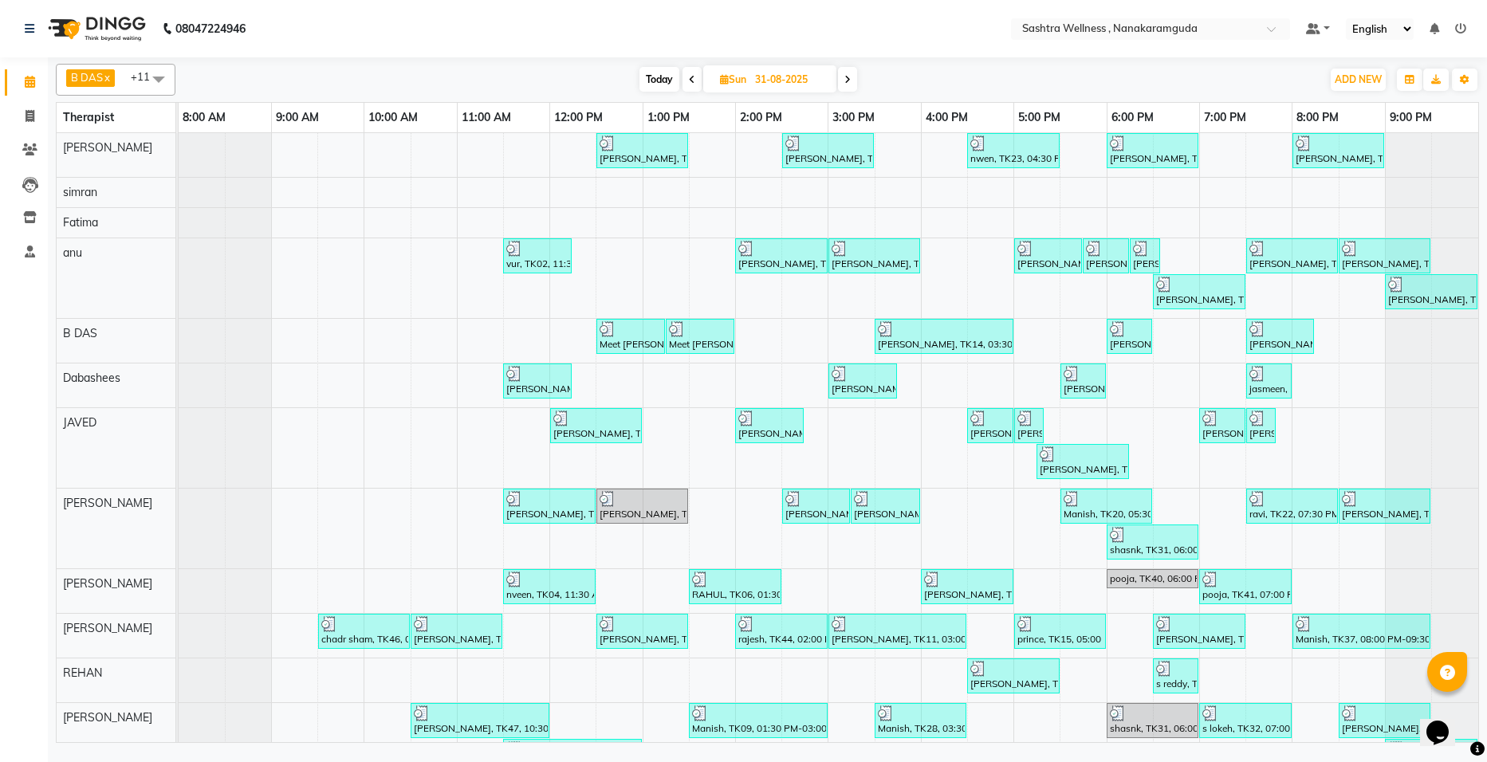
click at [750, 75] on span "Sun" at bounding box center [733, 79] width 34 height 12
select select "8"
select select "2025"
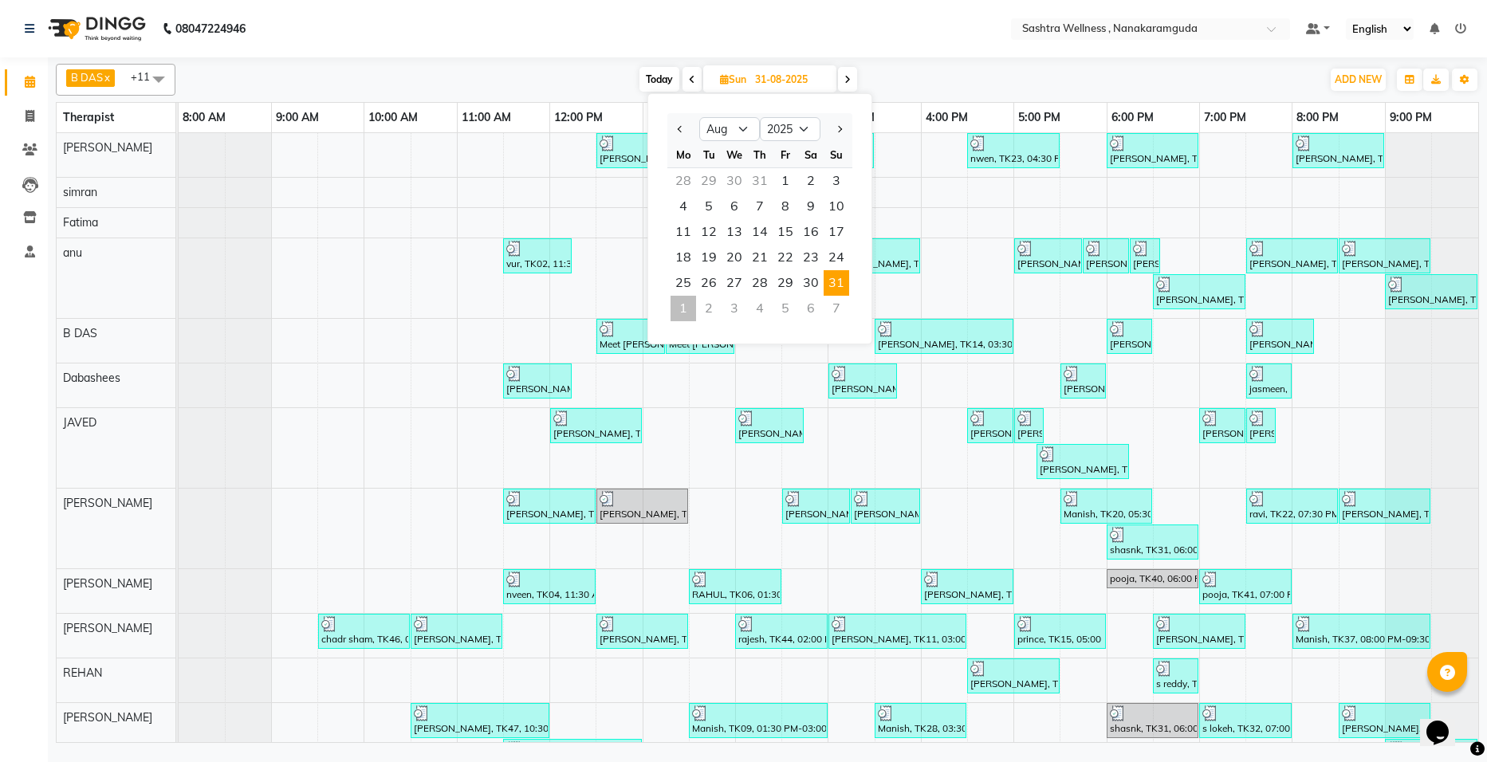
click at [691, 301] on div "1" at bounding box center [684, 309] width 26 height 26
type input "01-09-2025"
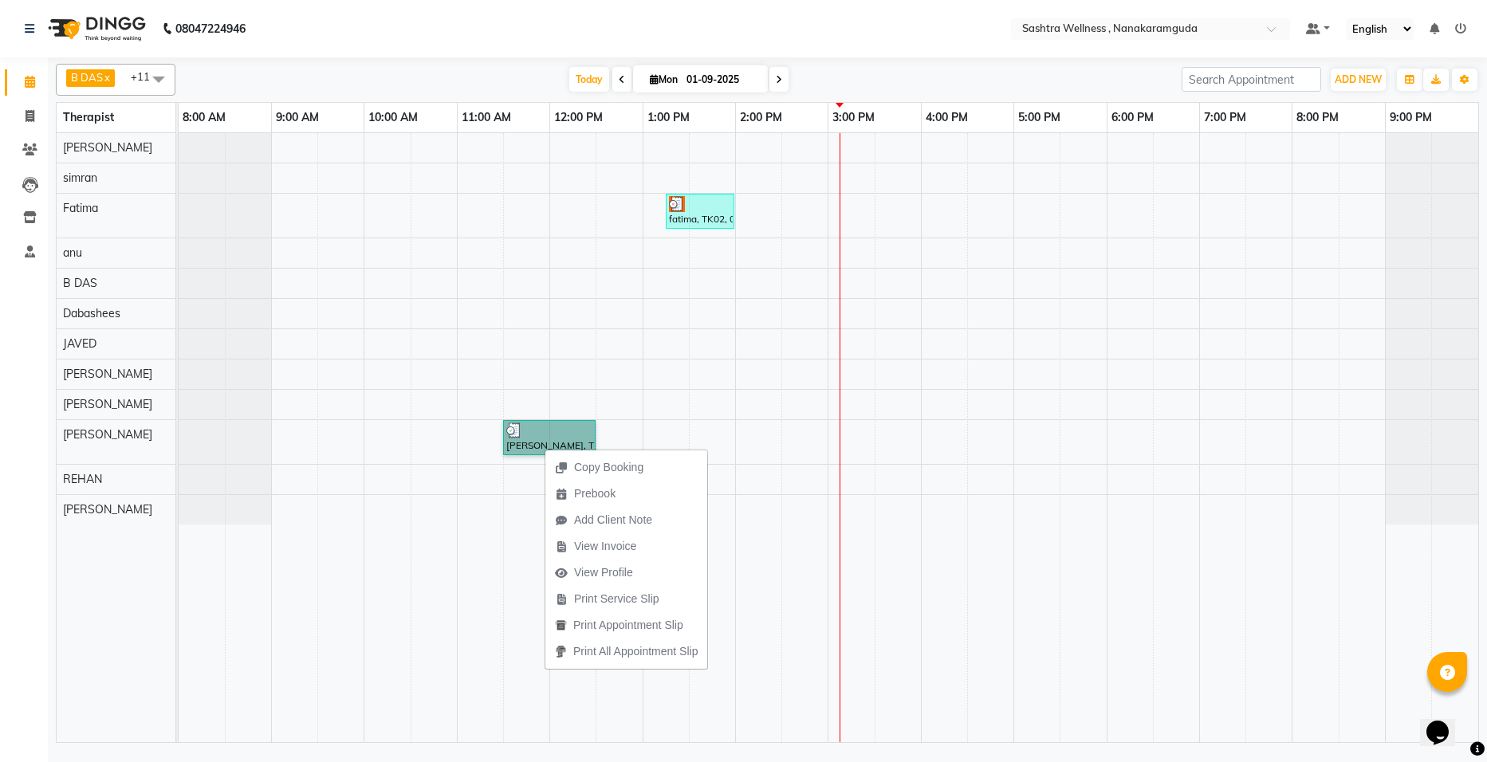
click at [730, 357] on div "fatima, TK02, 01:15 PM-02:00 PM, HAIR STYLING FOR WOMEN -Blow dry upto shoulder…" at bounding box center [829, 437] width 1300 height 609
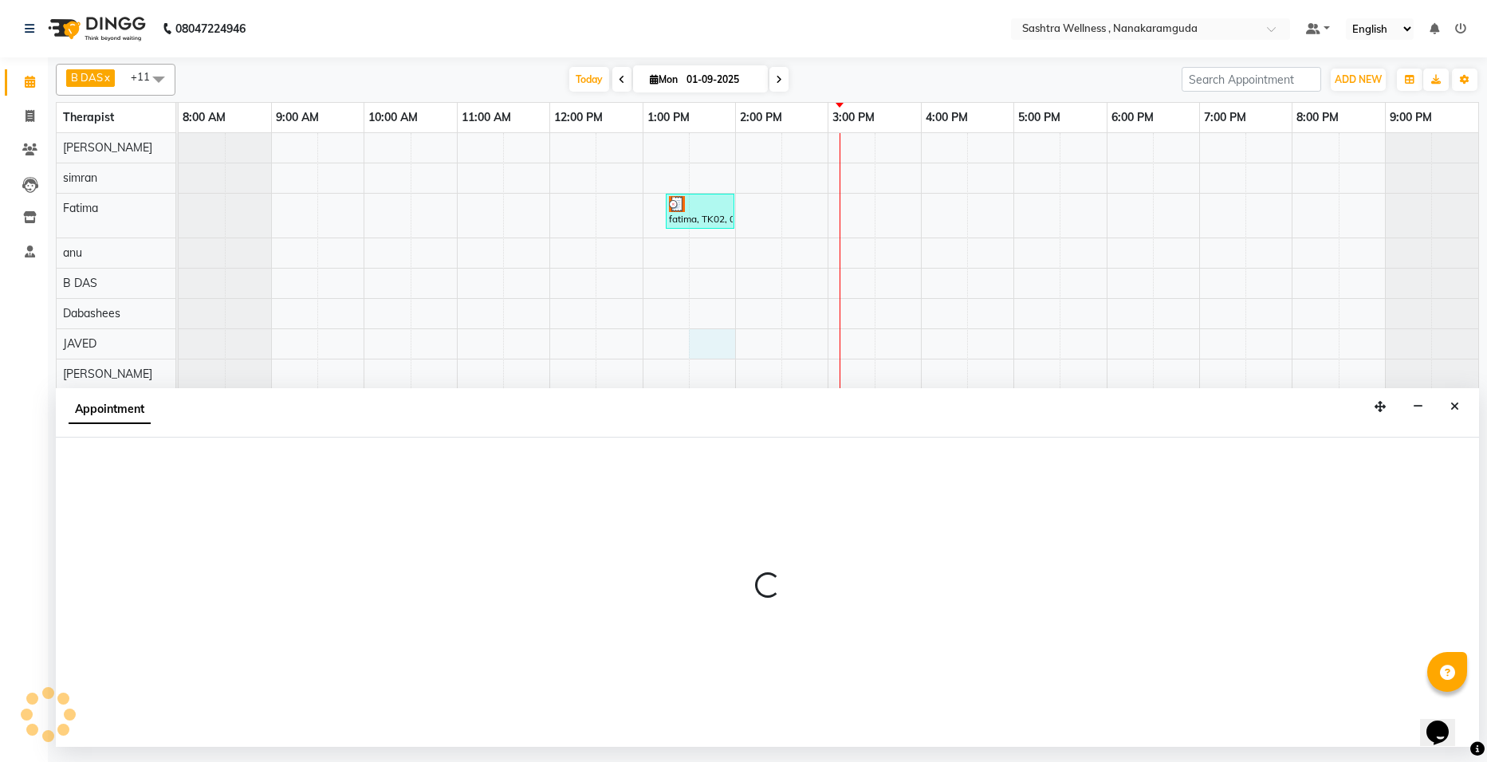
select select "86557"
select select "810"
select select "tentative"
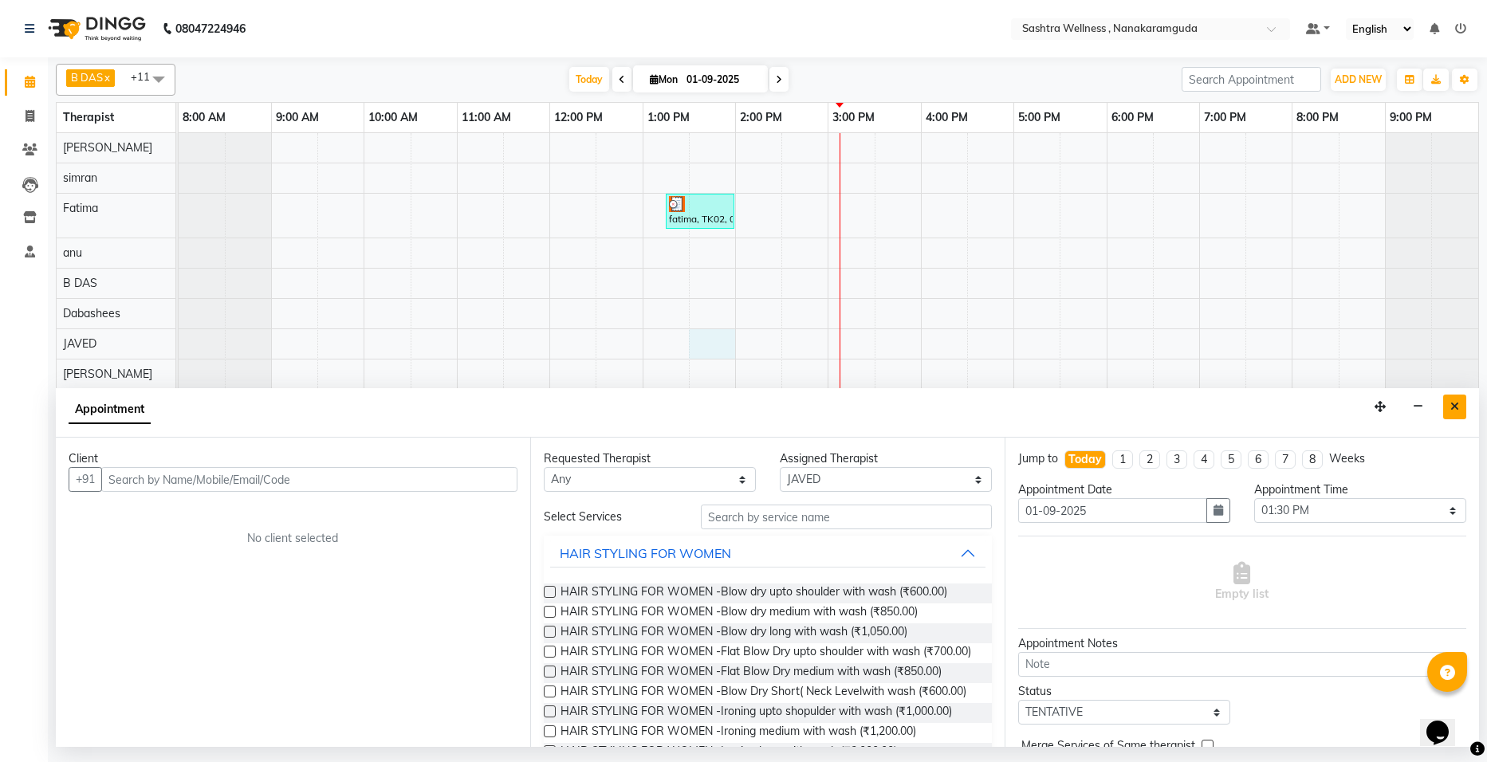
click at [1459, 408] on button "Close" at bounding box center [1454, 407] width 23 height 25
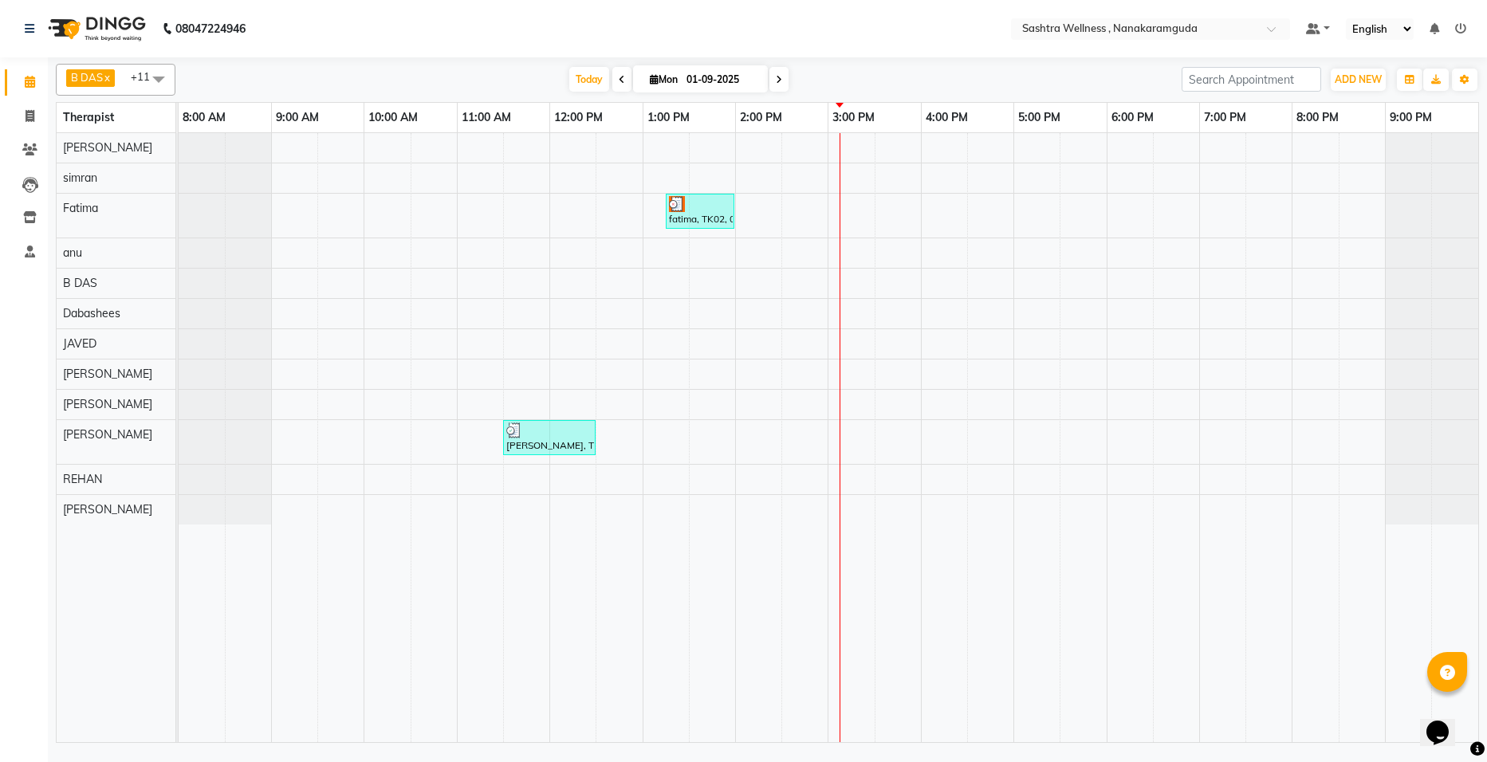
click at [781, 83] on span at bounding box center [778, 79] width 19 height 25
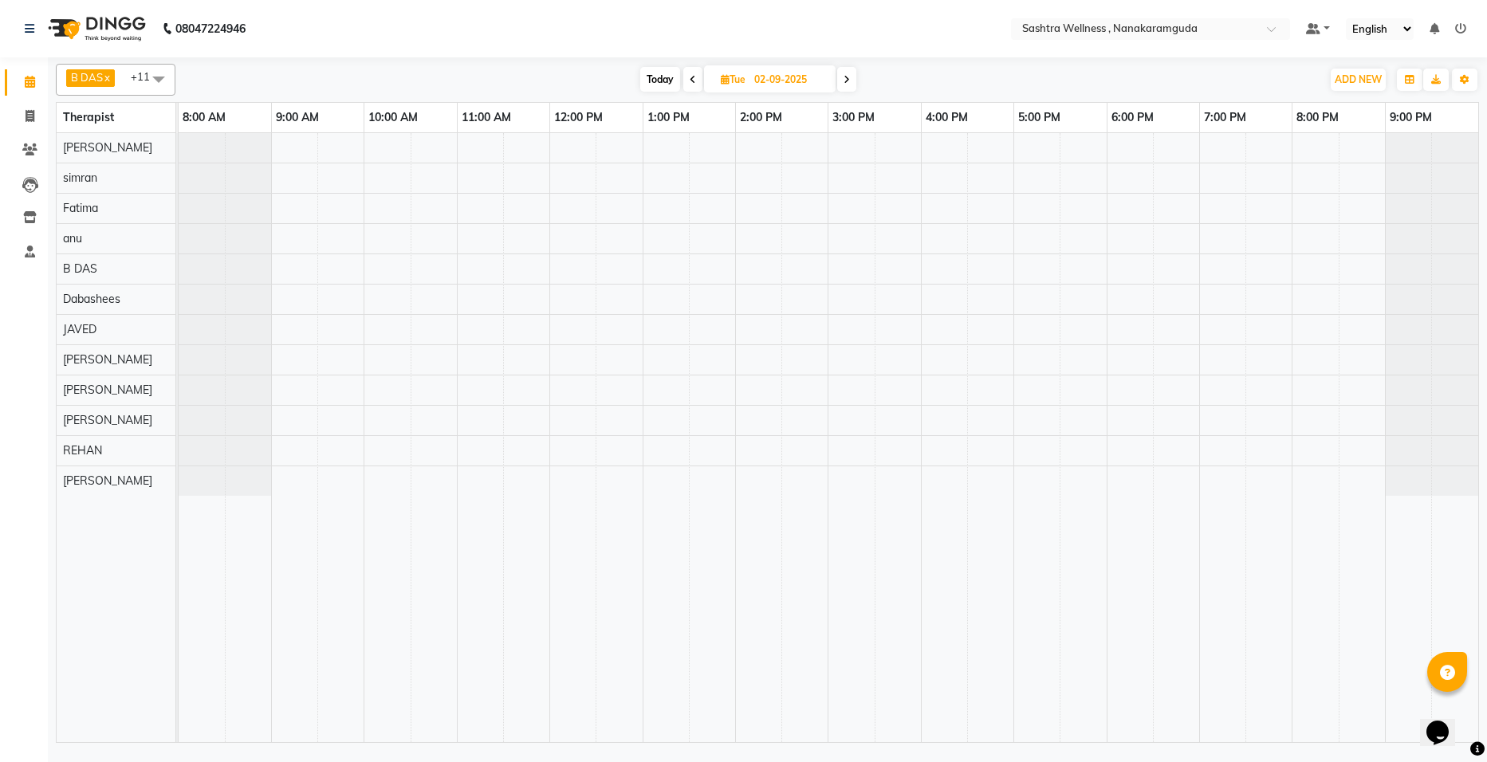
click at [691, 73] on span at bounding box center [692, 79] width 19 height 25
type input "01-09-2025"
